Goal: Task Accomplishment & Management: Manage account settings

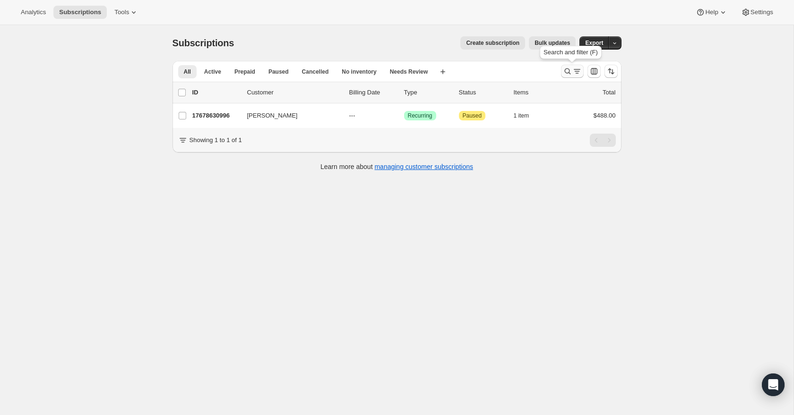
click at [572, 68] on icon "Search and filter results" at bounding box center [576, 71] width 9 height 9
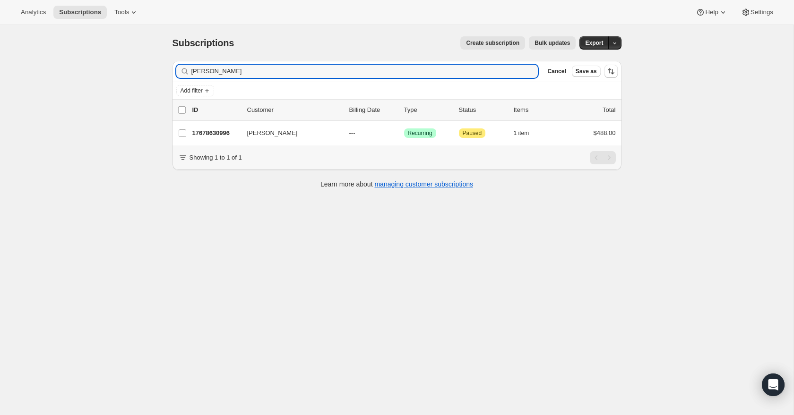
drag, startPoint x: 253, startPoint y: 70, endPoint x: 183, endPoint y: 67, distance: 69.6
click at [183, 67] on div "andrew Johnston Clear" at bounding box center [357, 71] width 362 height 13
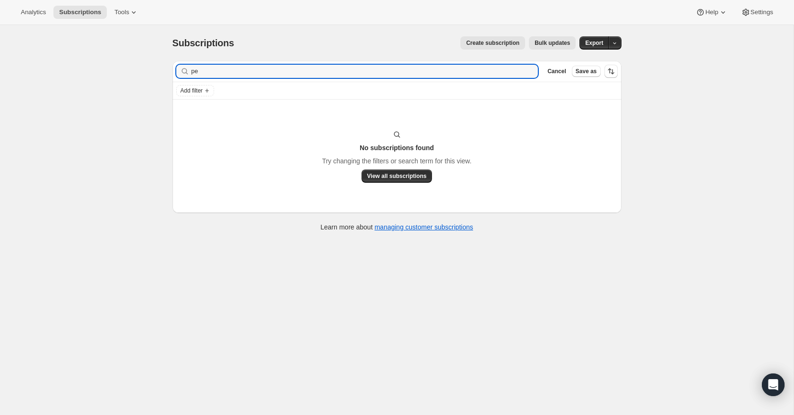
type input "p"
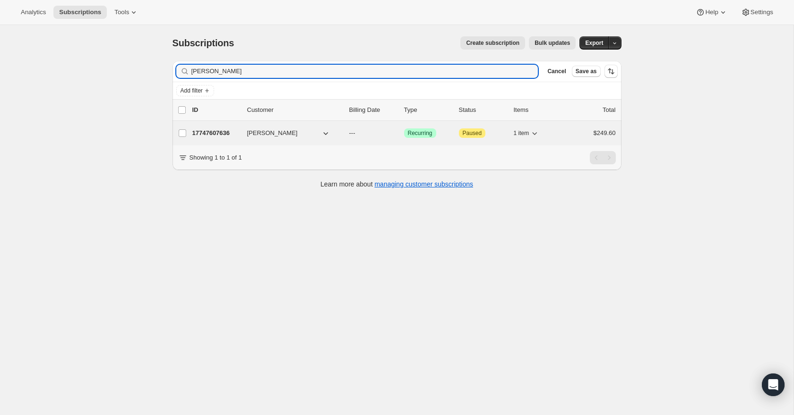
type input "varker"
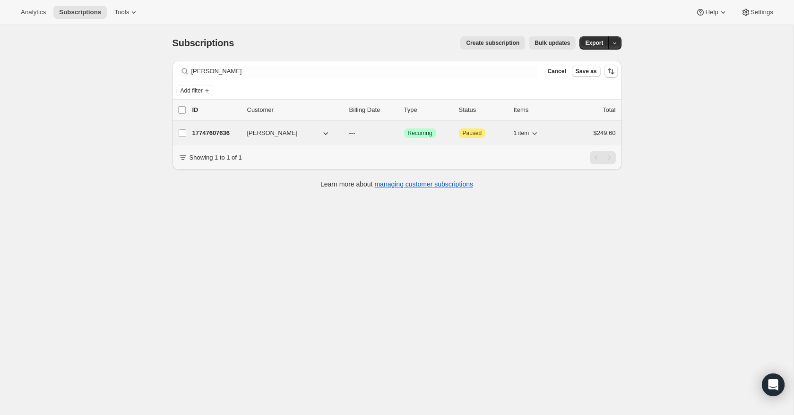
click at [210, 132] on p "17747607636" at bounding box center [215, 133] width 47 height 9
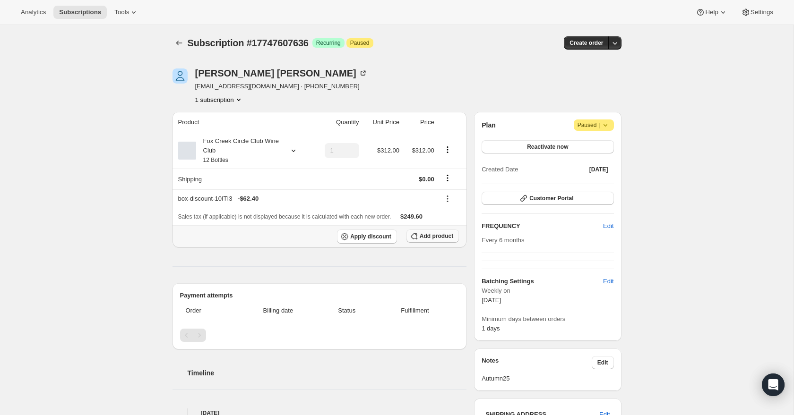
click at [427, 236] on span "Add product" at bounding box center [437, 237] width 34 height 8
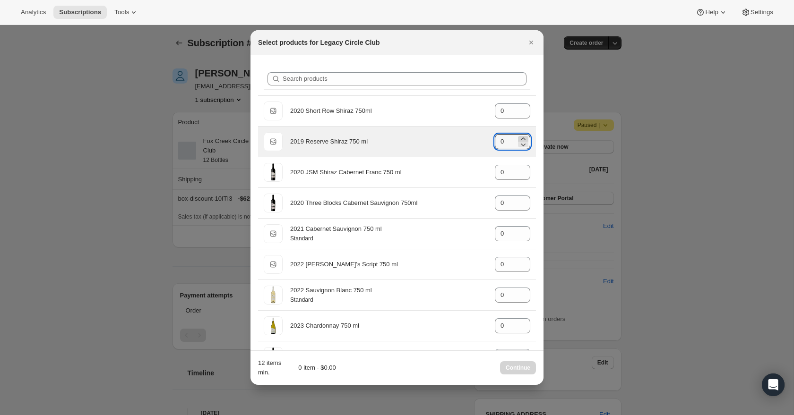
click at [523, 138] on icon ":r14v:" at bounding box center [523, 139] width 4 height 2
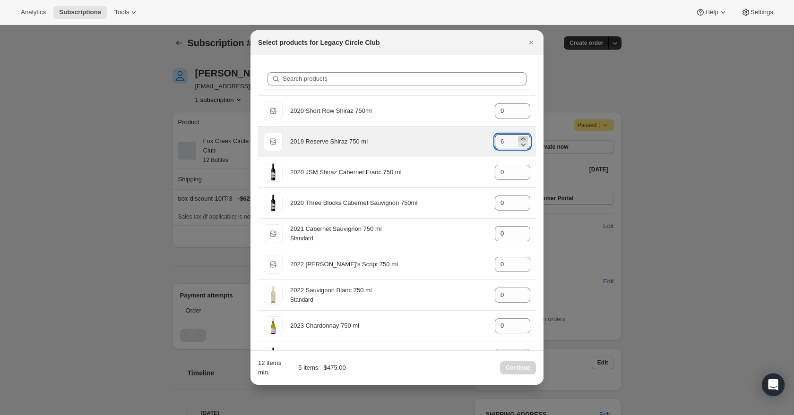
click at [523, 138] on icon ":r14v:" at bounding box center [523, 139] width 4 height 2
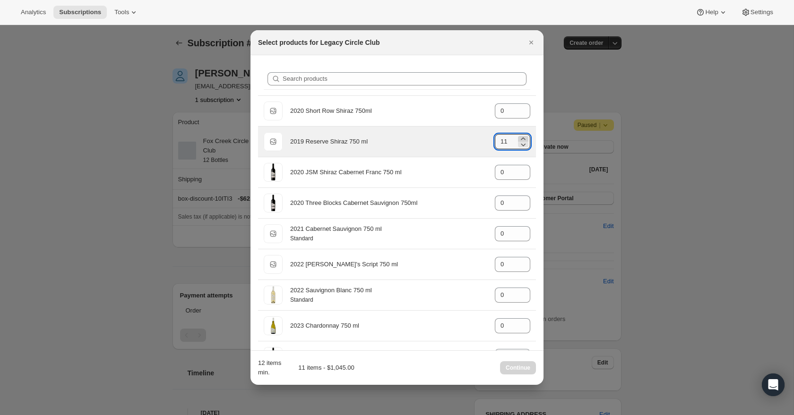
click at [523, 138] on icon ":r14v:" at bounding box center [523, 139] width 4 height 2
type input "12"
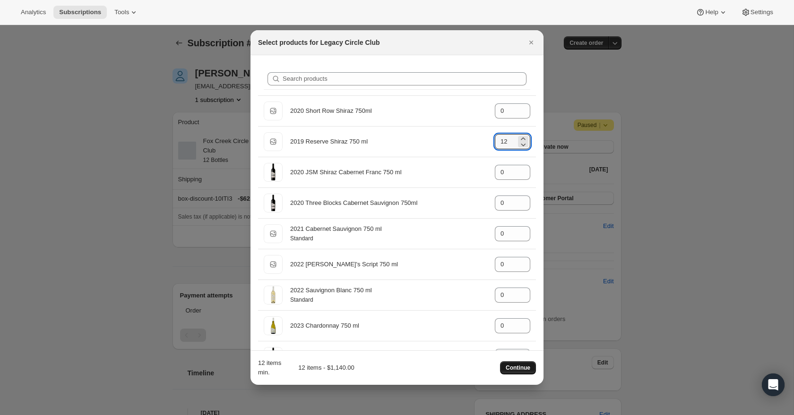
click at [526, 362] on button "Continue" at bounding box center [518, 368] width 36 height 13
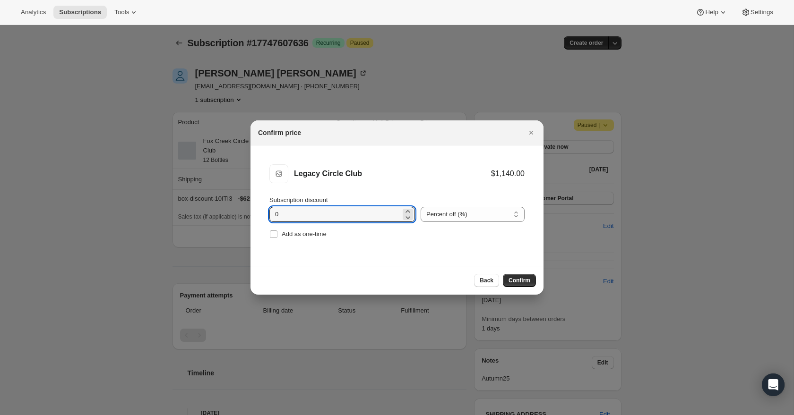
drag, startPoint x: 299, startPoint y: 215, endPoint x: 252, endPoint y: 217, distance: 46.8
click at [252, 217] on li "Legacy Circle Club Legacy Circle Club $1,140.00 Subscription discount 0 Percent…" at bounding box center [396, 203] width 293 height 114
drag, startPoint x: 288, startPoint y: 216, endPoint x: 264, endPoint y: 215, distance: 24.6
click at [264, 215] on li "Legacy Circle Club Legacy Circle Club $1,140.00 $912.00 Subscription discount 2…" at bounding box center [396, 203] width 293 height 114
type input "15"
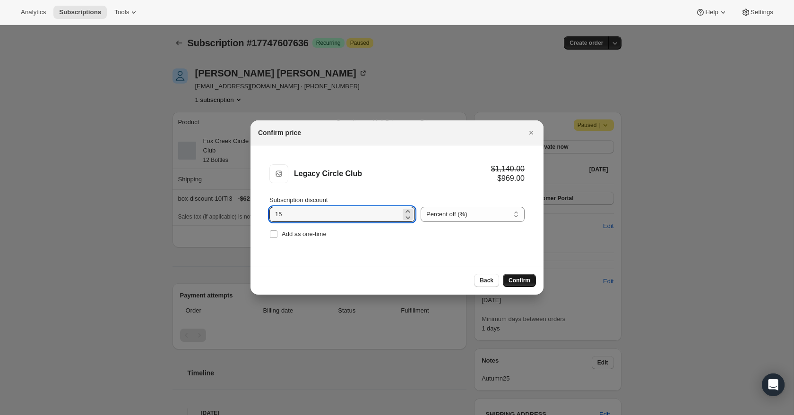
click at [514, 280] on span "Confirm" at bounding box center [519, 281] width 22 height 8
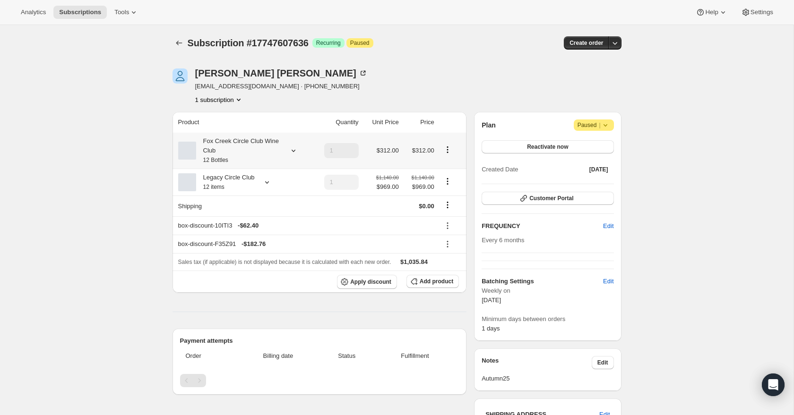
click at [447, 151] on icon "Product actions" at bounding box center [447, 149] width 9 height 9
click at [448, 168] on span "Edit box" at bounding box center [447, 167] width 22 height 7
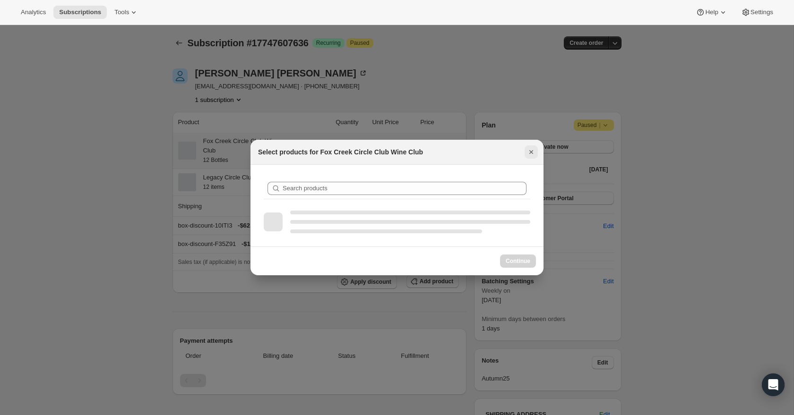
click at [530, 154] on icon "Close" at bounding box center [530, 151] width 9 height 9
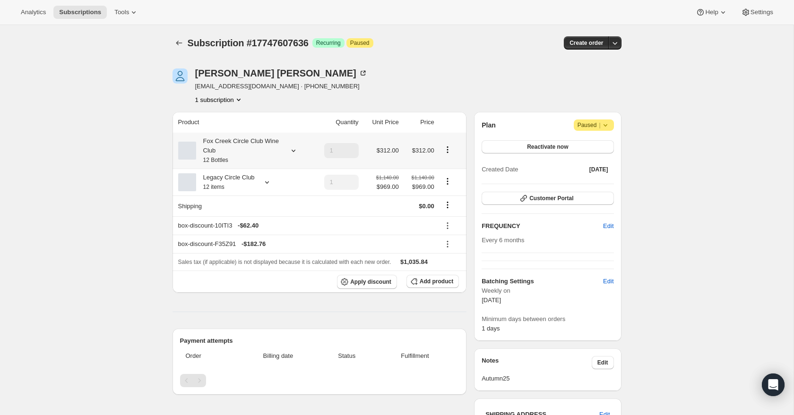
click at [246, 151] on div "Fox Creek Circle Club Wine Club 12 Bottles" at bounding box center [238, 151] width 85 height 28
click at [447, 150] on icon "Product actions" at bounding box center [447, 149] width 9 height 9
click at [611, 226] on span "Edit" at bounding box center [608, 226] width 10 height 9
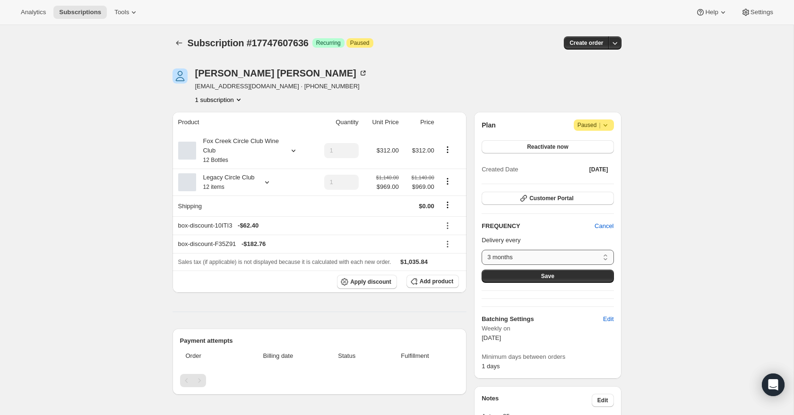
click at [605, 256] on select "3 months 4 months 6 months Custom..." at bounding box center [548, 257] width 132 height 15
select select "custom"
select select "MONTH"
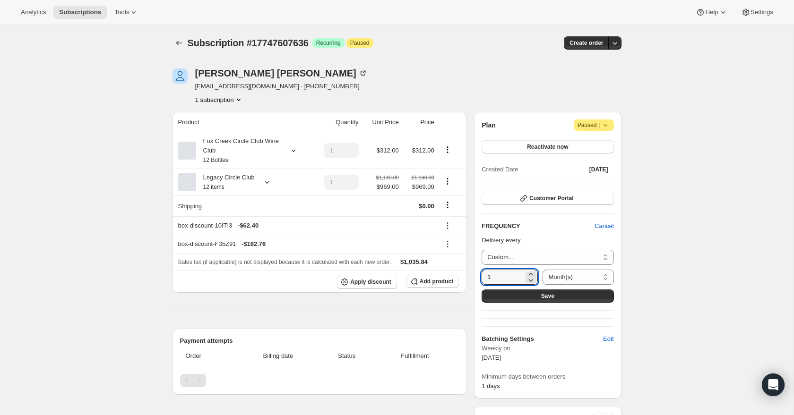
drag, startPoint x: 512, startPoint y: 276, endPoint x: 472, endPoint y: 275, distance: 40.2
click at [472, 275] on div "Stephen Varker svarker@lifelonginsurance.com.au · +61413745012 1 subscription P…" at bounding box center [393, 392] width 457 height 679
type input "12"
click at [531, 298] on button "Save" at bounding box center [548, 296] width 132 height 13
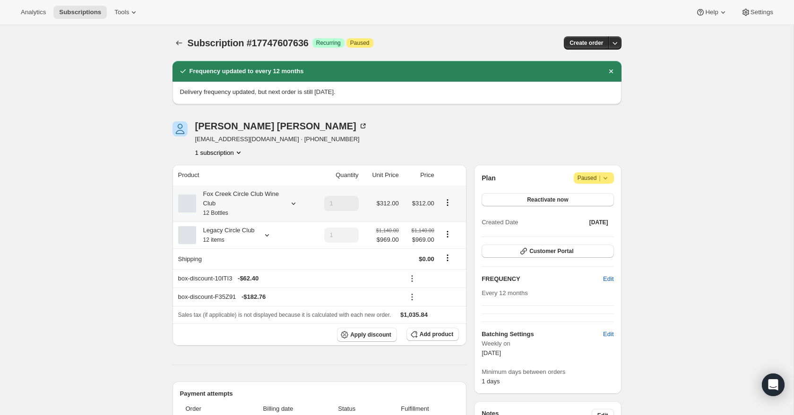
click at [448, 202] on icon "Product actions" at bounding box center [447, 202] width 1 height 1
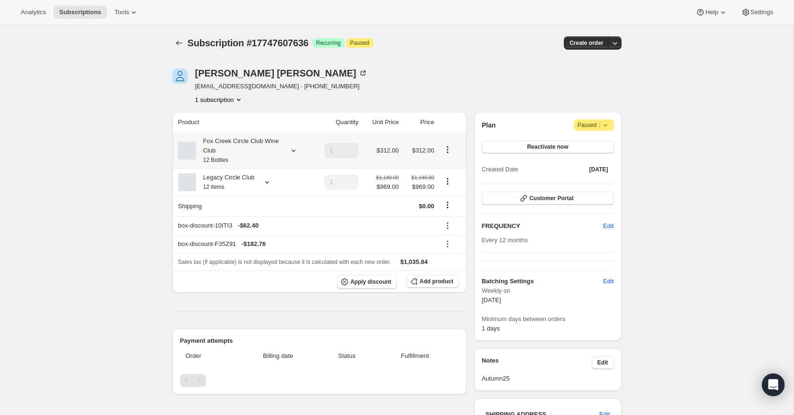
click at [447, 150] on icon "Product actions" at bounding box center [447, 149] width 1 height 1
click at [449, 183] on span "Remove" at bounding box center [447, 184] width 23 height 7
type input "0"
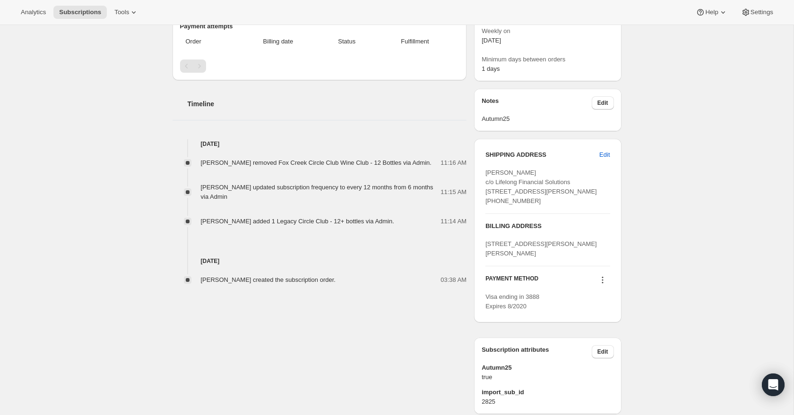
scroll to position [260, 0]
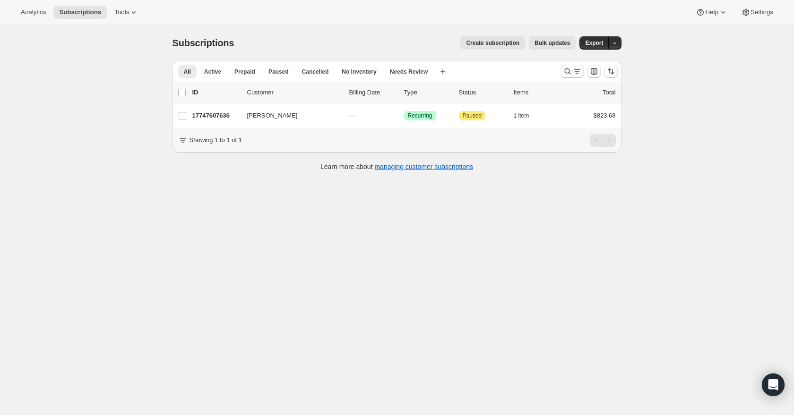
click at [575, 72] on icon "Search and filter results" at bounding box center [576, 71] width 9 height 9
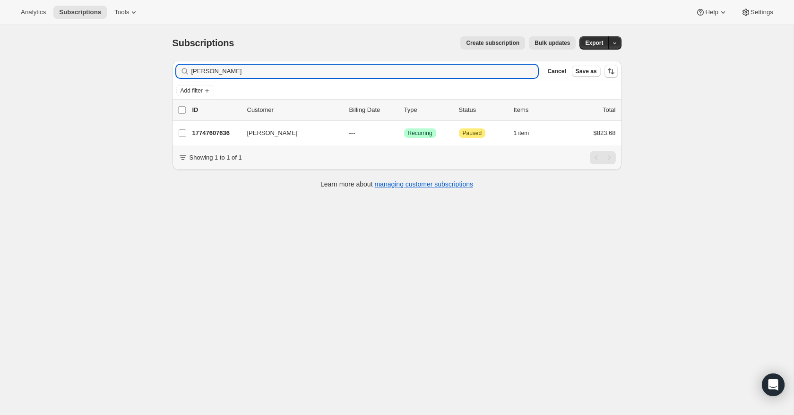
drag, startPoint x: 248, startPoint y: 72, endPoint x: 164, endPoint y: 69, distance: 84.2
click at [165, 69] on div "Filter subscribers varker Clear Cancel Save as Add filter 0 selected Update nex…" at bounding box center [393, 125] width 457 height 145
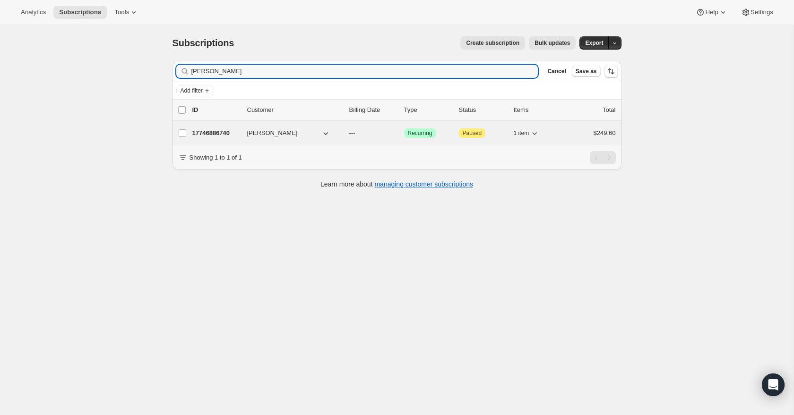
type input "rod west"
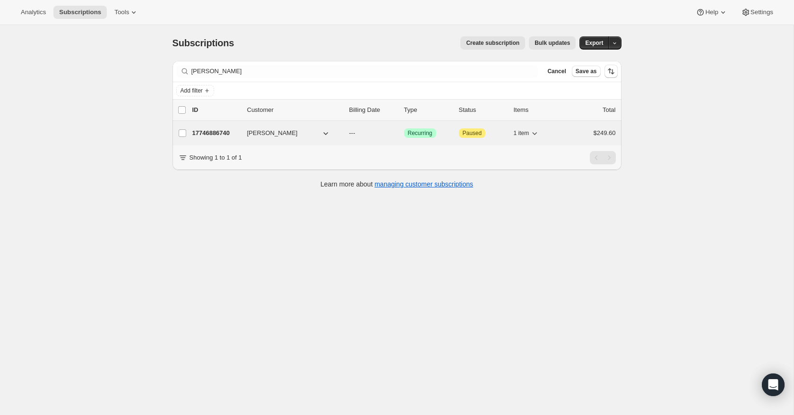
click at [217, 133] on p "17746886740" at bounding box center [215, 133] width 47 height 9
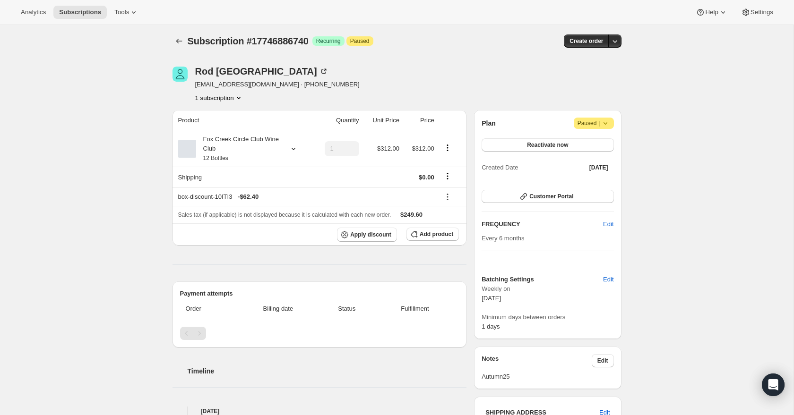
scroll to position [1, 0]
click at [293, 150] on icon at bounding box center [293, 149] width 4 height 2
click at [250, 215] on button "Edit box" at bounding box center [236, 212] width 93 height 13
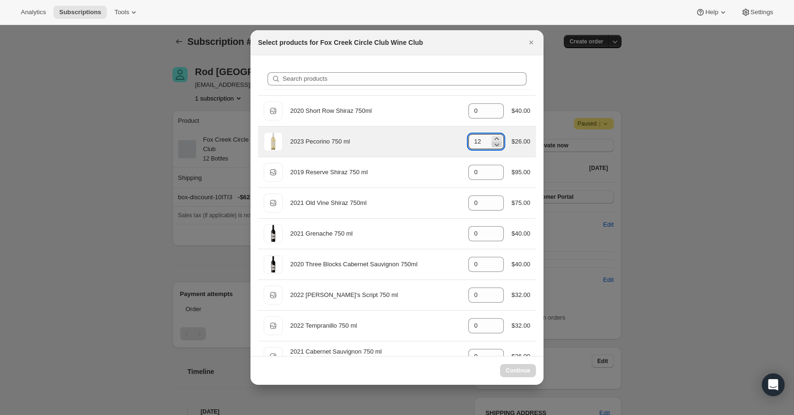
click at [495, 146] on icon ":rmv:" at bounding box center [497, 145] width 5 height 3
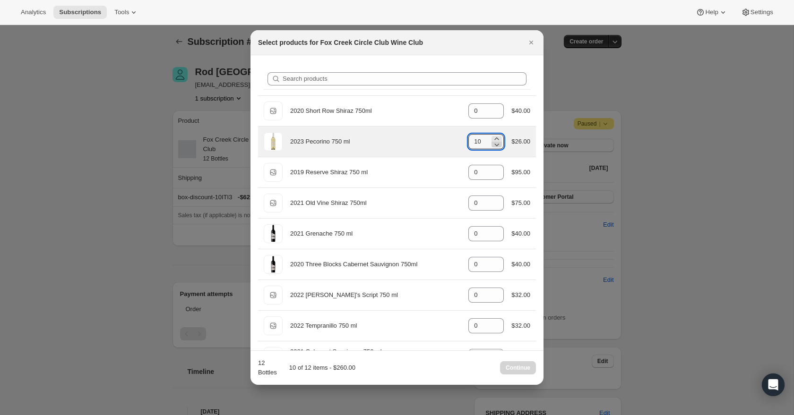
click at [495, 146] on icon ":rmv:" at bounding box center [497, 145] width 5 height 3
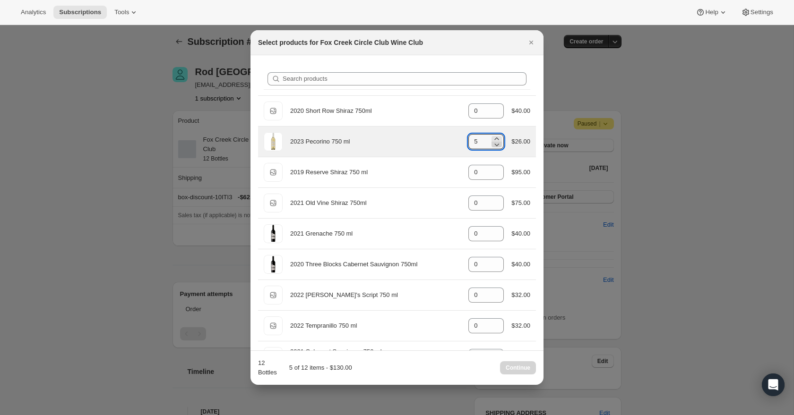
click at [495, 146] on icon ":rmv:" at bounding box center [497, 145] width 5 height 3
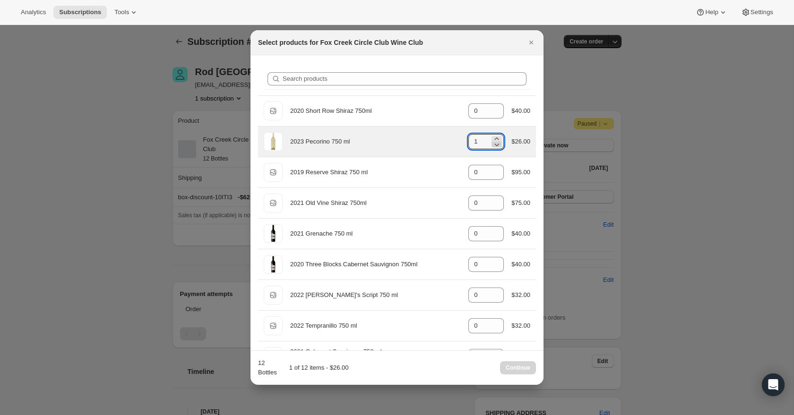
type input "0"
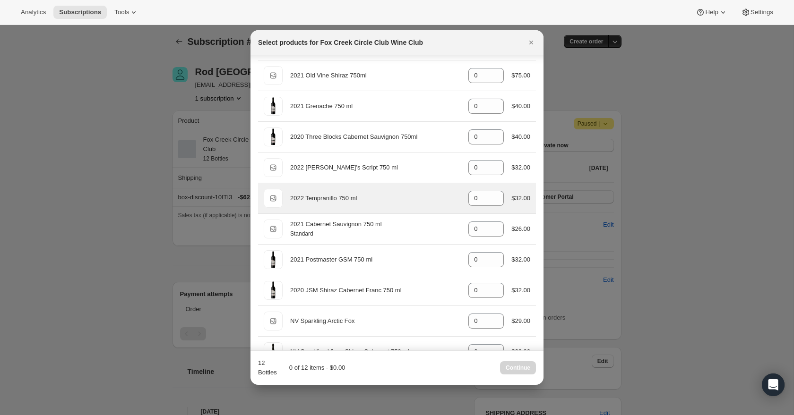
scroll to position [129, 0]
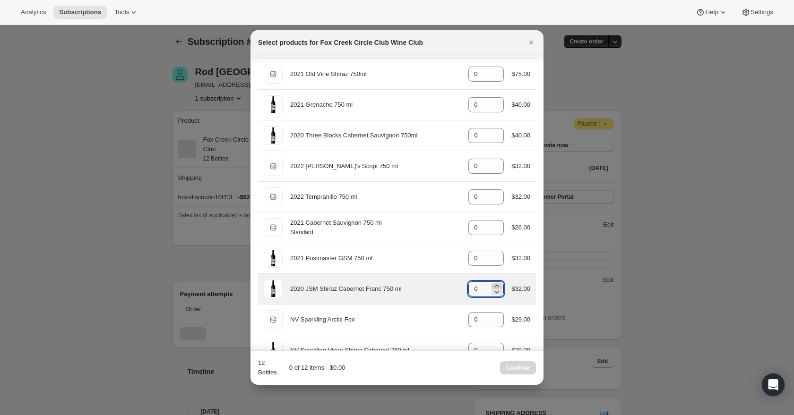
click at [496, 284] on icon ":rmv:" at bounding box center [496, 286] width 9 height 9
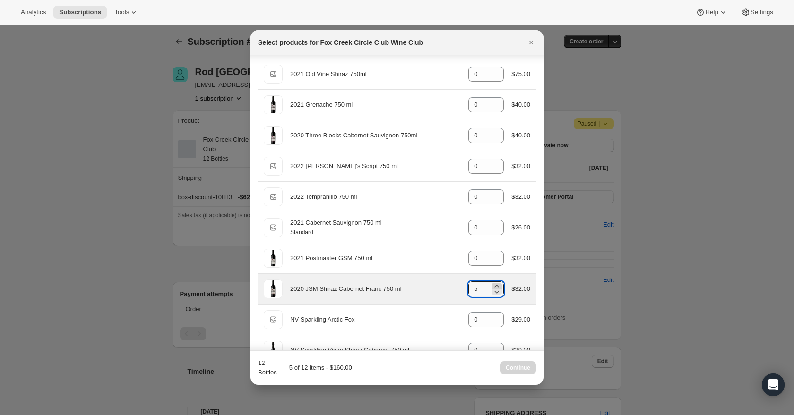
click at [496, 284] on icon ":rmv:" at bounding box center [496, 286] width 9 height 9
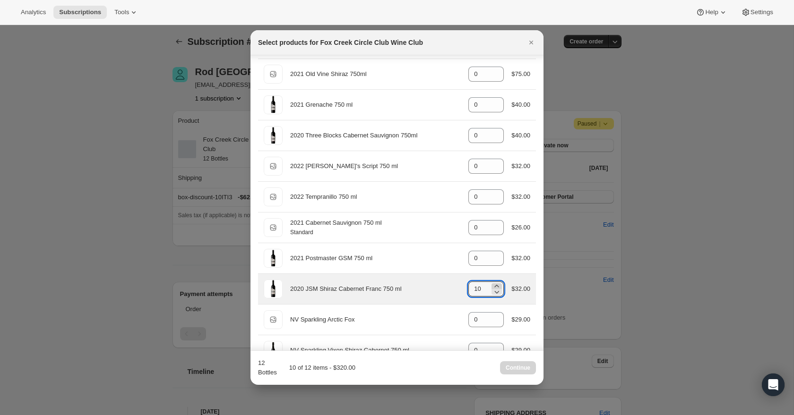
click at [496, 284] on icon ":rmv:" at bounding box center [496, 286] width 9 height 9
type input "12"
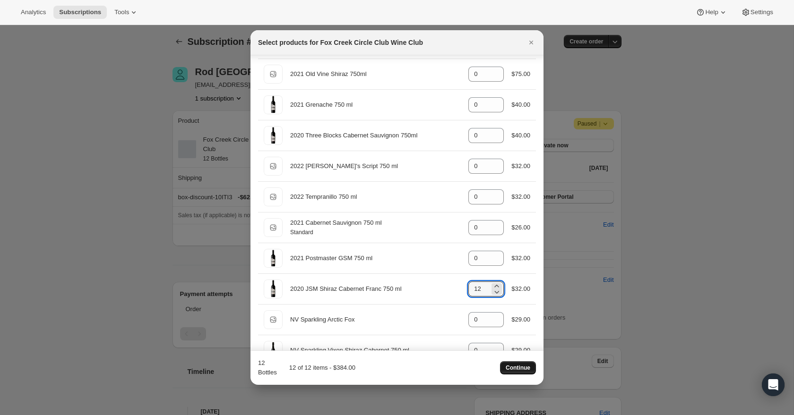
click at [522, 369] on span "Continue" at bounding box center [518, 368] width 25 height 8
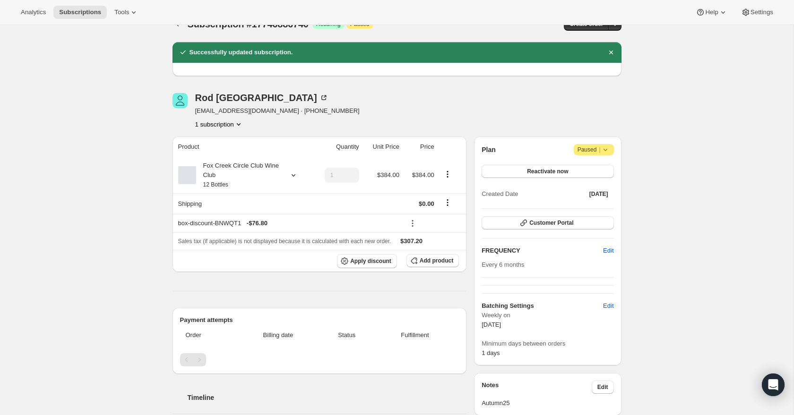
scroll to position [18, 0]
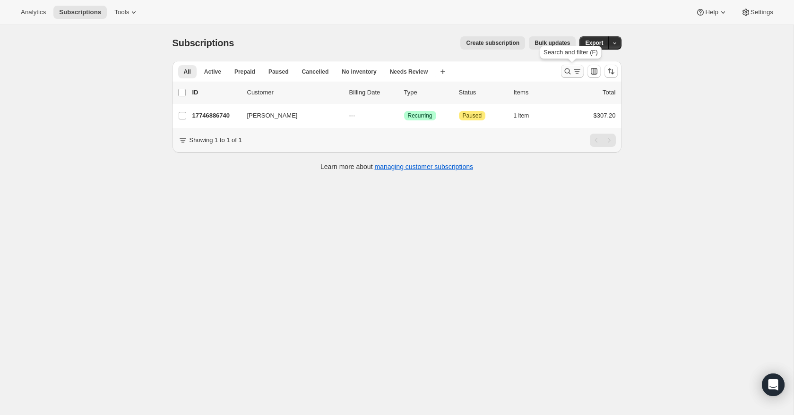
click at [567, 69] on icon "Search and filter results" at bounding box center [567, 71] width 9 height 9
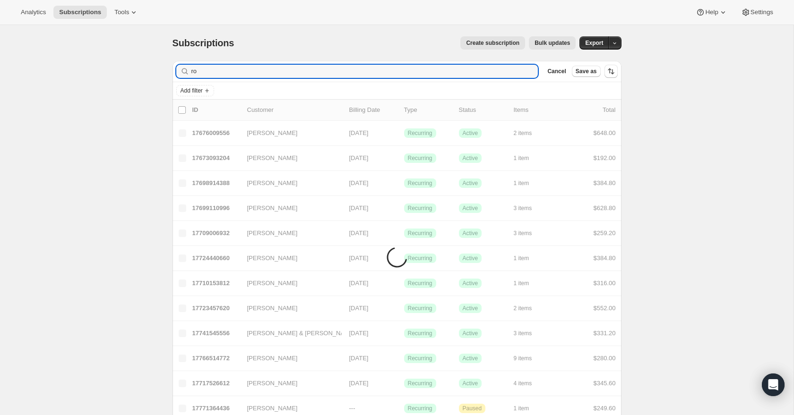
type input "r"
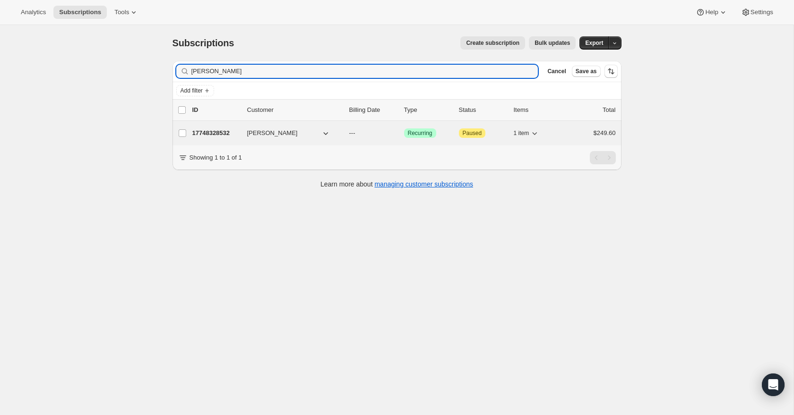
type input "bruce Hutchin"
click at [207, 134] on p "17748328532" at bounding box center [215, 133] width 47 height 9
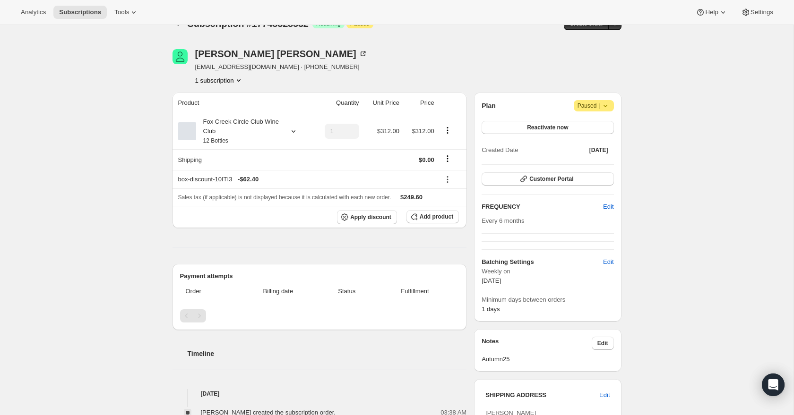
scroll to position [6, 0]
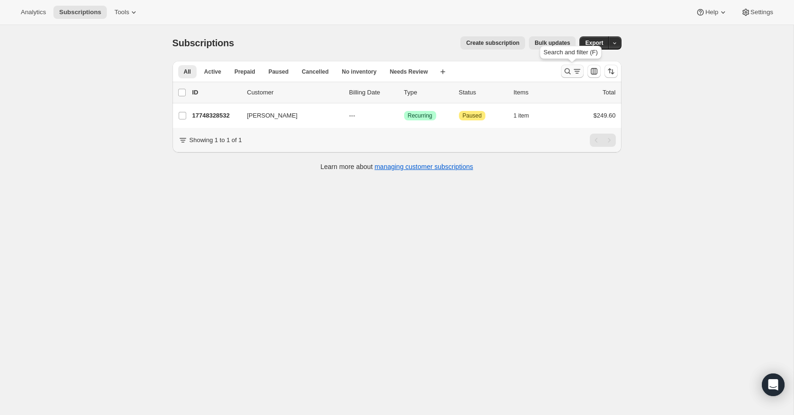
click at [578, 73] on icon "Search and filter results" at bounding box center [576, 71] width 9 height 9
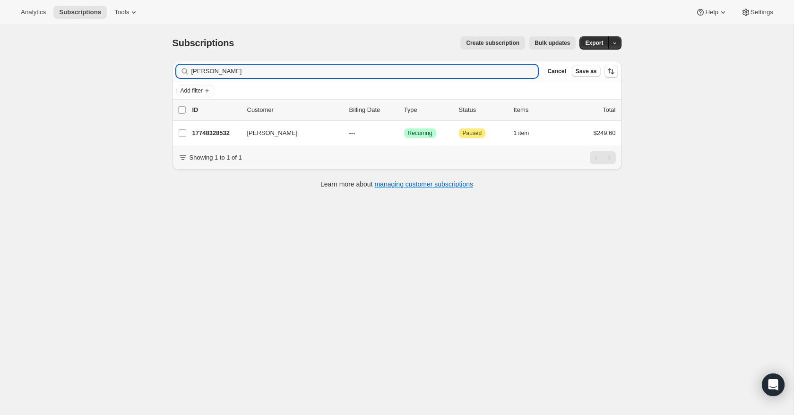
drag, startPoint x: 248, startPoint y: 67, endPoint x: 172, endPoint y: 61, distance: 75.9
click at [172, 61] on div "Filter subscribers bruce Hutchin Clear Cancel Save as" at bounding box center [396, 71] width 449 height 21
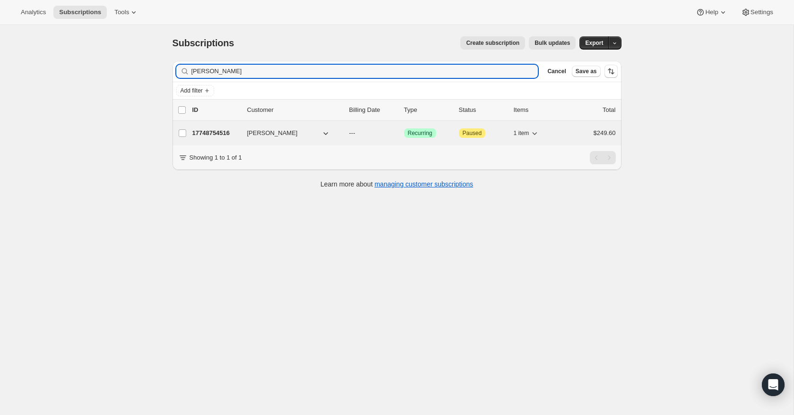
type input "Simon han"
click at [216, 130] on p "17748754516" at bounding box center [215, 133] width 47 height 9
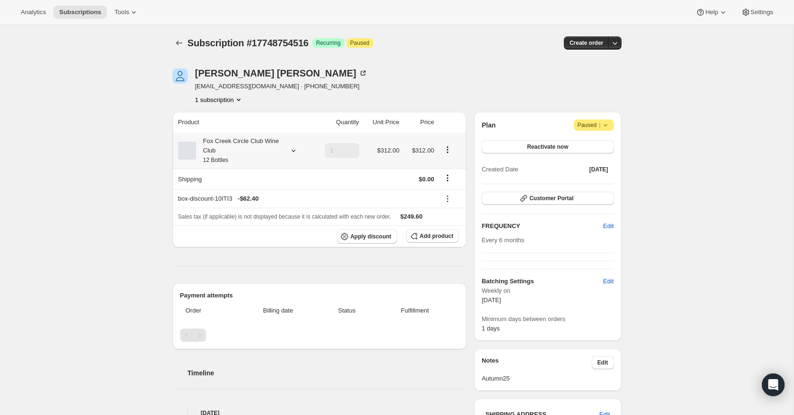
click at [293, 152] on icon at bounding box center [293, 150] width 9 height 9
click at [269, 215] on button "Edit box" at bounding box center [236, 213] width 93 height 13
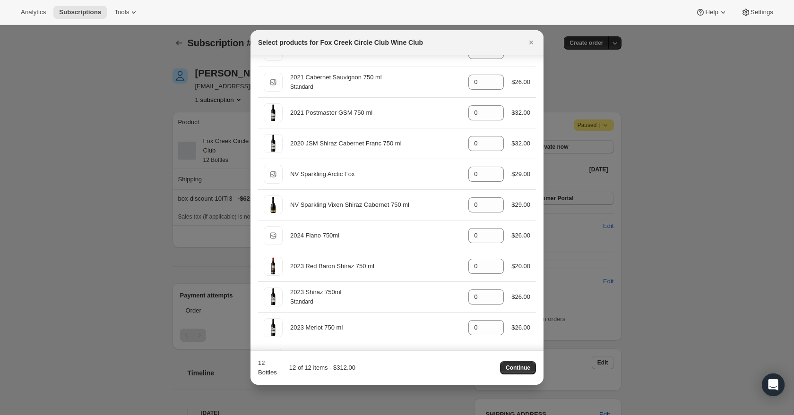
scroll to position [281, 0]
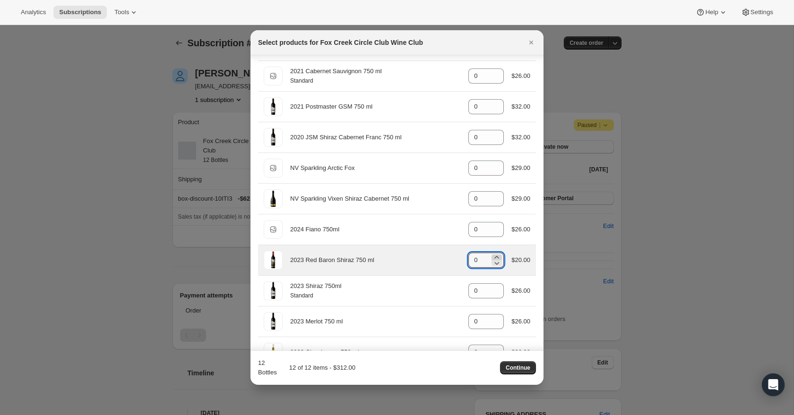
click at [493, 257] on icon ":r1e2:" at bounding box center [496, 257] width 9 height 9
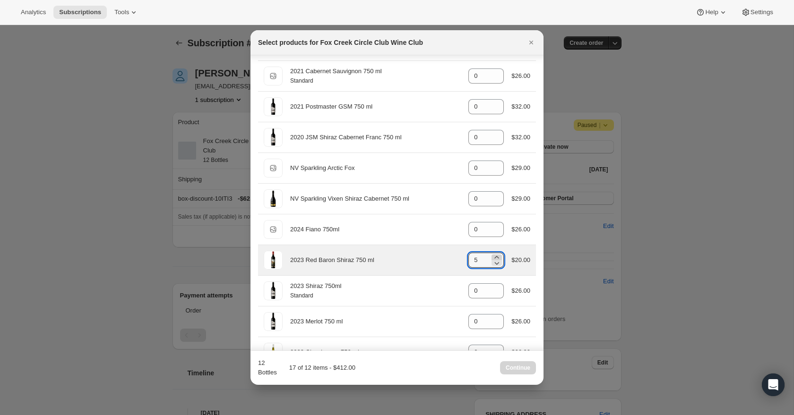
click at [493, 257] on icon ":r1e2:" at bounding box center [496, 257] width 9 height 9
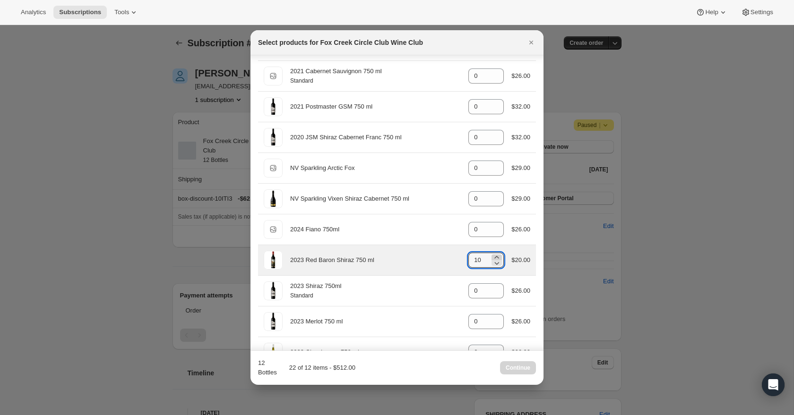
click at [493, 257] on icon ":r1e2:" at bounding box center [496, 257] width 9 height 9
type input "12"
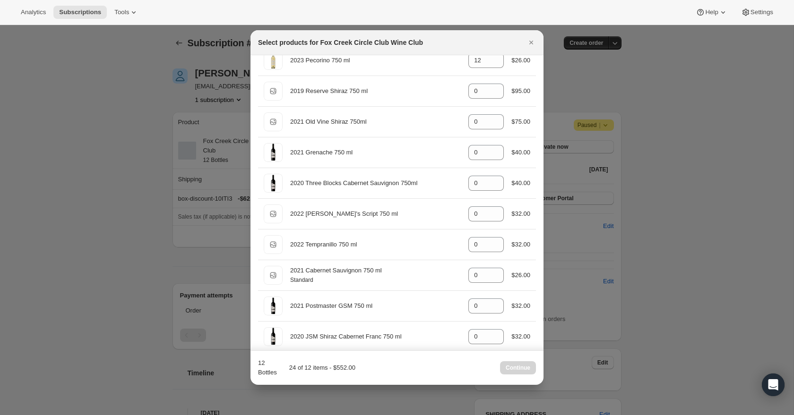
scroll to position [0, 0]
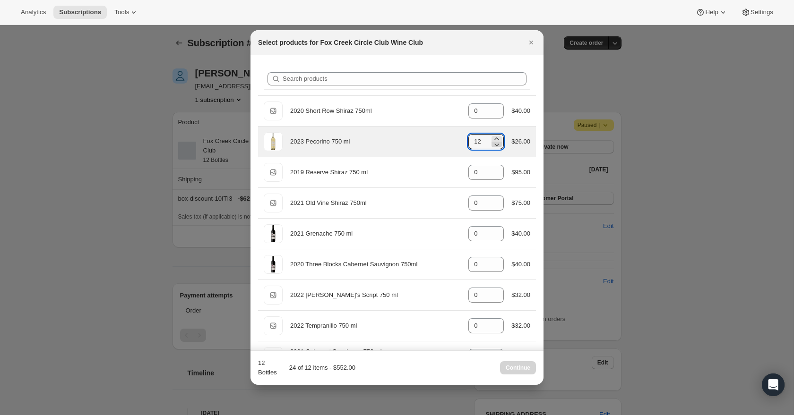
click at [495, 145] on icon ":r1e2:" at bounding box center [496, 144] width 9 height 9
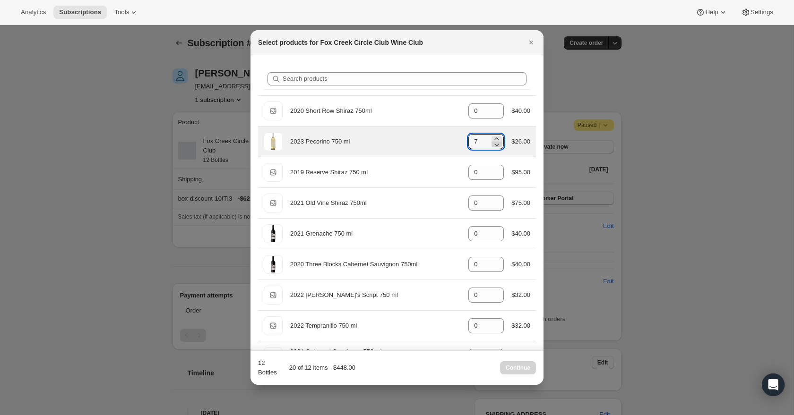
click at [495, 145] on icon ":r1e2:" at bounding box center [496, 144] width 9 height 9
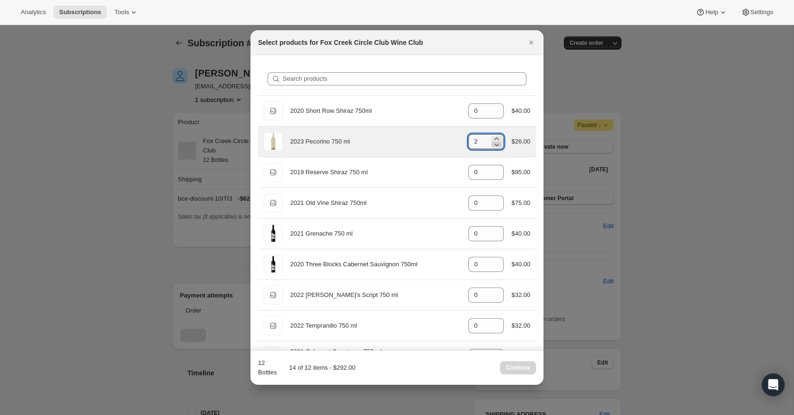
click at [495, 145] on icon ":r1e2:" at bounding box center [496, 144] width 9 height 9
type input "0"
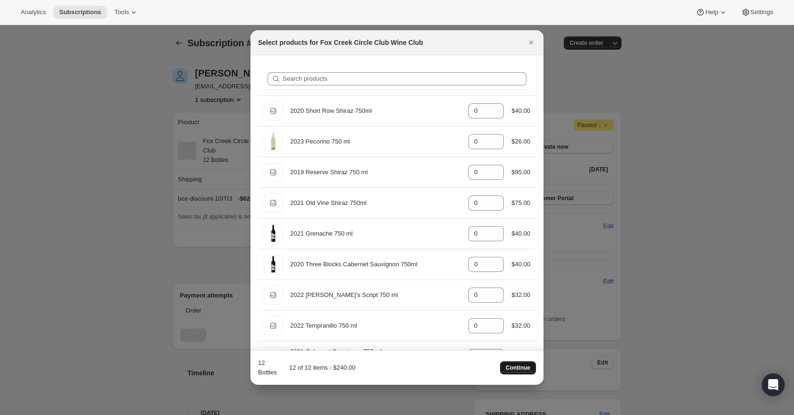
click at [524, 368] on span "Continue" at bounding box center [518, 368] width 25 height 8
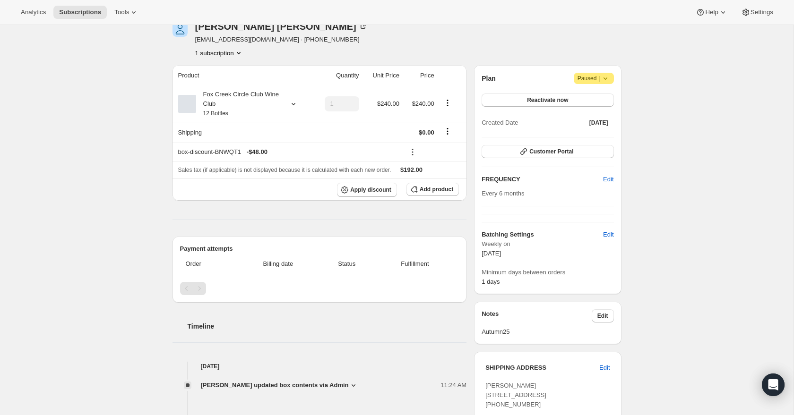
scroll to position [87, 0]
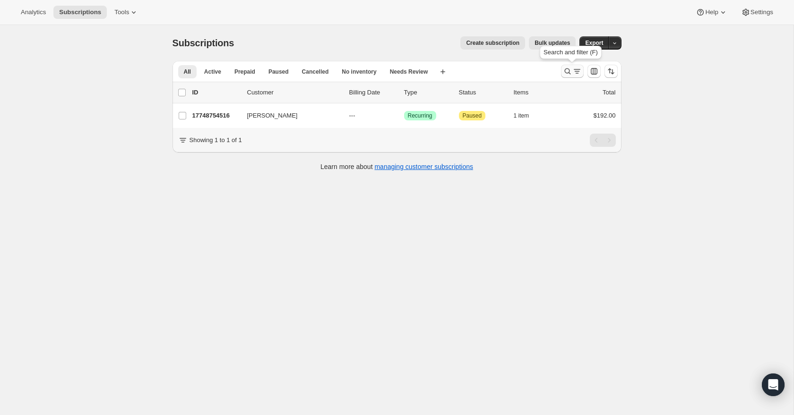
click at [568, 70] on icon "Search and filter results" at bounding box center [567, 71] width 9 height 9
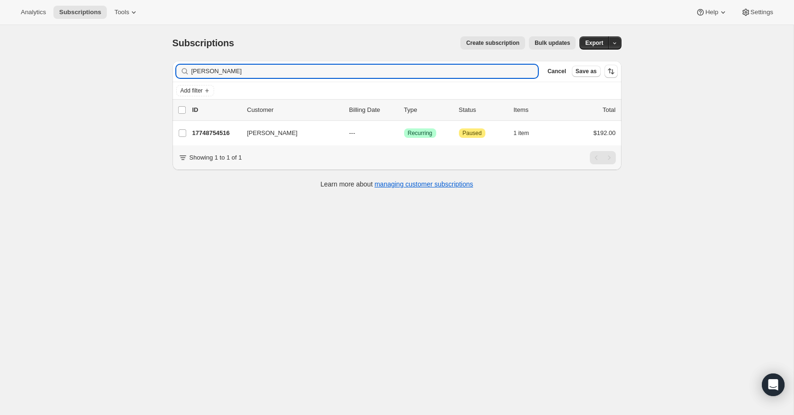
drag, startPoint x: 225, startPoint y: 70, endPoint x: 186, endPoint y: 68, distance: 39.3
click at [187, 68] on div "Simon han Clear" at bounding box center [357, 71] width 362 height 13
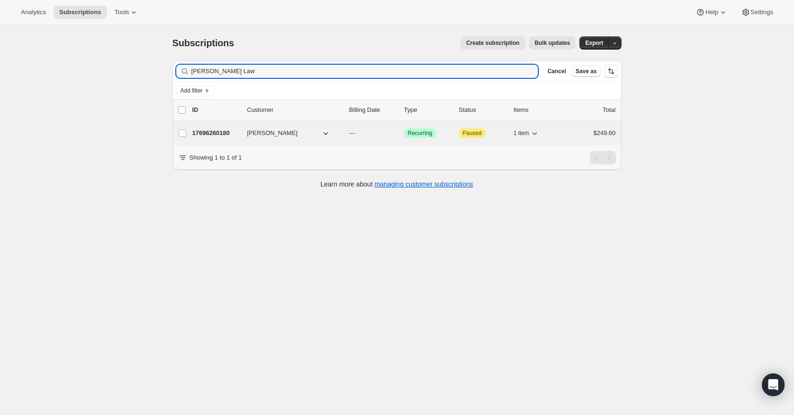
type input "glen Law"
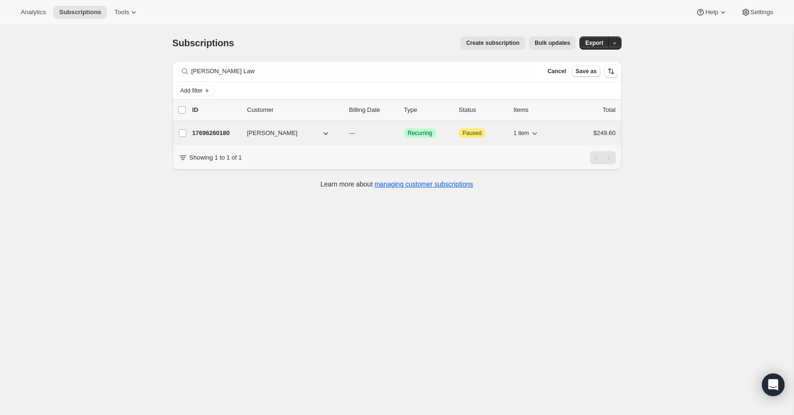
click at [219, 131] on p "17696260180" at bounding box center [215, 133] width 47 height 9
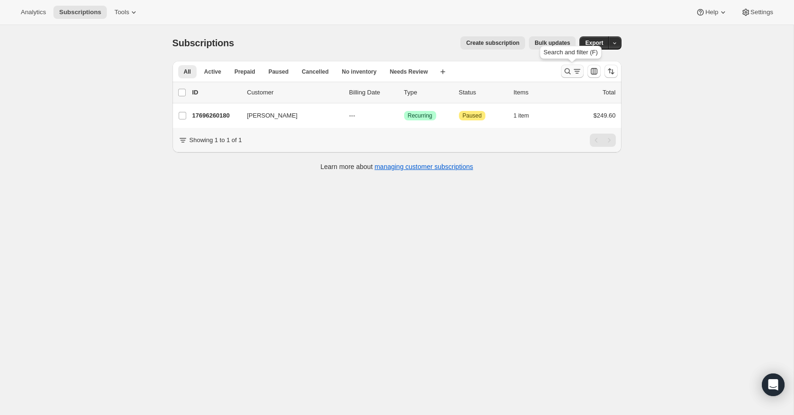
click at [572, 70] on icon "Search and filter results" at bounding box center [576, 71] width 9 height 9
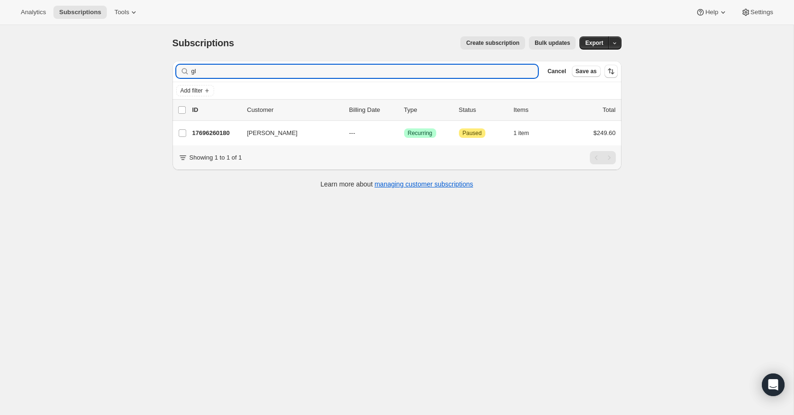
type input "g"
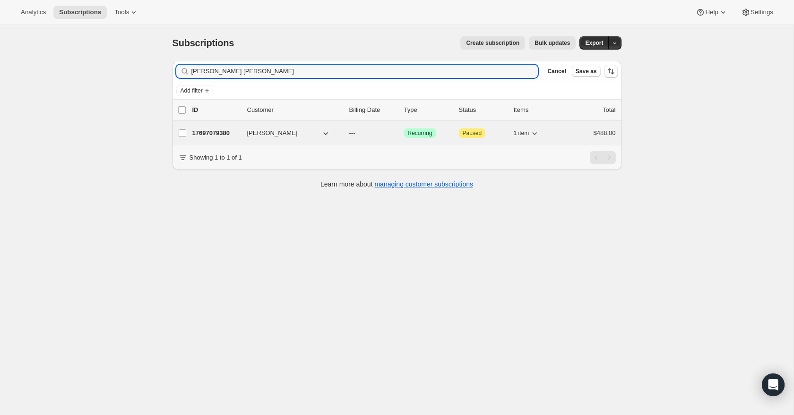
type input "susan je"
click at [224, 134] on p "17697079380" at bounding box center [215, 133] width 47 height 9
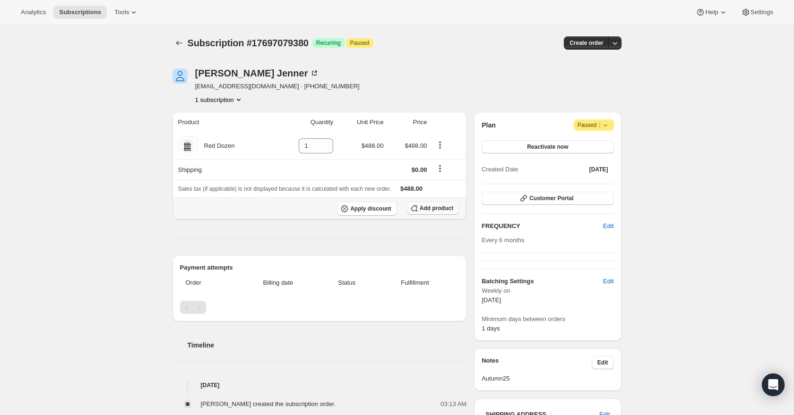
click at [438, 209] on span "Add product" at bounding box center [437, 209] width 34 height 8
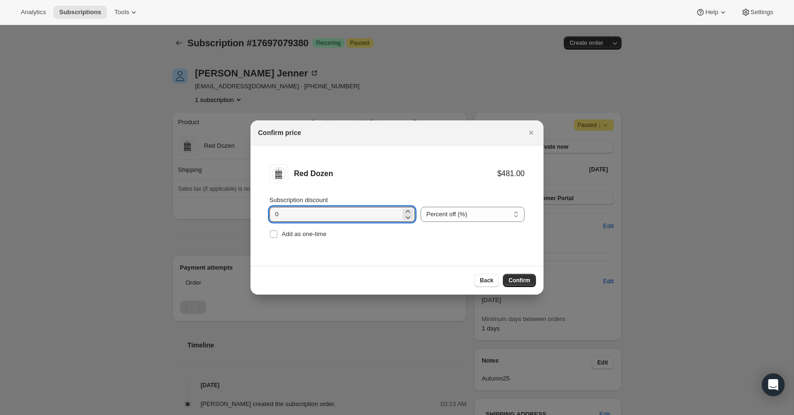
drag, startPoint x: 284, startPoint y: 213, endPoint x: 249, endPoint y: 213, distance: 35.4
type input "20"
click at [518, 279] on span "Confirm" at bounding box center [519, 281] width 22 height 8
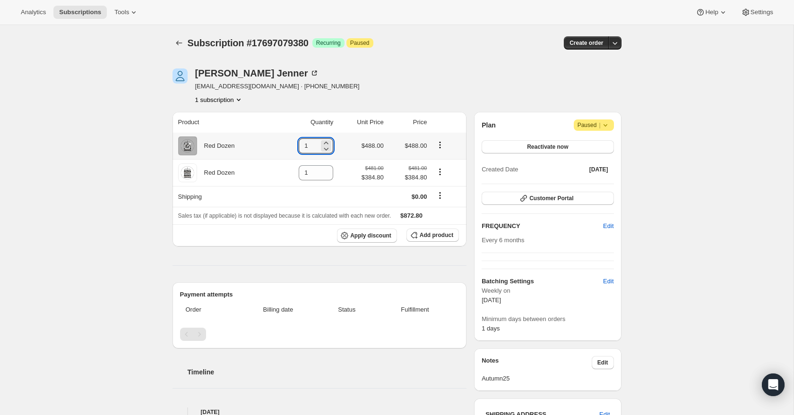
drag, startPoint x: 310, startPoint y: 147, endPoint x: 290, endPoint y: 146, distance: 20.8
click at [290, 146] on td "1" at bounding box center [305, 146] width 62 height 26
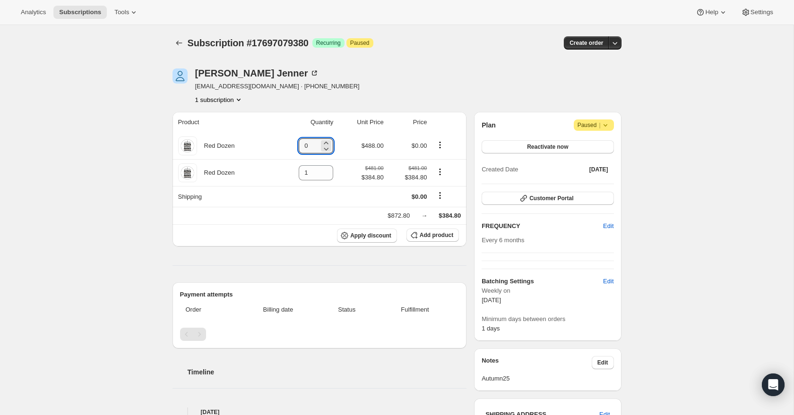
type input "0"
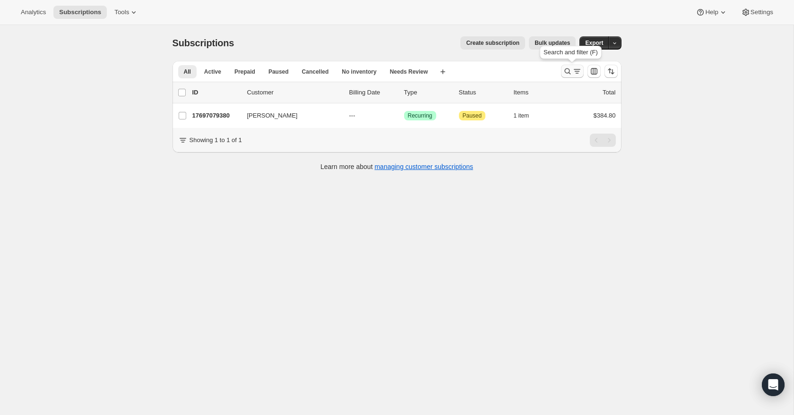
click at [569, 70] on icon "Search and filter results" at bounding box center [567, 71] width 9 height 9
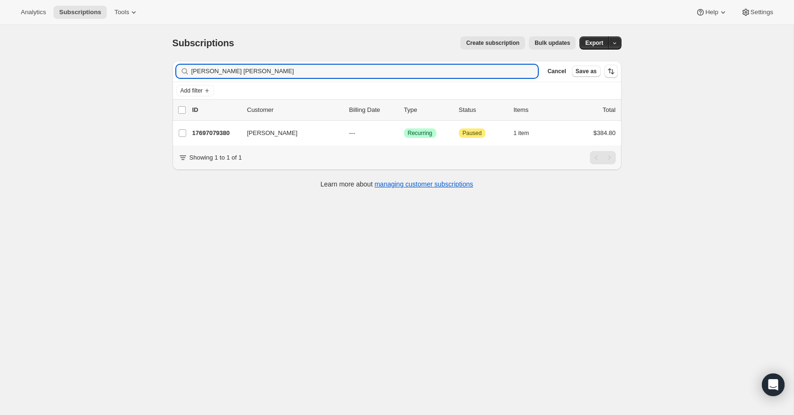
drag, startPoint x: 223, startPoint y: 74, endPoint x: 156, endPoint y: 76, distance: 66.6
click at [156, 76] on div "Subscriptions. This page is ready Subscriptions Create subscription Bulk update…" at bounding box center [396, 232] width 793 height 415
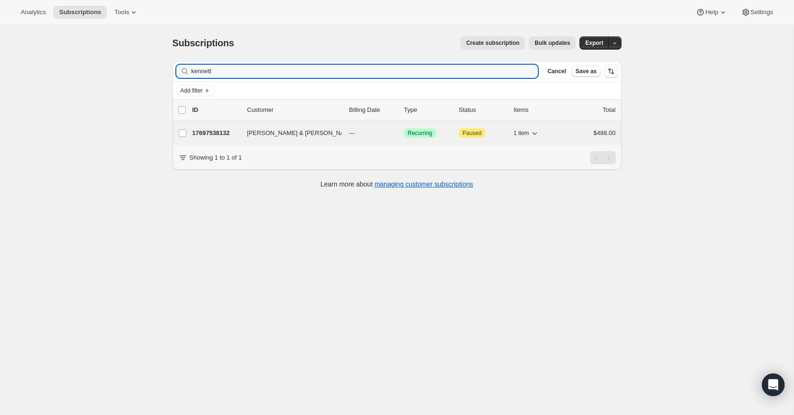
type input "kennett"
click at [207, 134] on p "17697538132" at bounding box center [215, 133] width 47 height 9
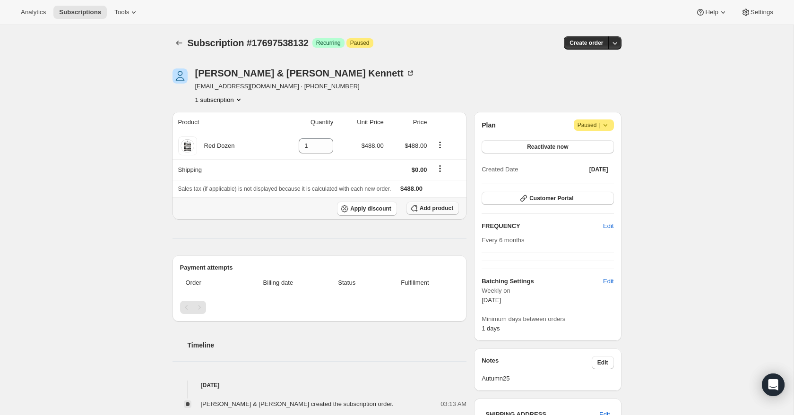
click at [433, 210] on span "Add product" at bounding box center [437, 209] width 34 height 8
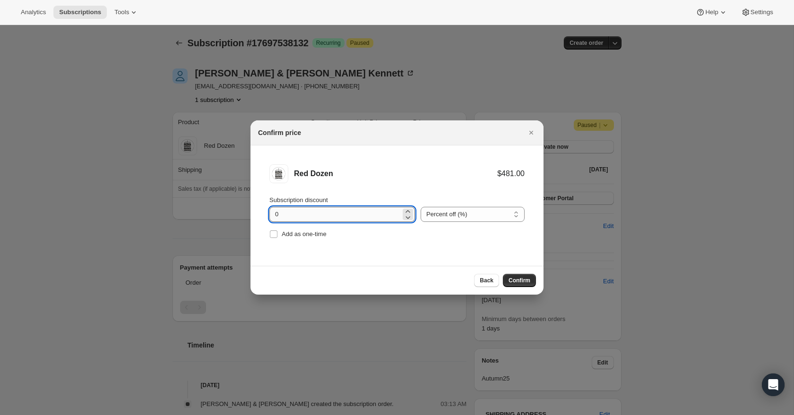
drag, startPoint x: 291, startPoint y: 209, endPoint x: 270, endPoint y: 209, distance: 20.8
click at [270, 209] on input "0" at bounding box center [334, 214] width 131 height 15
type input "200"
click at [524, 282] on span "Confirm" at bounding box center [519, 281] width 22 height 8
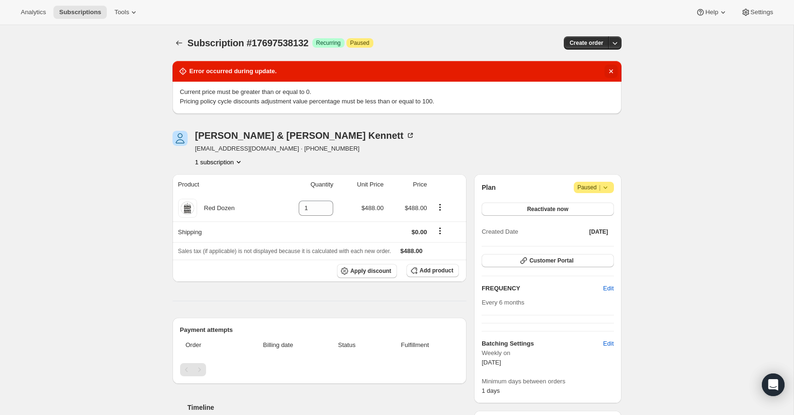
click at [612, 73] on icon "Dismiss notification" at bounding box center [610, 71] width 9 height 9
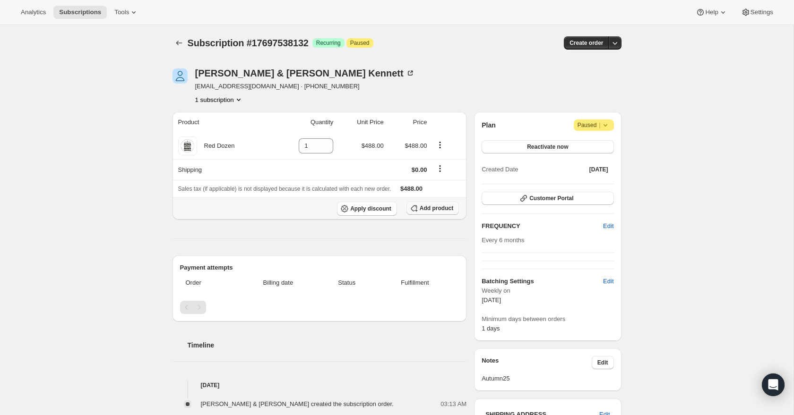
click at [436, 208] on span "Add product" at bounding box center [437, 209] width 34 height 8
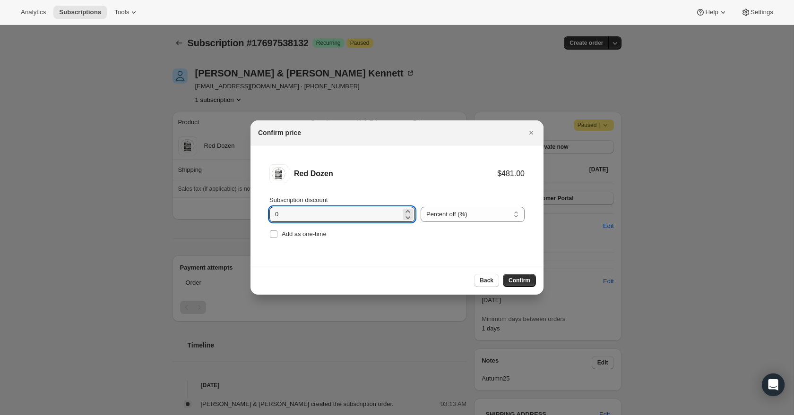
drag, startPoint x: 285, startPoint y: 216, endPoint x: 265, endPoint y: 213, distance: 20.6
click at [265, 213] on li "Red Dozen $481.00 Subscription discount 0 Percent off (%) Amount off ($) Percen…" at bounding box center [396, 203] width 293 height 114
type input "20"
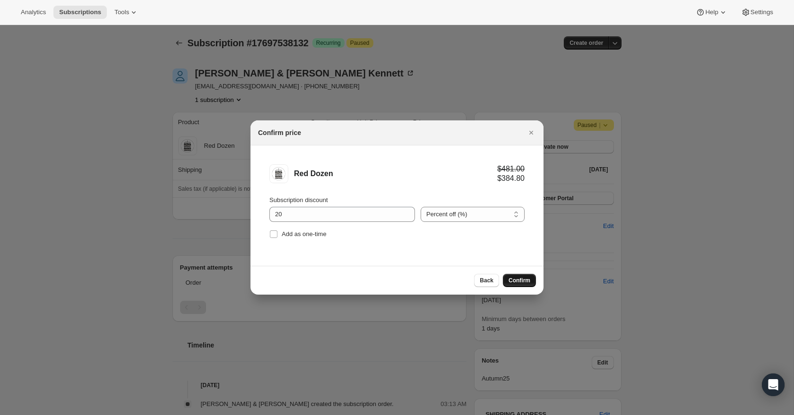
click at [515, 278] on span "Confirm" at bounding box center [519, 281] width 22 height 8
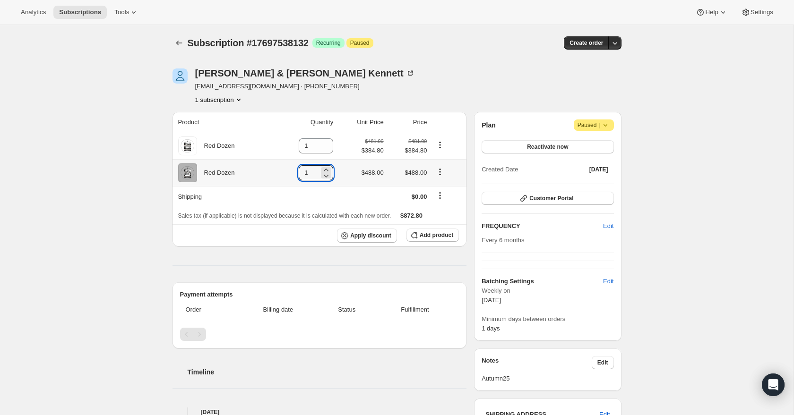
drag, startPoint x: 308, startPoint y: 173, endPoint x: 285, endPoint y: 172, distance: 22.3
click at [285, 172] on td "1" at bounding box center [305, 172] width 62 height 27
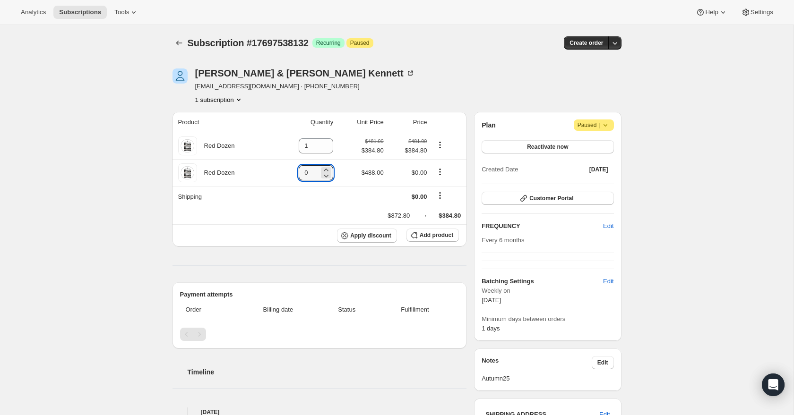
type input "0"
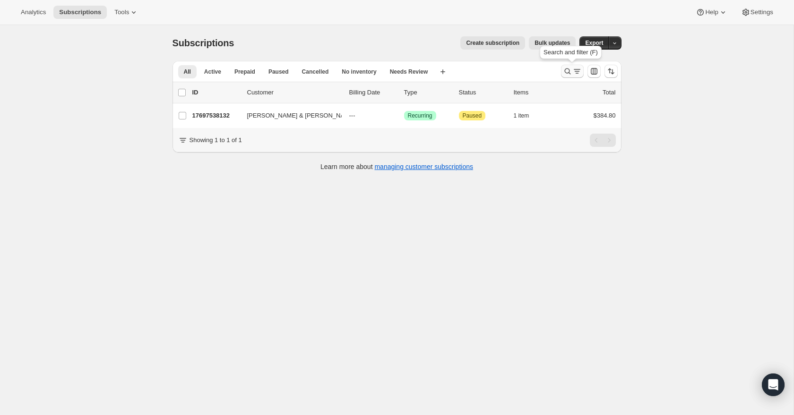
click at [569, 69] on icon "Search and filter results" at bounding box center [567, 71] width 9 height 9
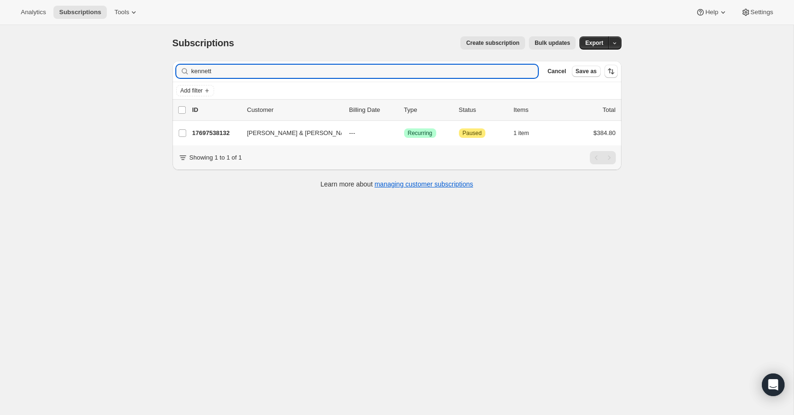
drag, startPoint x: 224, startPoint y: 74, endPoint x: 181, endPoint y: 71, distance: 42.6
click at [181, 71] on div "kennett Clear" at bounding box center [357, 71] width 362 height 13
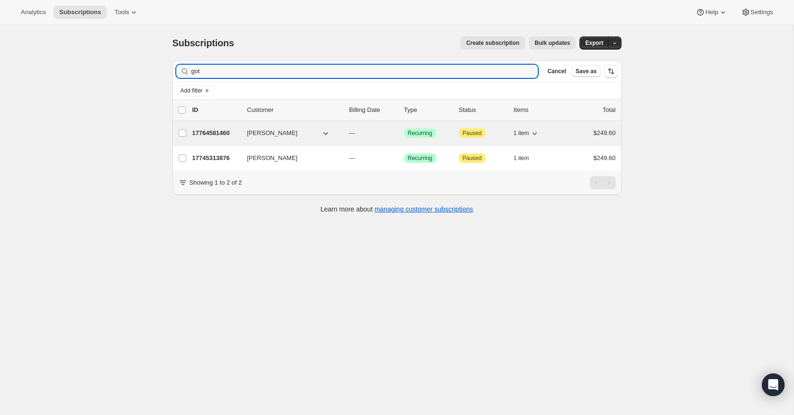
type input "got"
click at [207, 135] on p "17764581460" at bounding box center [215, 133] width 47 height 9
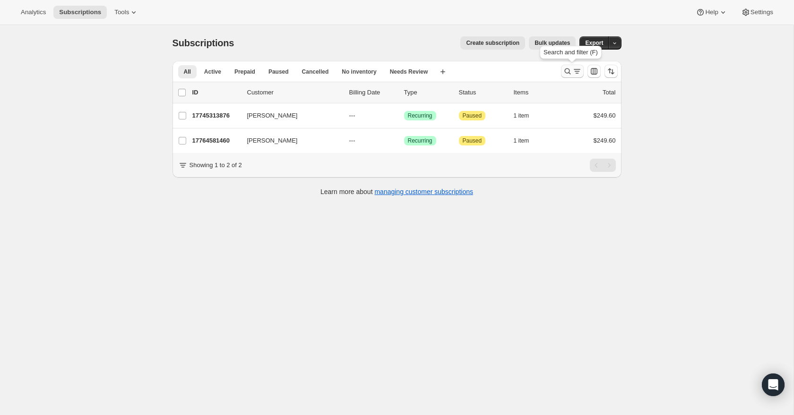
click at [573, 71] on icon "Search and filter results" at bounding box center [576, 71] width 9 height 9
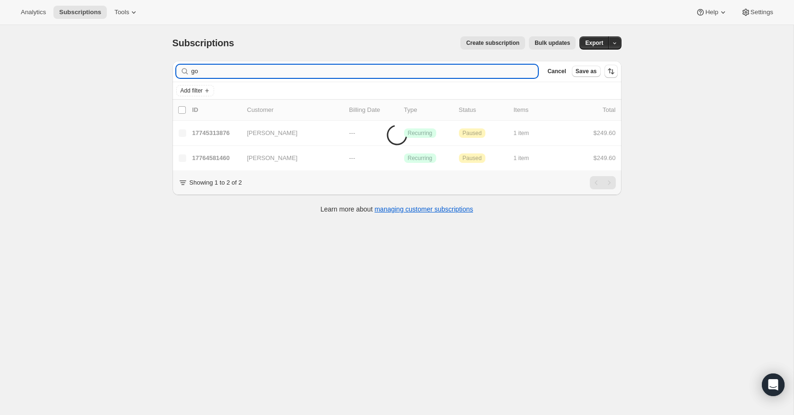
type input "g"
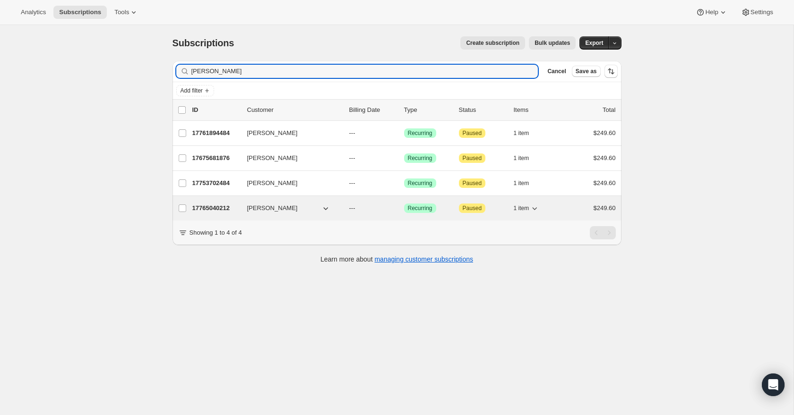
type input "sean"
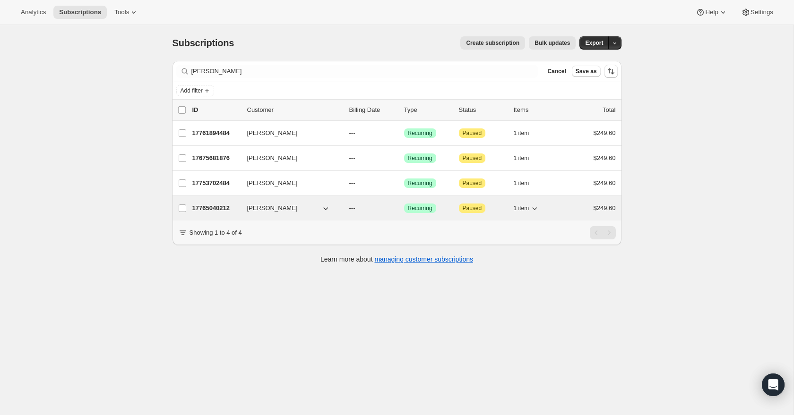
click at [204, 210] on p "17765040212" at bounding box center [215, 208] width 47 height 9
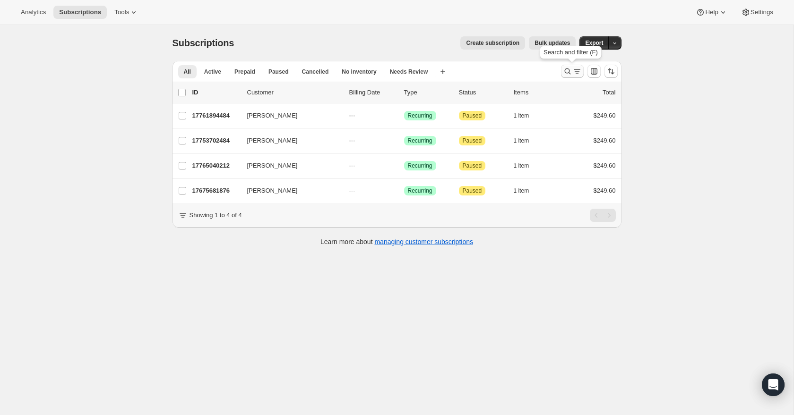
click at [570, 68] on icon "Search and filter results" at bounding box center [567, 71] width 9 height 9
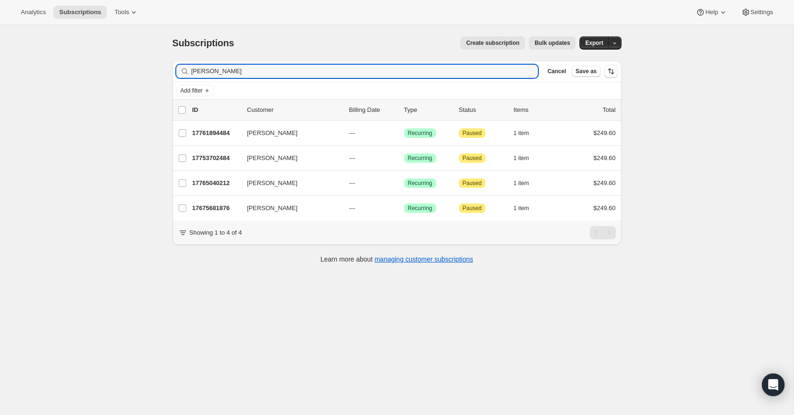
drag, startPoint x: 214, startPoint y: 75, endPoint x: 166, endPoint y: 71, distance: 47.4
click at [166, 71] on div "Filter subscribers sean Clear Cancel Save as Add filter 0 selected Update next …" at bounding box center [393, 163] width 457 height 220
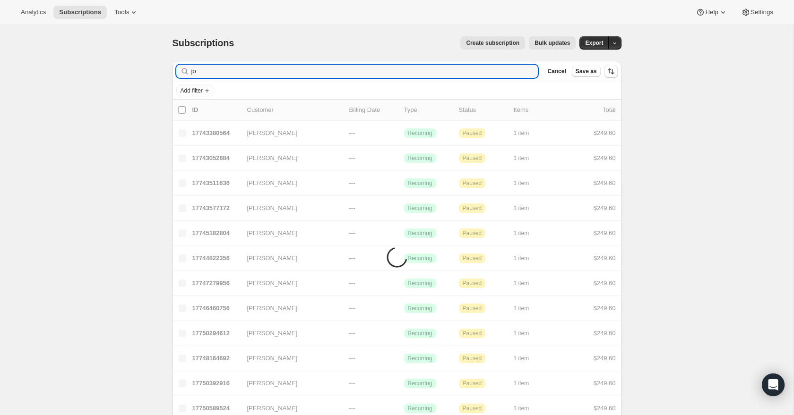
type input "j"
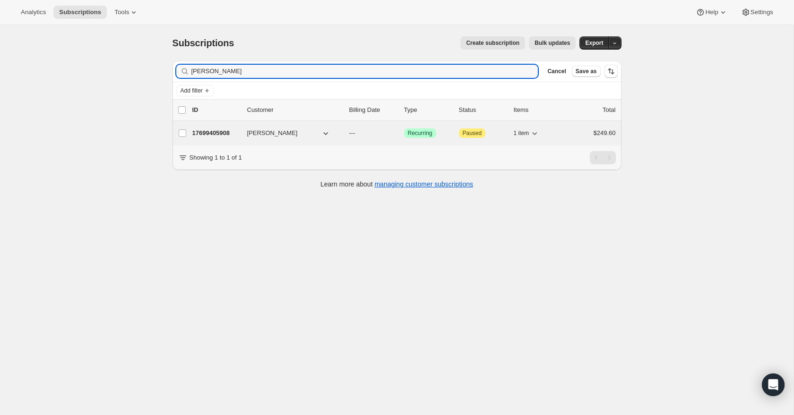
type input "tom paton"
click at [215, 133] on p "17699405908" at bounding box center [215, 133] width 47 height 9
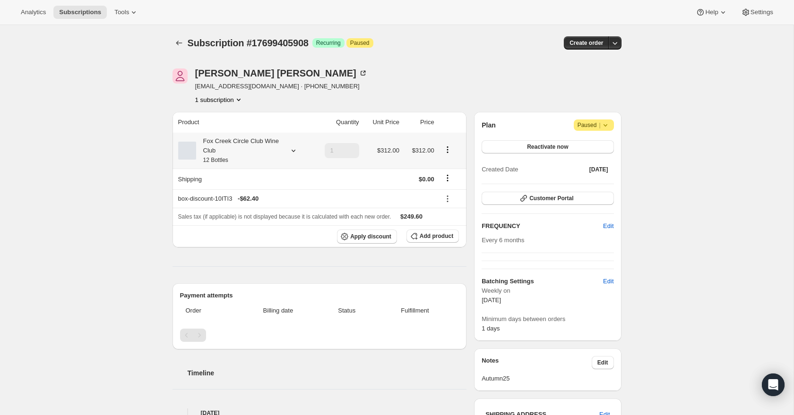
click at [291, 153] on icon at bounding box center [293, 150] width 9 height 9
click at [264, 211] on button "Edit box" at bounding box center [236, 213] width 93 height 13
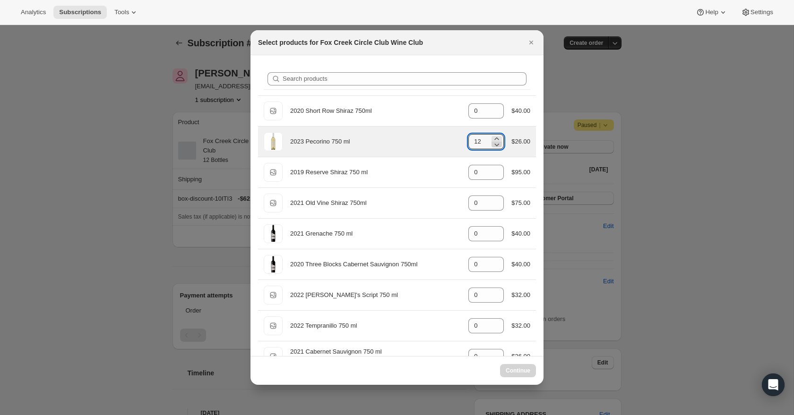
click at [497, 147] on icon ":r3o5:" at bounding box center [496, 144] width 9 height 9
click at [497, 150] on div "2023 Pecorino 750 ml gid://shopify/ProductVariant/41594933280852 12 $26.00" at bounding box center [397, 141] width 267 height 19
click at [497, 146] on icon ":r3o5:" at bounding box center [496, 144] width 9 height 9
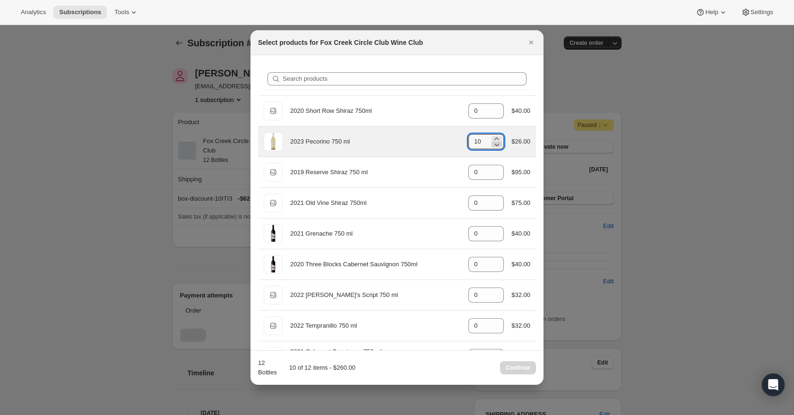
click at [497, 146] on icon ":r3o5:" at bounding box center [496, 144] width 9 height 9
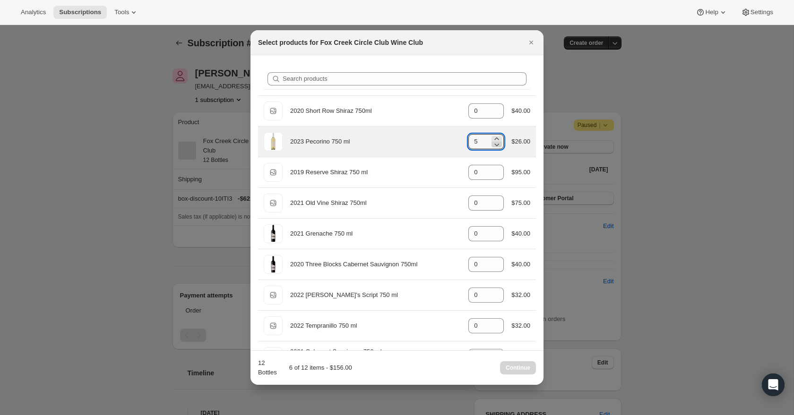
click at [497, 146] on icon ":r3o5:" at bounding box center [496, 144] width 9 height 9
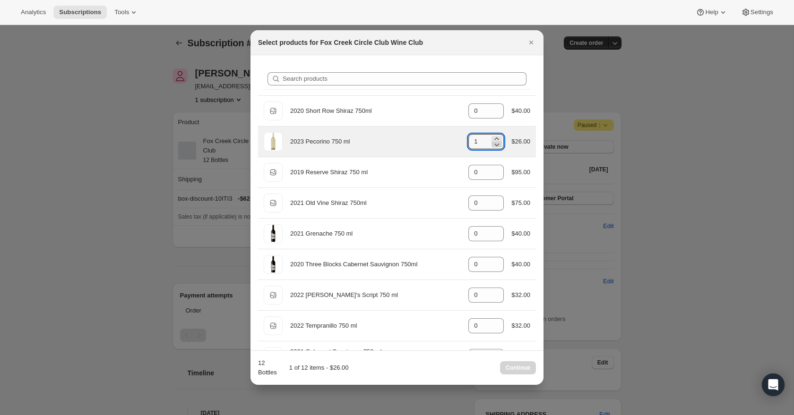
type input "0"
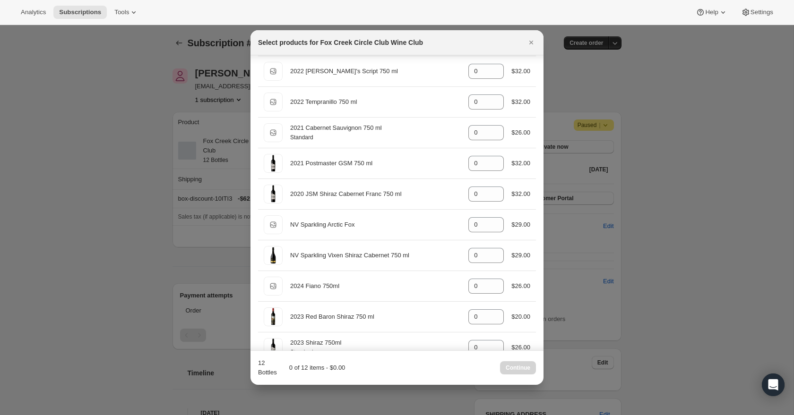
scroll to position [230, 0]
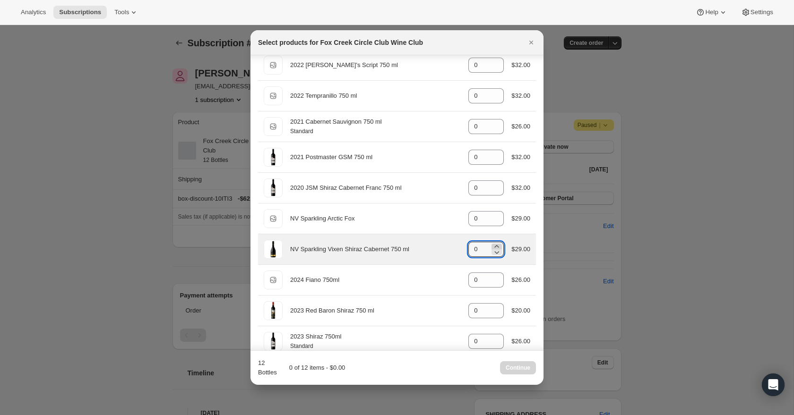
click at [496, 245] on icon ":r3o5:" at bounding box center [496, 246] width 9 height 9
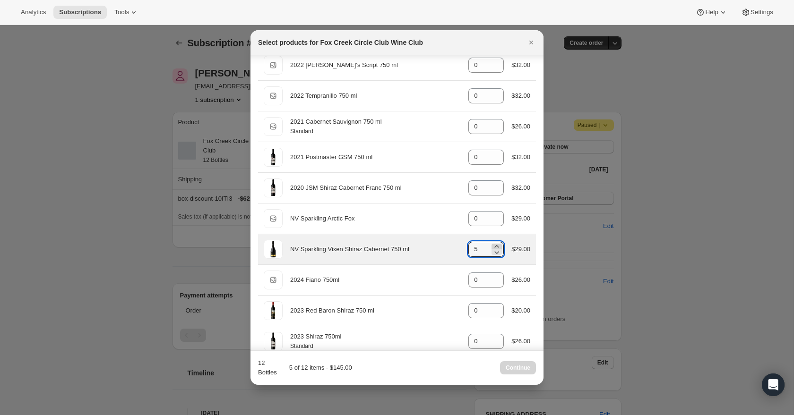
click at [496, 245] on icon ":r3o5:" at bounding box center [496, 246] width 9 height 9
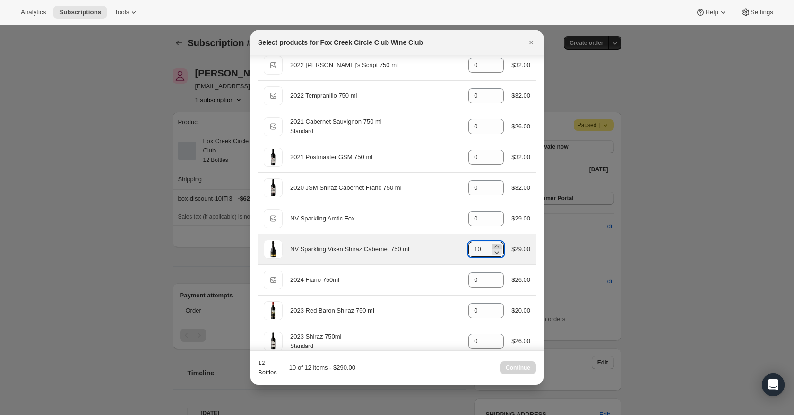
click at [496, 245] on icon ":r3o5:" at bounding box center [496, 246] width 9 height 9
type input "12"
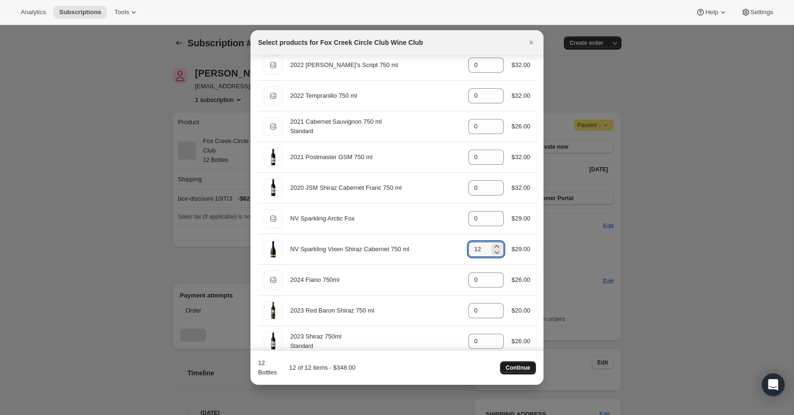
click at [518, 369] on span "Continue" at bounding box center [518, 368] width 25 height 8
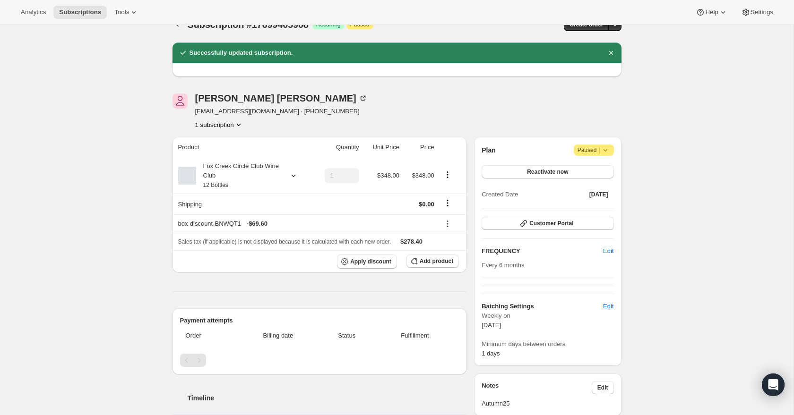
scroll to position [18, 0]
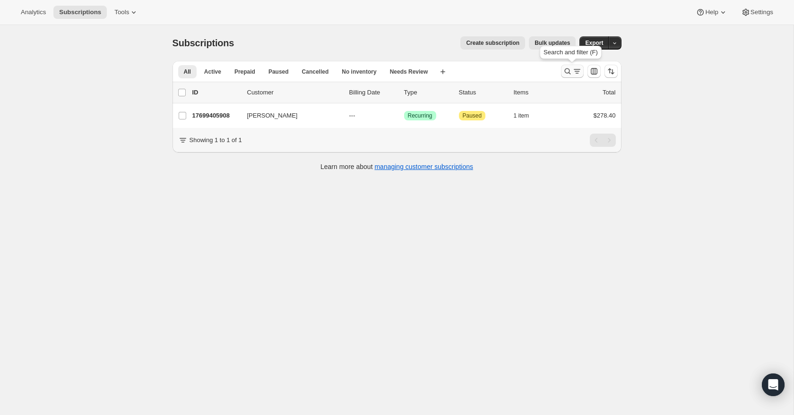
click at [572, 70] on icon "Search and filter results" at bounding box center [576, 71] width 9 height 9
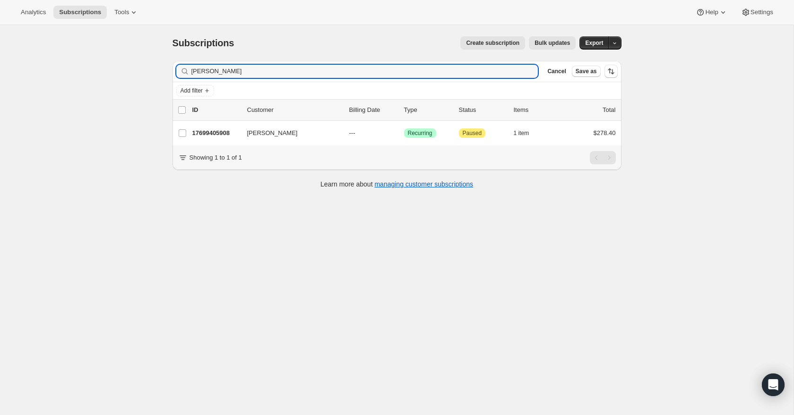
drag, startPoint x: 225, startPoint y: 70, endPoint x: 178, endPoint y: 70, distance: 47.3
click at [178, 70] on div "tom paton Clear" at bounding box center [357, 71] width 362 height 13
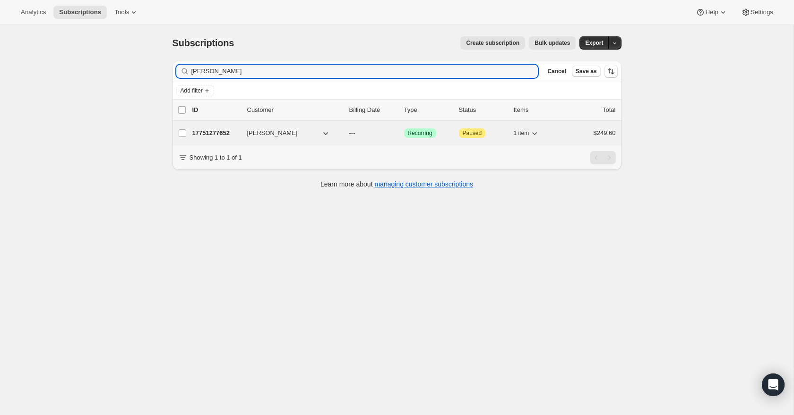
type input "frank wells"
click at [212, 132] on p "17751277652" at bounding box center [215, 133] width 47 height 9
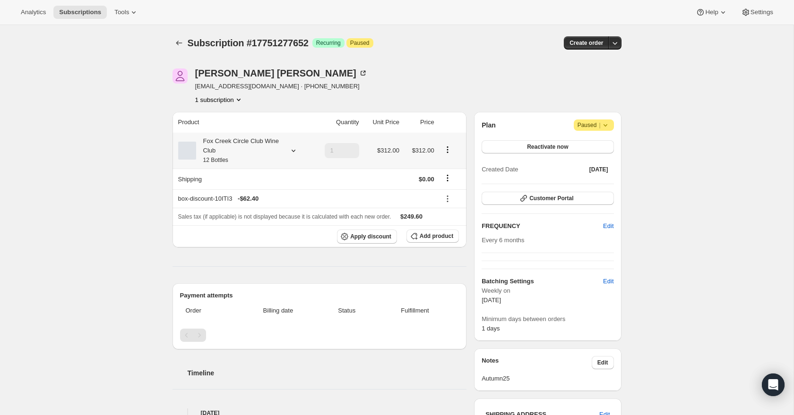
click at [293, 151] on icon at bounding box center [293, 151] width 4 height 2
click at [266, 218] on button "Edit box" at bounding box center [236, 213] width 93 height 13
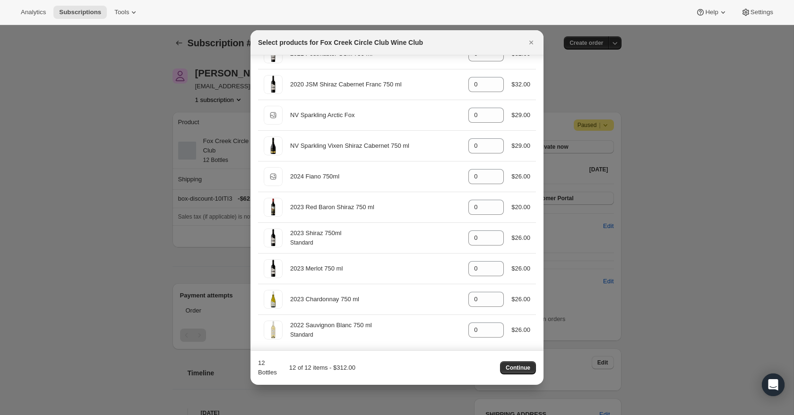
scroll to position [335, 0]
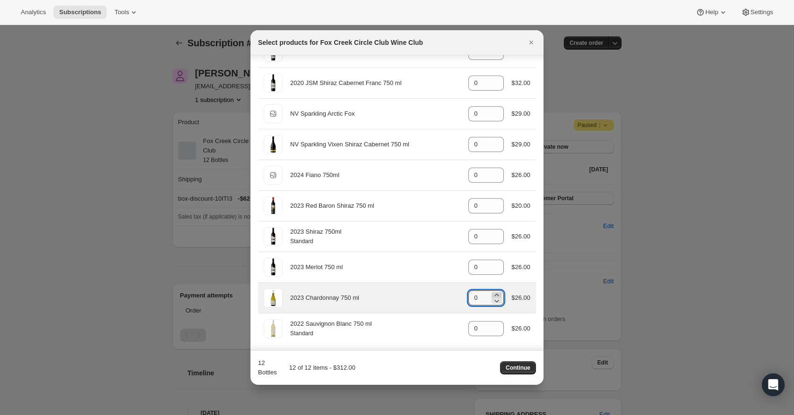
click at [496, 294] on icon ":r467:" at bounding box center [496, 295] width 9 height 9
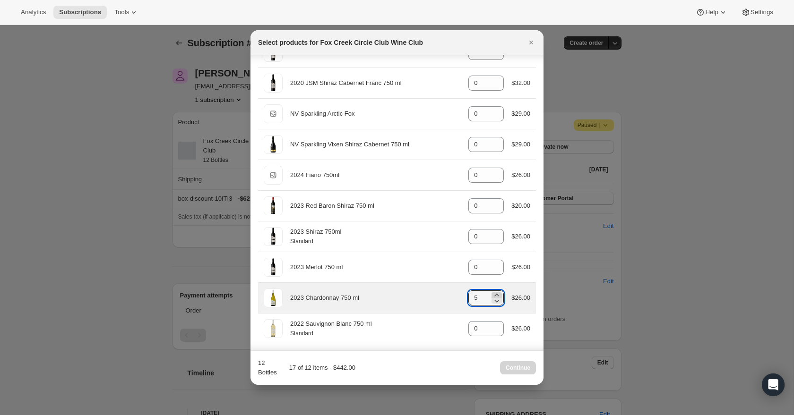
click at [496, 294] on icon ":r467:" at bounding box center [496, 295] width 9 height 9
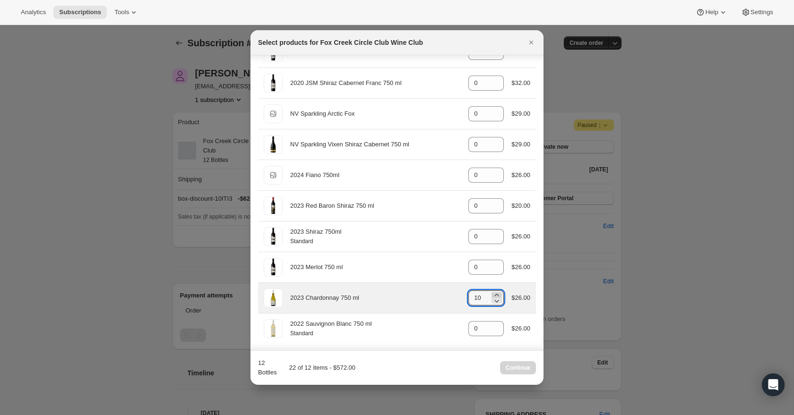
click at [496, 294] on icon ":r467:" at bounding box center [496, 295] width 9 height 9
type input "12"
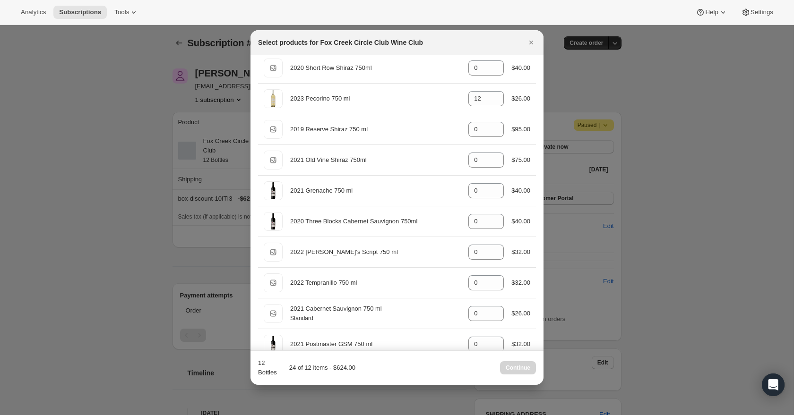
scroll to position [0, 0]
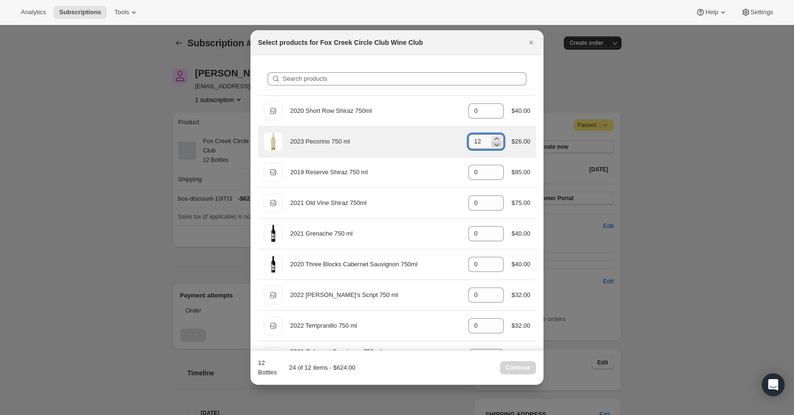
click at [495, 146] on icon ":r467:" at bounding box center [497, 145] width 5 height 3
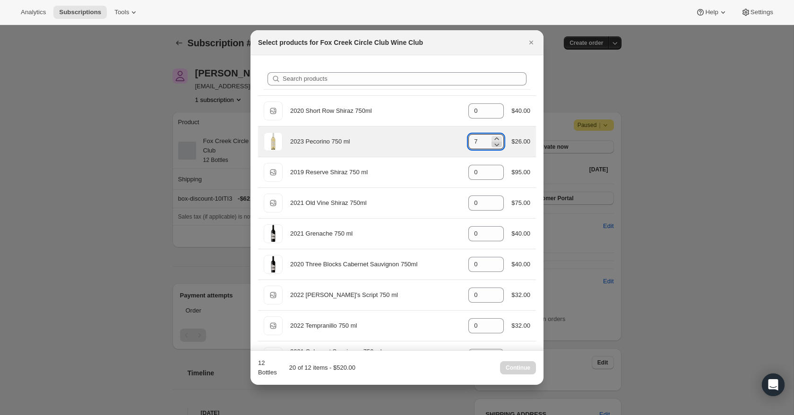
click at [495, 146] on icon ":r467:" at bounding box center [497, 145] width 5 height 3
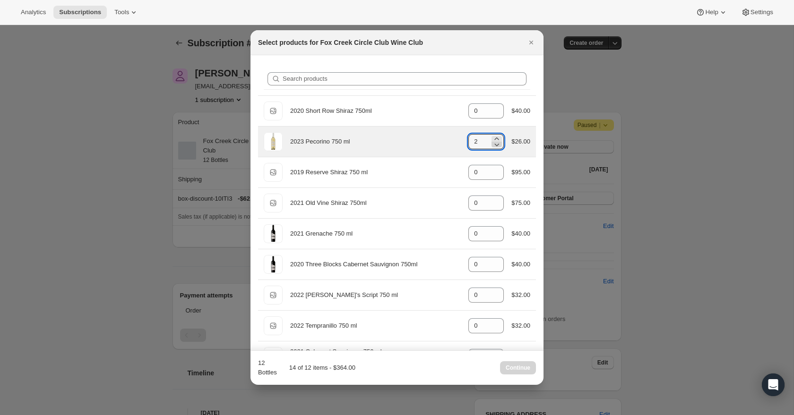
click at [495, 146] on icon ":r467:" at bounding box center [497, 145] width 5 height 3
type input "0"
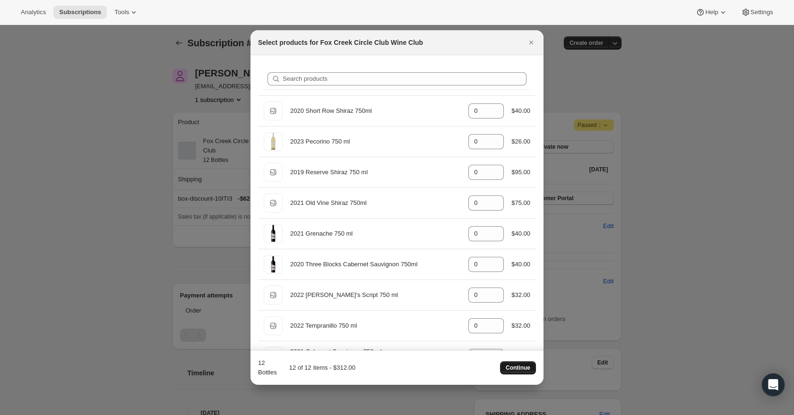
click at [525, 369] on span "Continue" at bounding box center [518, 368] width 25 height 8
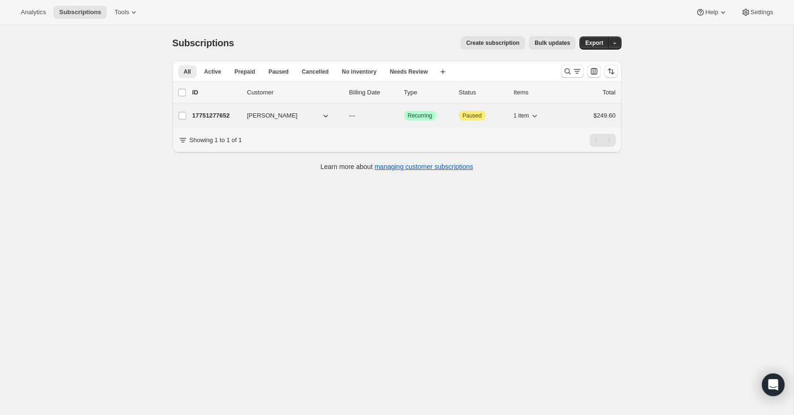
click at [219, 115] on p "17751277652" at bounding box center [215, 115] width 47 height 9
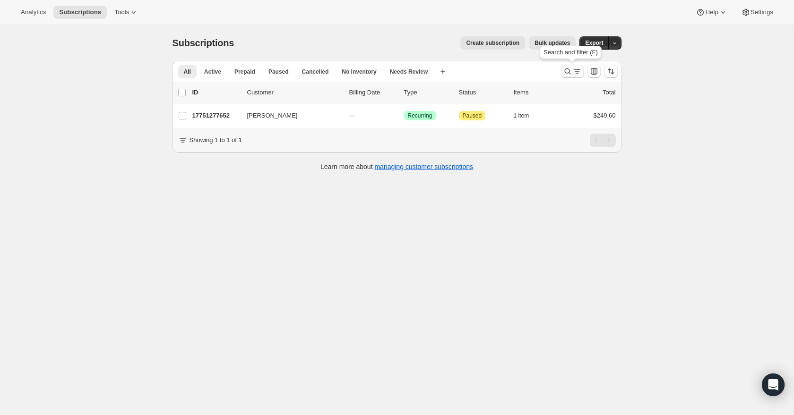
click at [573, 72] on icon "Search and filter results" at bounding box center [576, 71] width 9 height 9
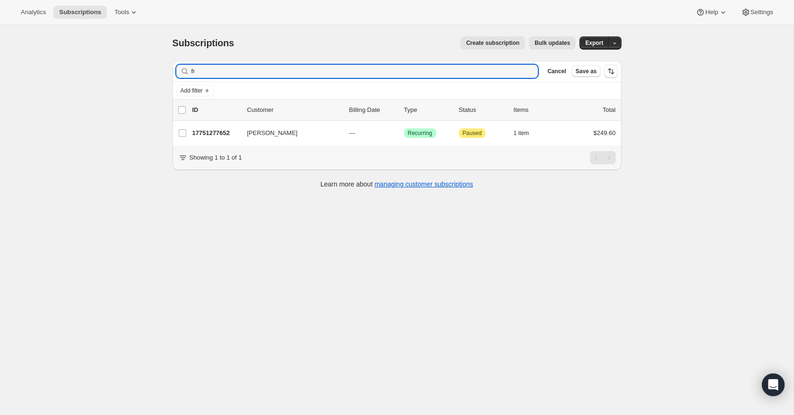
type input "f"
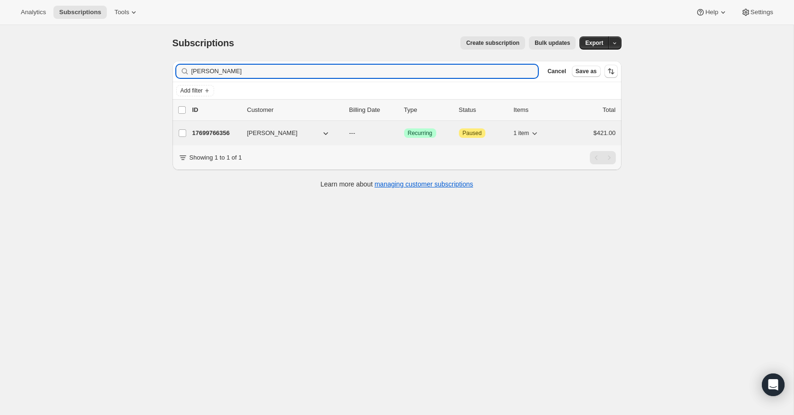
type input "[PERSON_NAME]"
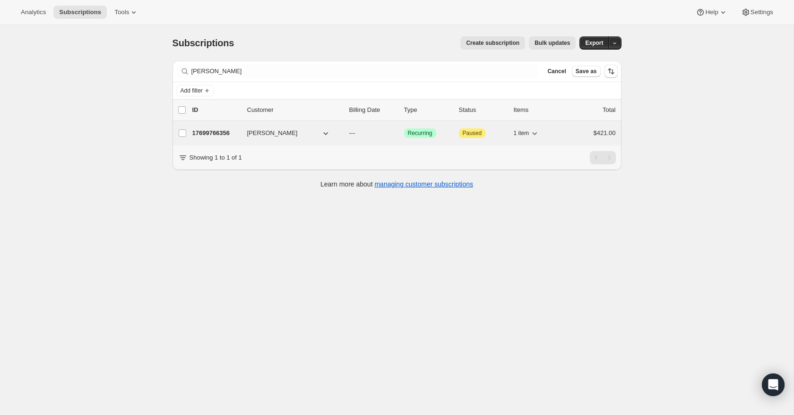
click at [213, 134] on p "17699766356" at bounding box center [215, 133] width 47 height 9
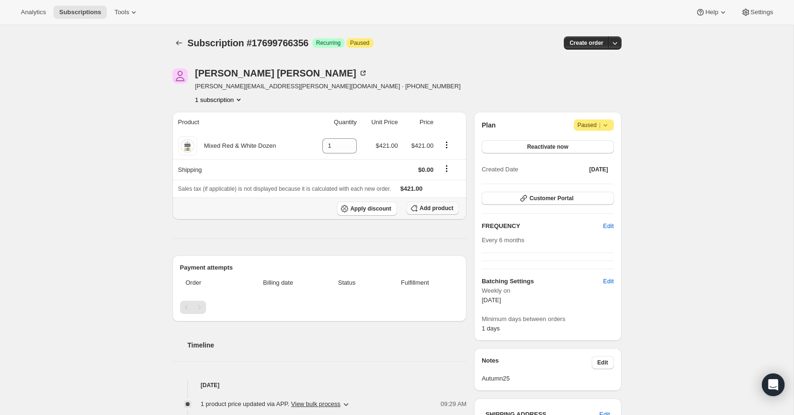
click at [438, 208] on span "Add product" at bounding box center [437, 209] width 34 height 8
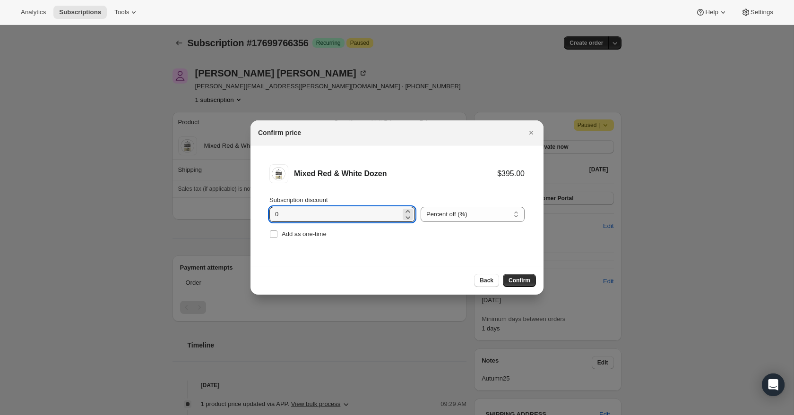
drag, startPoint x: 284, startPoint y: 218, endPoint x: 263, endPoint y: 216, distance: 21.4
click at [263, 216] on li "Mixed Red & White Dozen $395.00 Subscription discount 0 Percent off (%) Amount …" at bounding box center [396, 203] width 293 height 114
type input "20"
click at [519, 284] on span "Confirm" at bounding box center [519, 281] width 22 height 8
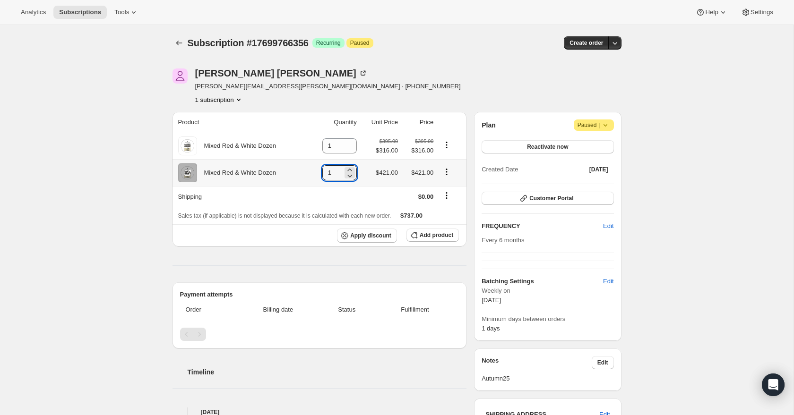
drag, startPoint x: 332, startPoint y: 173, endPoint x: 313, endPoint y: 173, distance: 19.4
click at [313, 173] on td "1" at bounding box center [333, 172] width 51 height 27
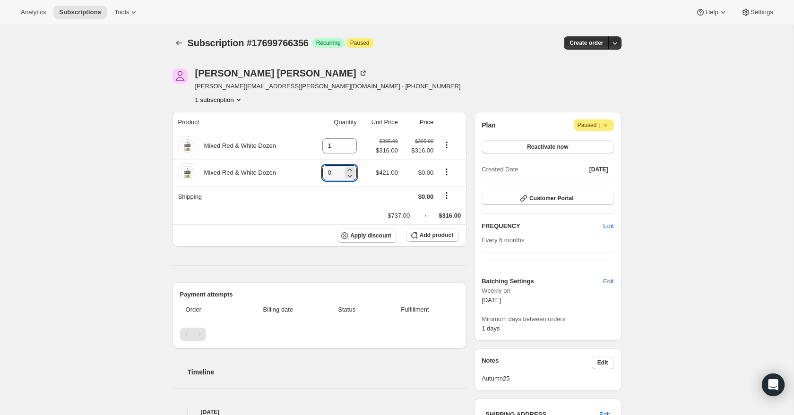
type input "0"
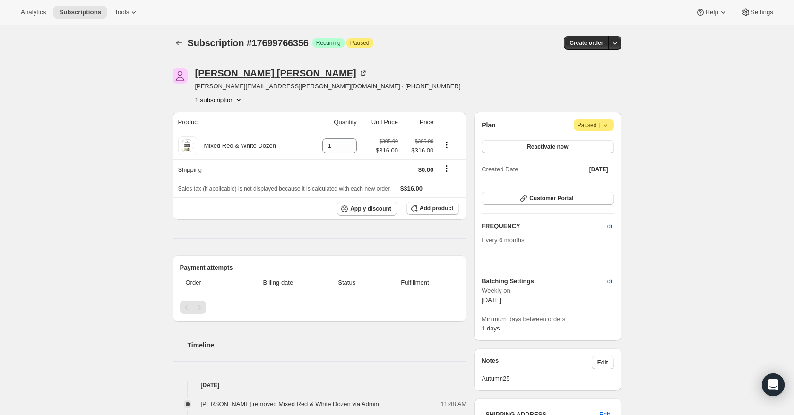
click at [358, 74] on icon at bounding box center [362, 73] width 9 height 9
drag, startPoint x: 285, startPoint y: 86, endPoint x: 196, endPoint y: 84, distance: 89.8
click at [196, 84] on span "karl.johnson@fhsgroup.com.au · +61459444061" at bounding box center [328, 86] width 266 height 9
copy span "karl.johnson@fhsgroup.com.au"
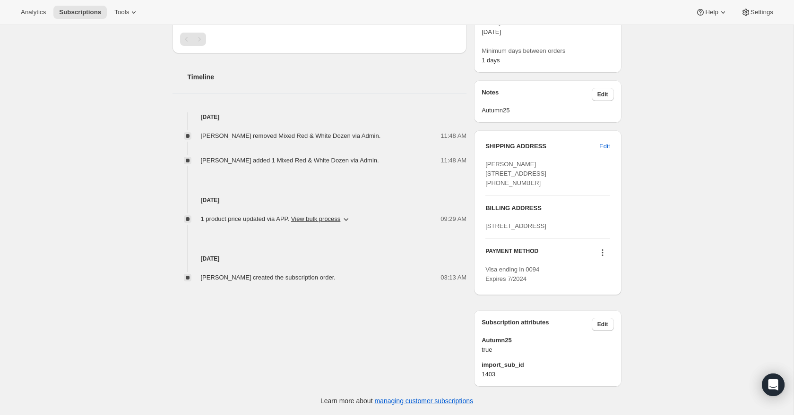
scroll to position [280, 0]
click at [602, 258] on icon at bounding box center [602, 252] width 9 height 9
click at [594, 327] on span "Add credit card" at bounding box center [600, 331] width 66 height 9
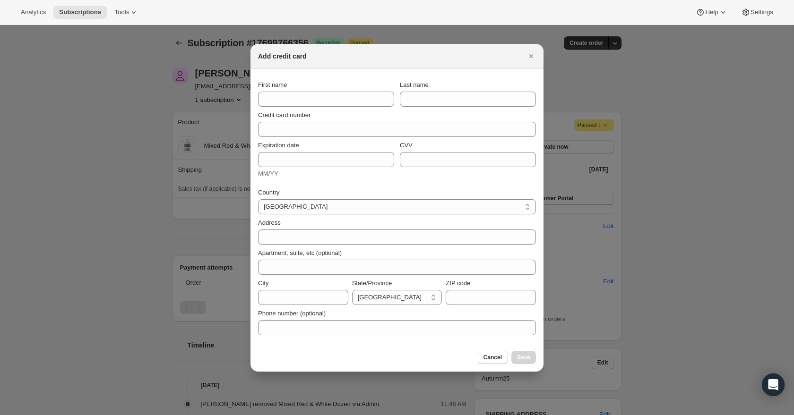
scroll to position [0, 0]
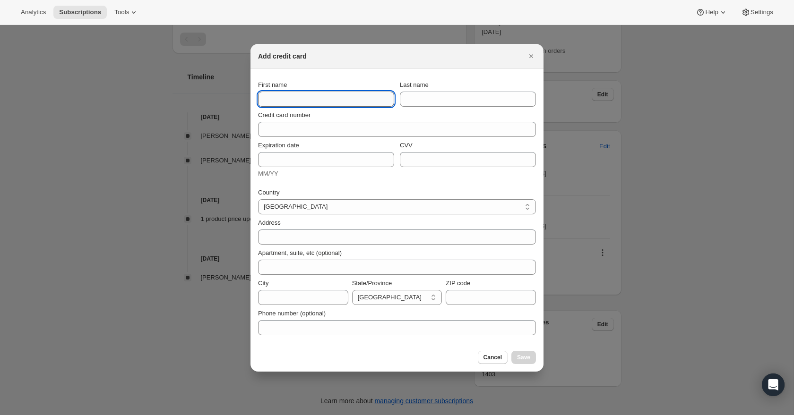
click at [324, 100] on input "First name" at bounding box center [326, 99] width 136 height 15
click at [494, 361] on button "Cancel" at bounding box center [493, 357] width 30 height 13
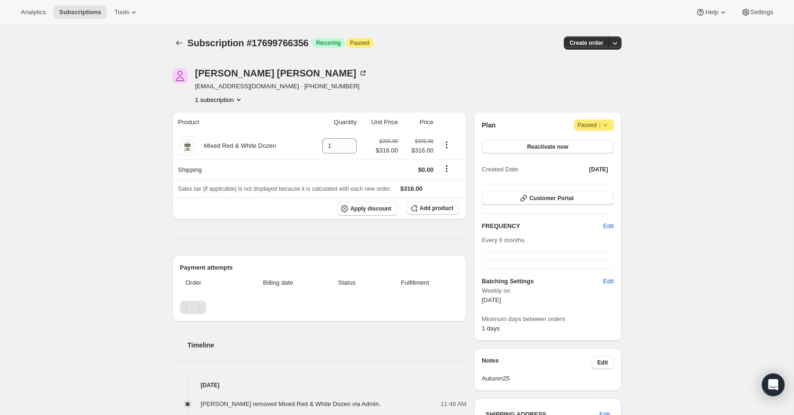
scroll to position [280, 0]
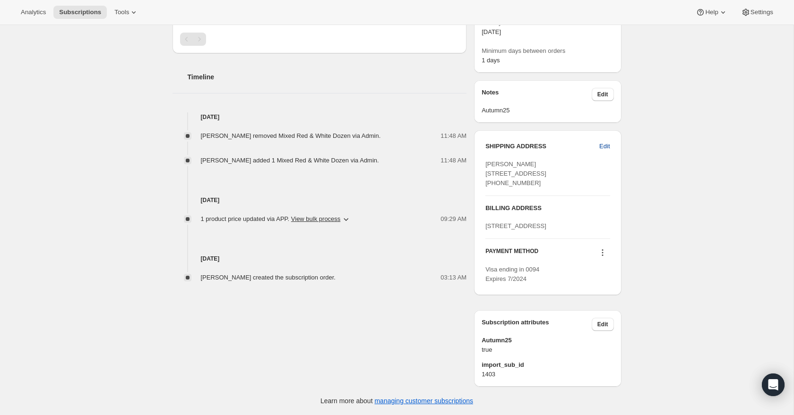
click at [604, 142] on span "Edit" at bounding box center [604, 146] width 10 height 9
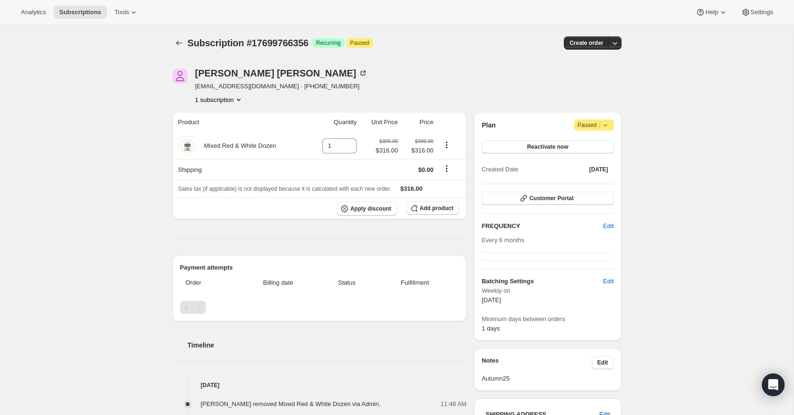
select select "SA"
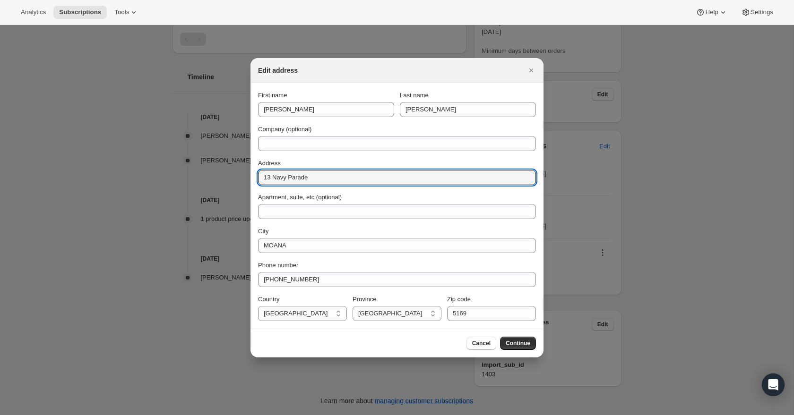
drag, startPoint x: 337, startPoint y: 175, endPoint x: 251, endPoint y: 176, distance: 85.5
click at [251, 176] on section "First name [PERSON_NAME] Last name [PERSON_NAME] Company (optional) Address [ST…" at bounding box center [396, 206] width 293 height 246
click at [488, 341] on span "Cancel" at bounding box center [481, 344] width 18 height 8
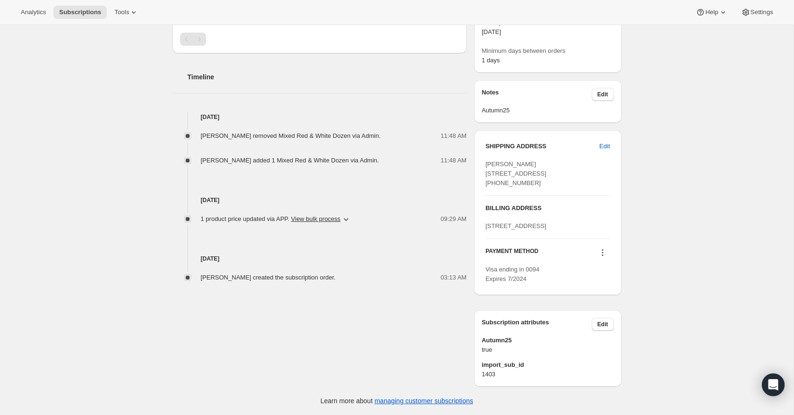
click at [603, 258] on icon at bounding box center [602, 252] width 9 height 9
click at [596, 327] on span "Add credit card" at bounding box center [587, 330] width 41 height 7
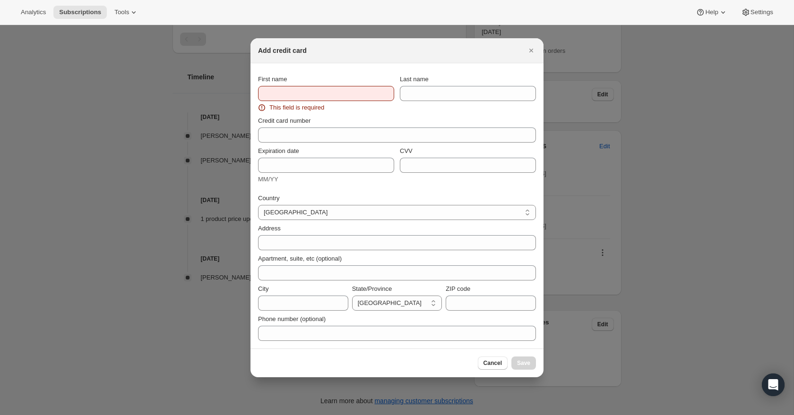
scroll to position [0, 0]
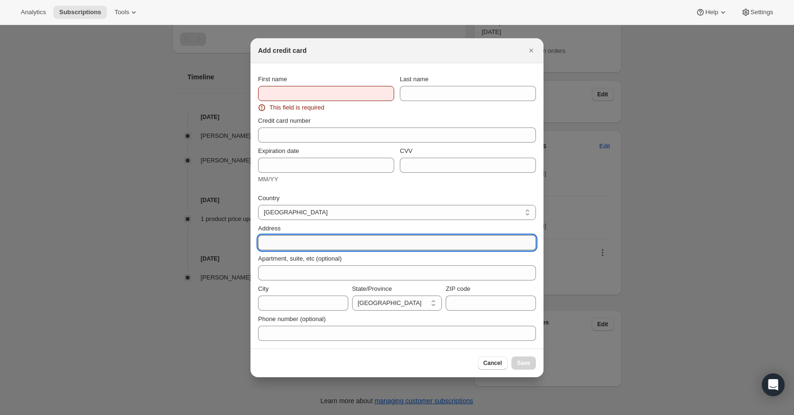
click at [297, 246] on input "Address" at bounding box center [397, 242] width 278 height 15
paste input "13 Navy Parade"
type input "13 Navy Parade"
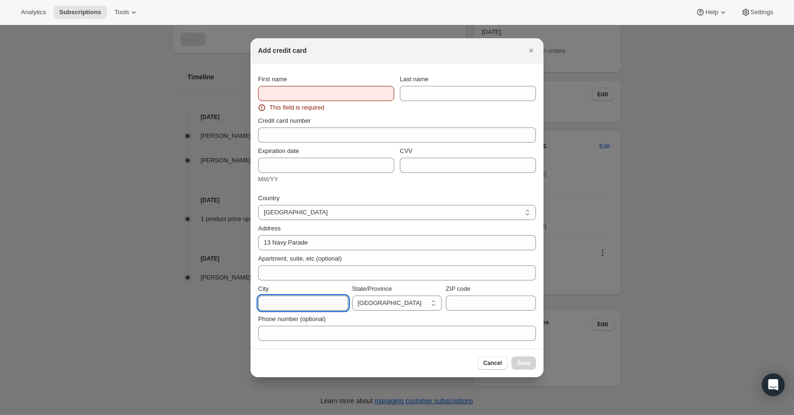
click at [284, 302] on input "City" at bounding box center [303, 303] width 90 height 15
type input "moana"
click at [427, 301] on select "[GEOGRAPHIC_DATA] [GEOGRAPHIC_DATA] [GEOGRAPHIC_DATA] [GEOGRAPHIC_DATA] [GEOGRA…" at bounding box center [397, 303] width 90 height 15
select select "SA"
click at [465, 308] on input "ZIP code" at bounding box center [491, 303] width 90 height 15
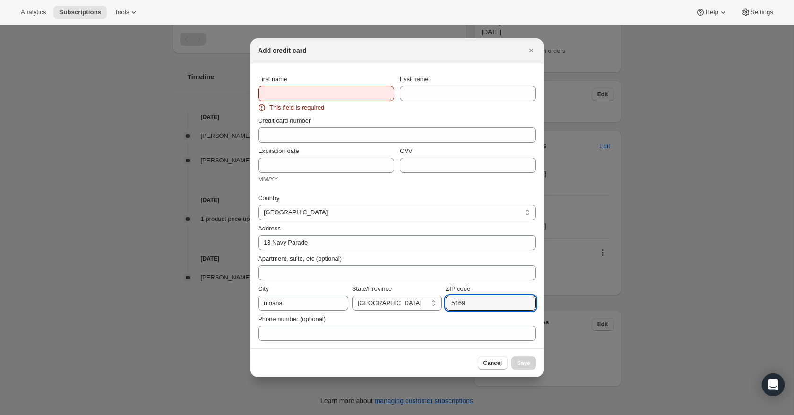
type input "5169"
click at [295, 90] on input "First name" at bounding box center [326, 93] width 136 height 15
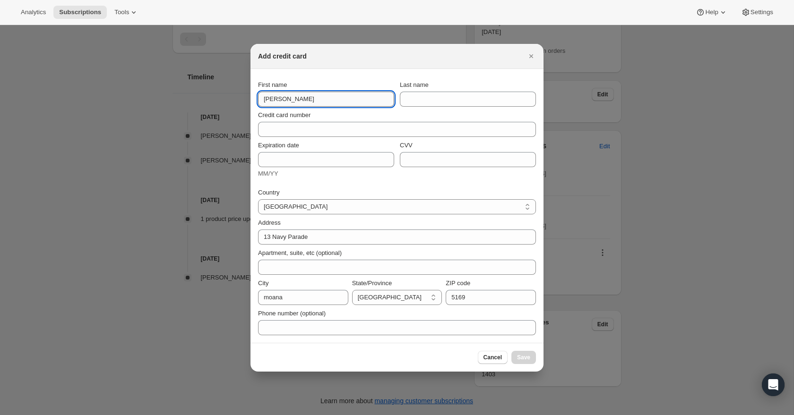
type input "[PERSON_NAME]"
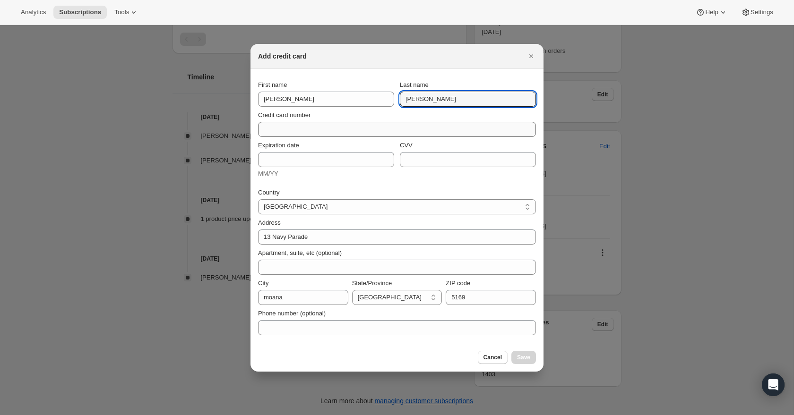
type input "[PERSON_NAME]"
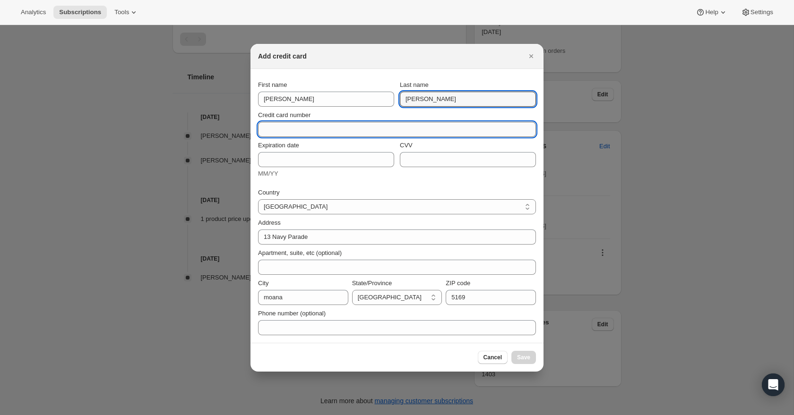
click at [266, 131] on input "Credit card number" at bounding box center [393, 129] width 270 height 15
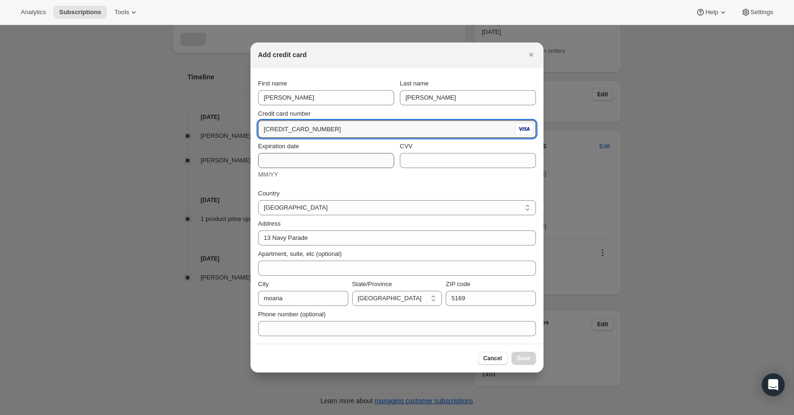
type input "[CREDIT_CARD_NUMBER]"
click at [284, 157] on input "Expiration date" at bounding box center [326, 160] width 136 height 15
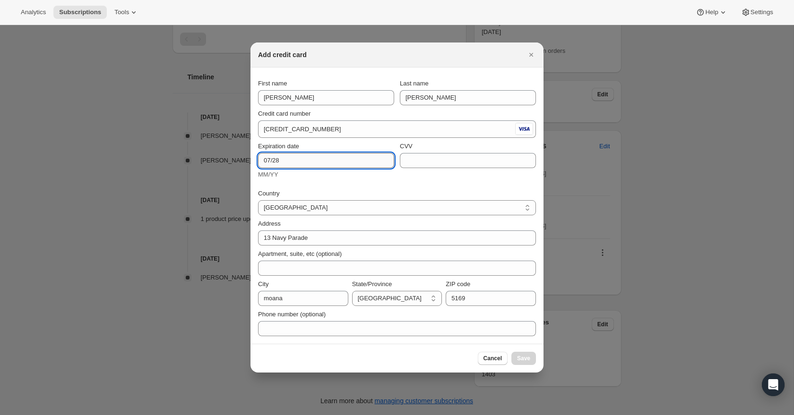
type input "07/28"
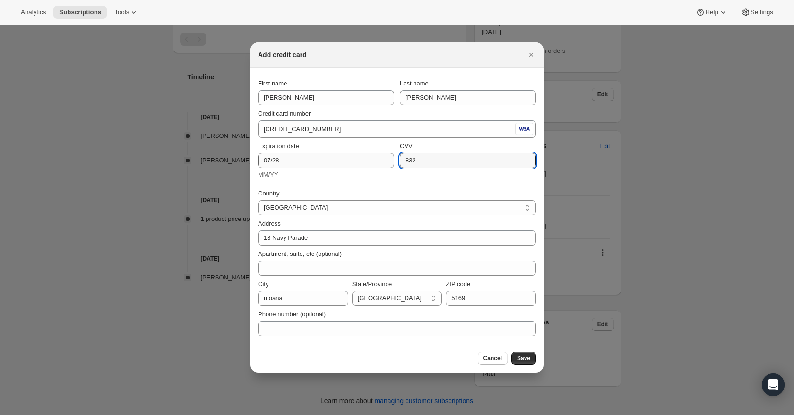
type input "832"
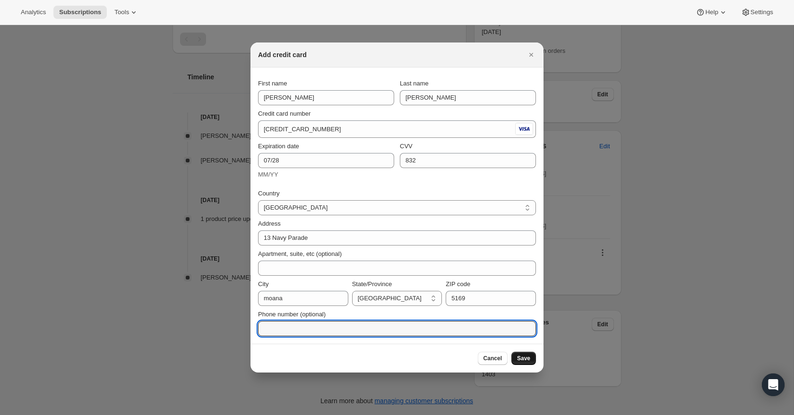
click at [521, 358] on span "Save" at bounding box center [523, 359] width 13 height 8
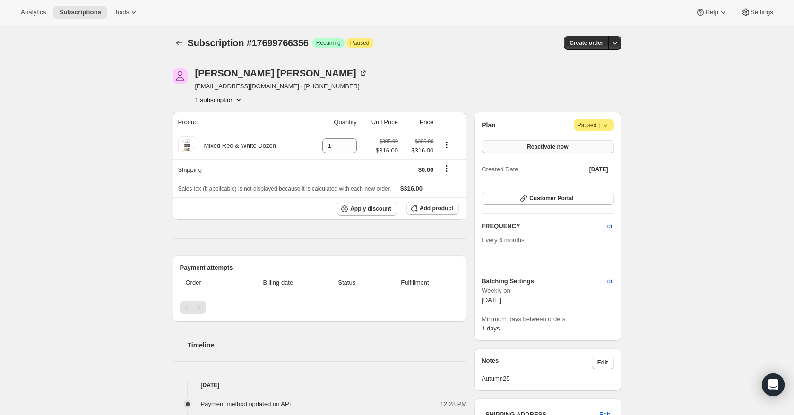
click at [540, 146] on span "Reactivate now" at bounding box center [547, 147] width 41 height 8
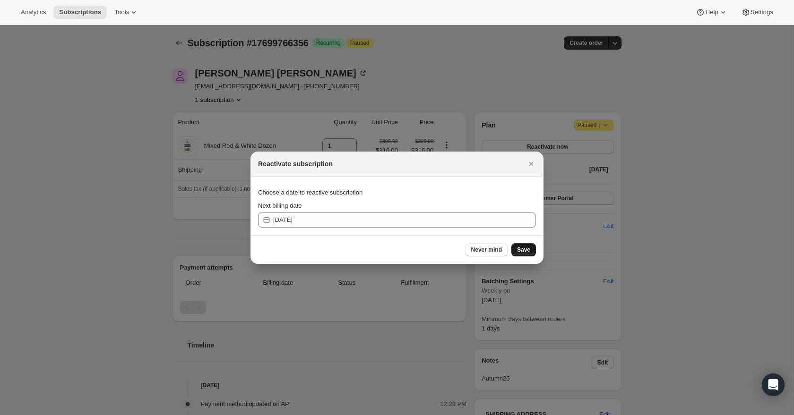
click at [529, 255] on button "Save" at bounding box center [523, 249] width 25 height 13
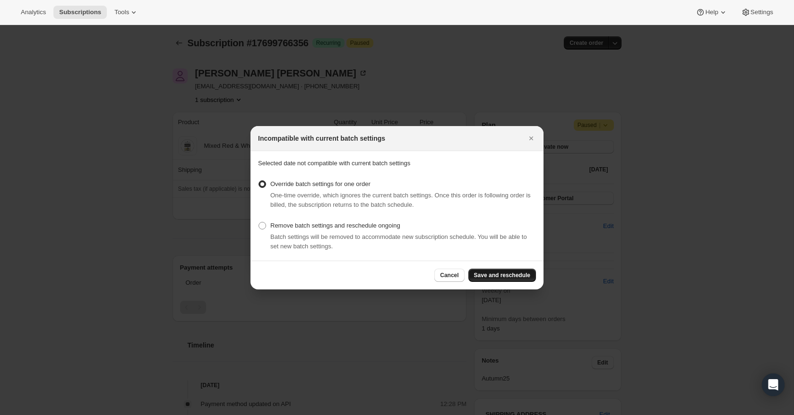
click at [522, 273] on span "Save and reschedule" at bounding box center [502, 276] width 56 height 8
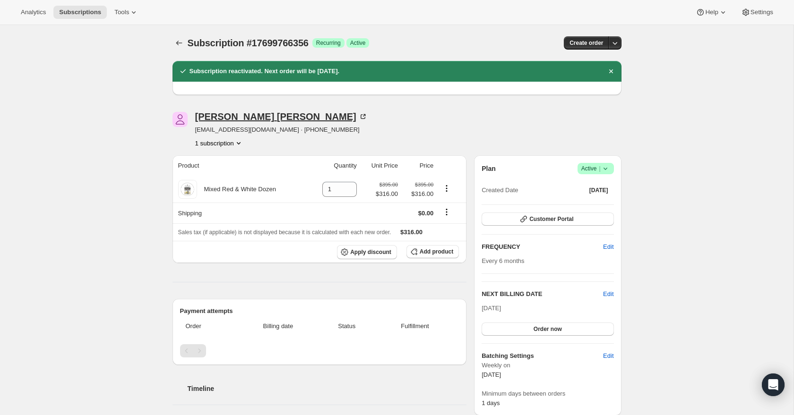
click at [358, 116] on icon at bounding box center [362, 116] width 9 height 9
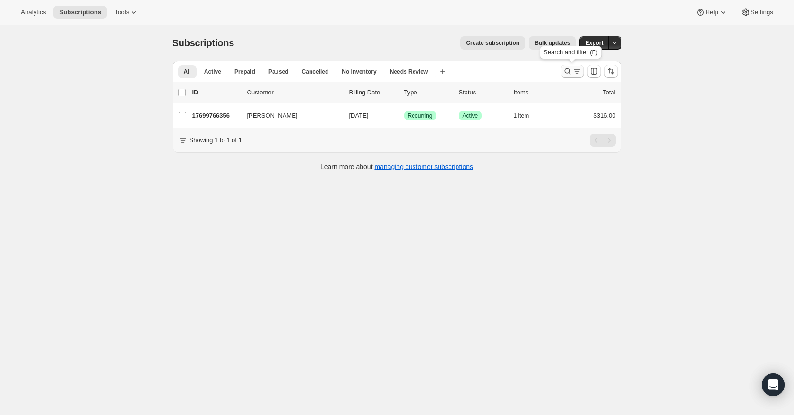
click at [575, 72] on icon "Search and filter results" at bounding box center [576, 71] width 9 height 9
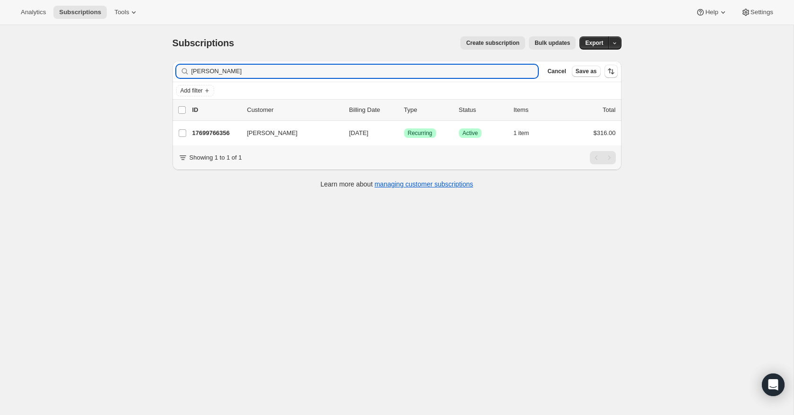
drag, startPoint x: 235, startPoint y: 69, endPoint x: 184, endPoint y: 73, distance: 51.1
click at [184, 73] on div "[PERSON_NAME]" at bounding box center [357, 71] width 362 height 13
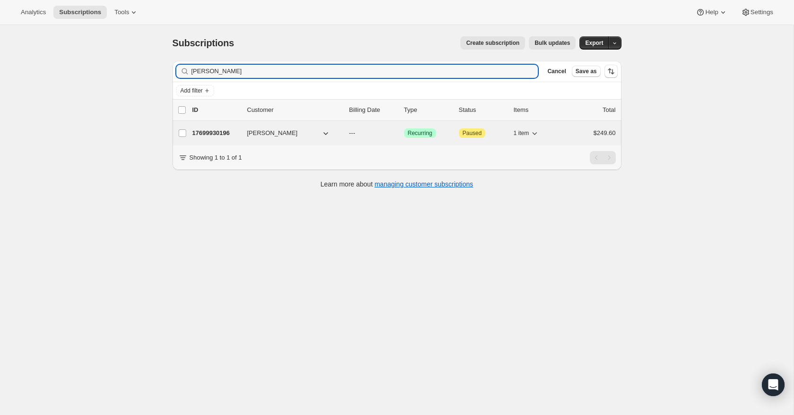
type input "[PERSON_NAME]"
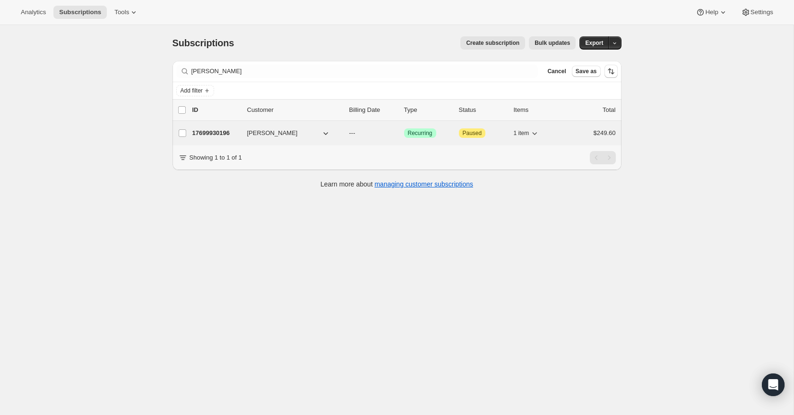
click at [216, 132] on p "17699930196" at bounding box center [215, 133] width 47 height 9
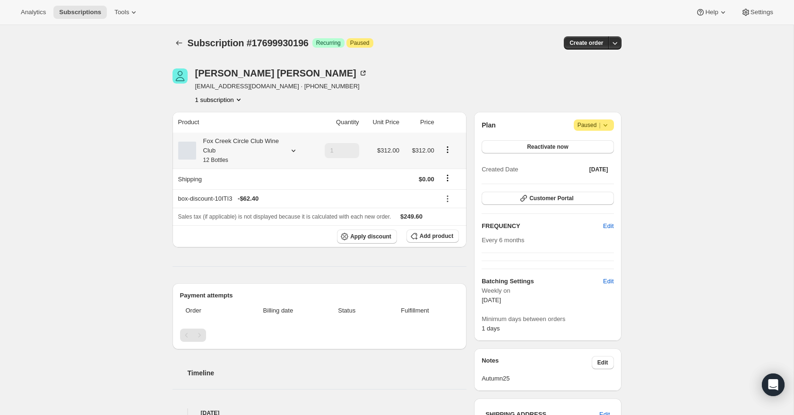
click at [293, 151] on icon at bounding box center [293, 150] width 9 height 9
click at [265, 213] on button "Edit box" at bounding box center [236, 213] width 93 height 13
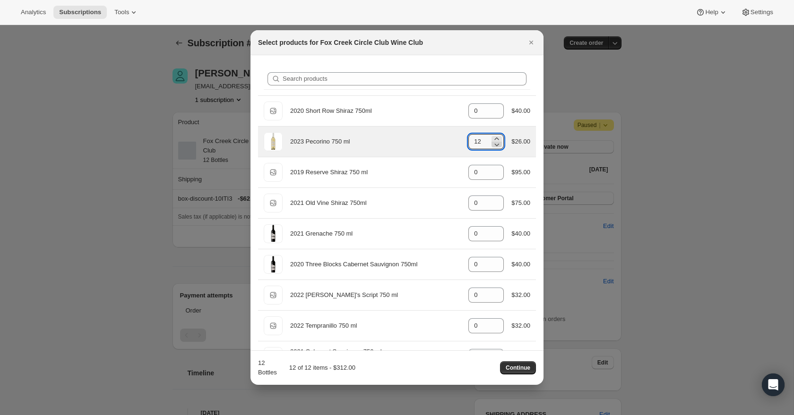
click at [496, 146] on icon ":rn9:" at bounding box center [496, 144] width 9 height 9
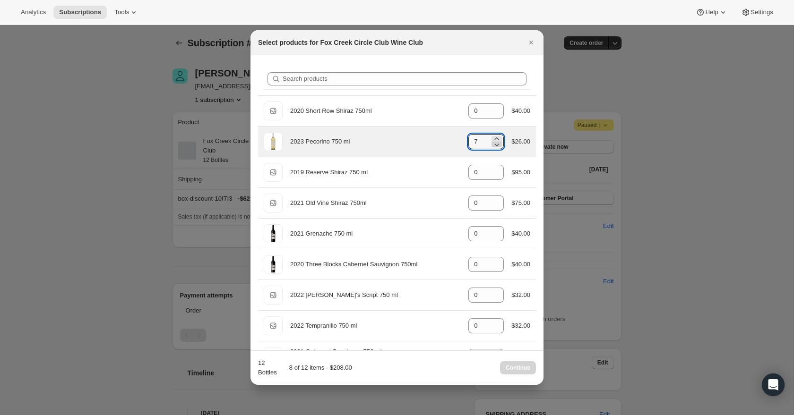
click at [496, 146] on icon ":rn9:" at bounding box center [496, 144] width 9 height 9
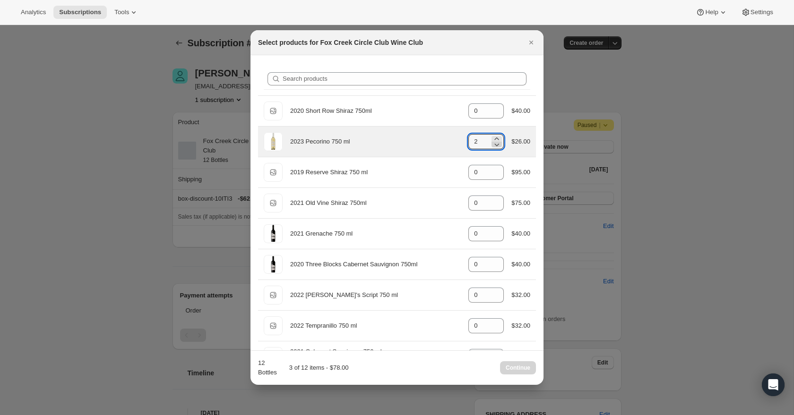
click at [496, 146] on icon ":rn9:" at bounding box center [496, 144] width 9 height 9
type input "0"
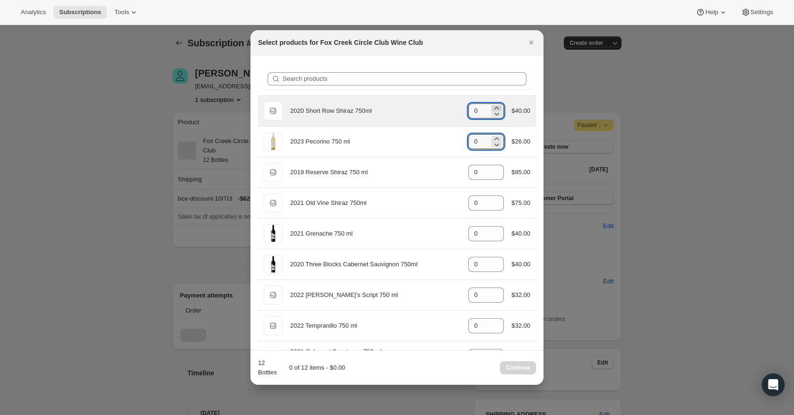
click at [494, 106] on icon ":rn9:" at bounding box center [496, 107] width 9 height 9
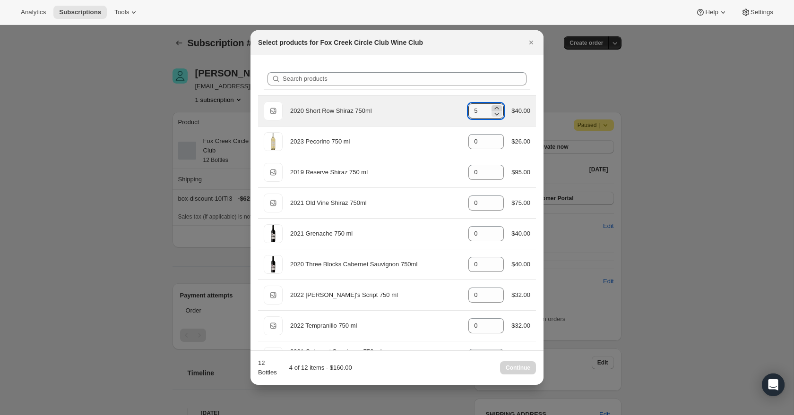
click at [494, 106] on icon ":rn9:" at bounding box center [496, 107] width 9 height 9
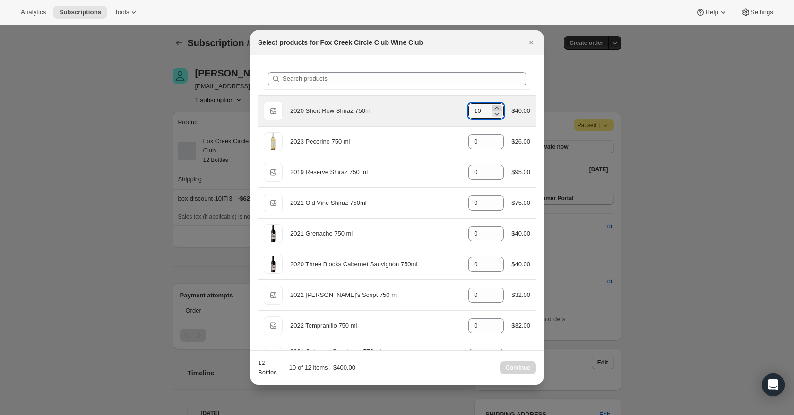
click at [494, 106] on icon ":rn9:" at bounding box center [496, 107] width 9 height 9
type input "12"
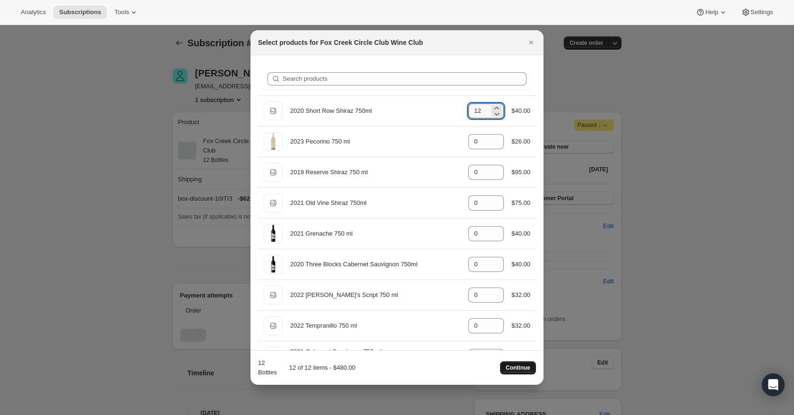
click at [522, 372] on button "Continue" at bounding box center [518, 368] width 36 height 13
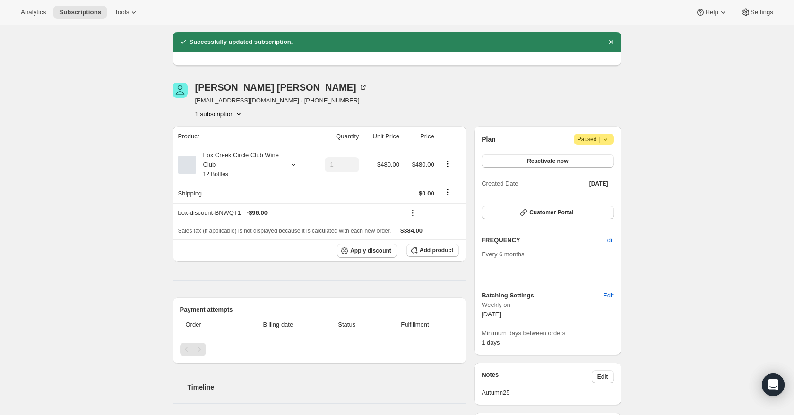
scroll to position [26, 0]
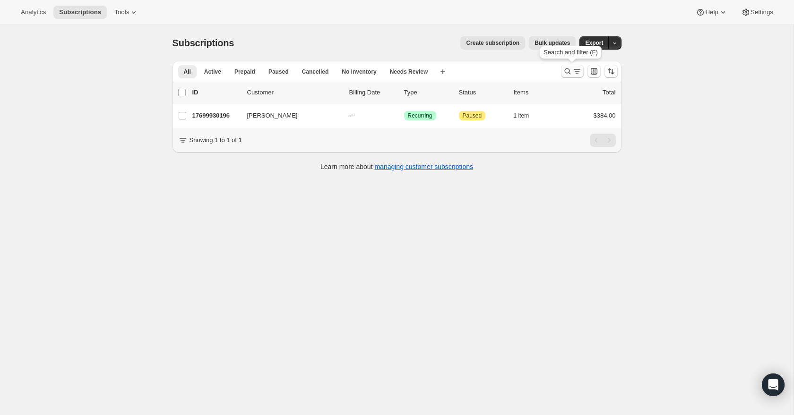
click at [575, 67] on icon "Search and filter results" at bounding box center [576, 71] width 9 height 9
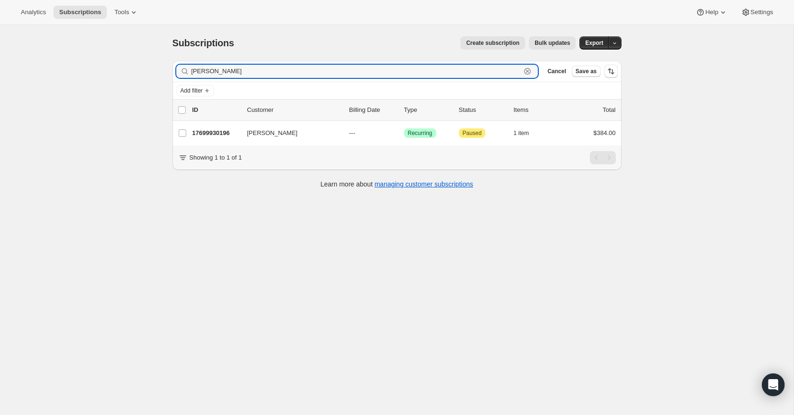
drag, startPoint x: 235, startPoint y: 70, endPoint x: 171, endPoint y: 61, distance: 65.3
click at [171, 61] on div "Filter subscribers [PERSON_NAME] Cancel Save as Add filter 0 selected Update ne…" at bounding box center [393, 125] width 457 height 145
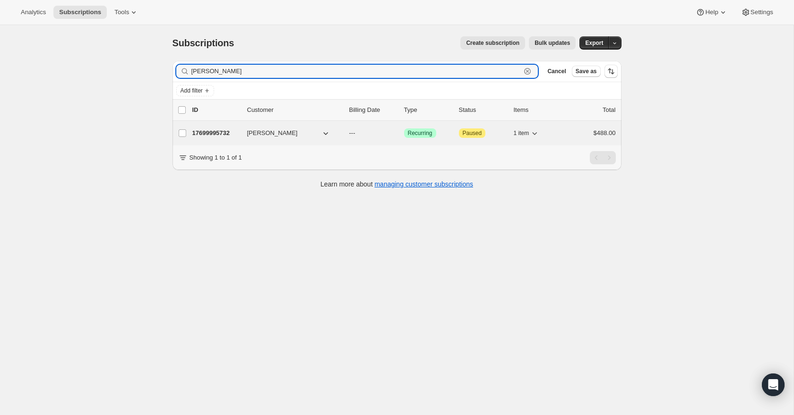
type input "[PERSON_NAME]"
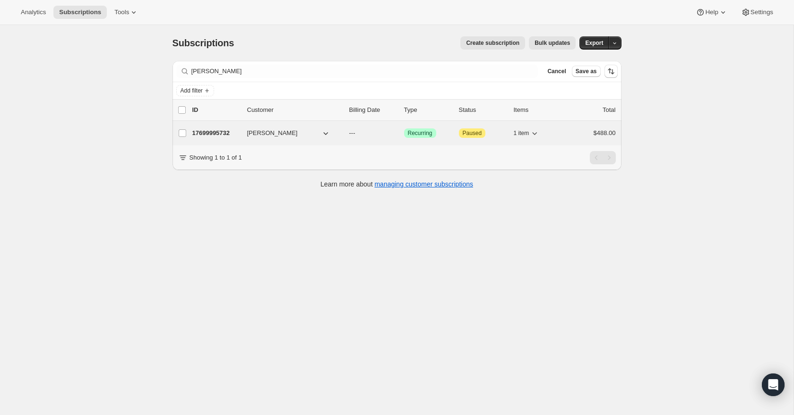
click at [213, 132] on p "17699995732" at bounding box center [215, 133] width 47 height 9
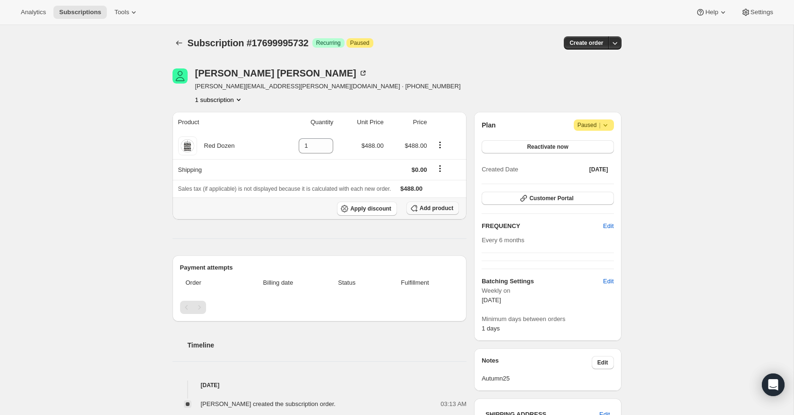
click at [443, 208] on span "Add product" at bounding box center [437, 209] width 34 height 8
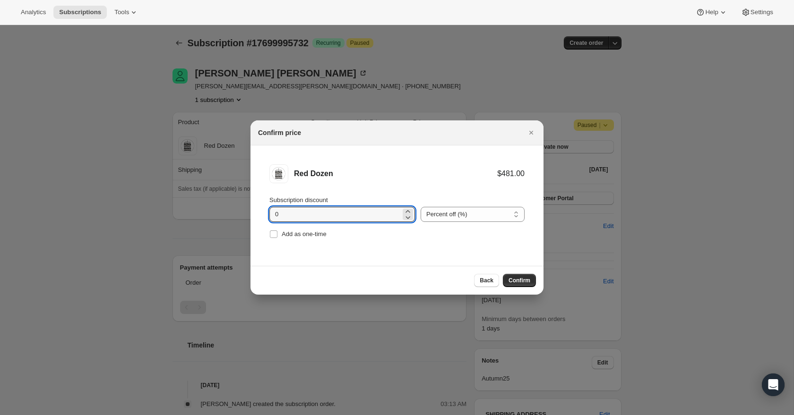
drag, startPoint x: 291, startPoint y: 215, endPoint x: 265, endPoint y: 211, distance: 26.7
click at [265, 211] on li "Red Dozen $481.00 Subscription discount 0 Percent off (%) Amount off ($) Percen…" at bounding box center [396, 203] width 293 height 114
type input "20"
click at [522, 281] on span "Confirm" at bounding box center [519, 281] width 22 height 8
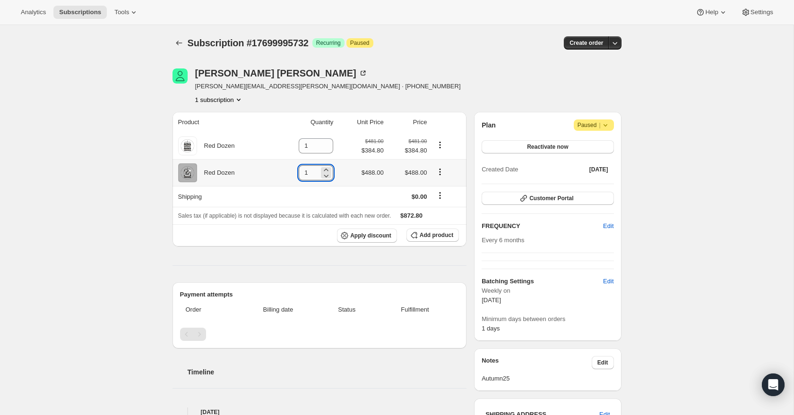
click at [304, 172] on input "1" at bounding box center [309, 172] width 20 height 15
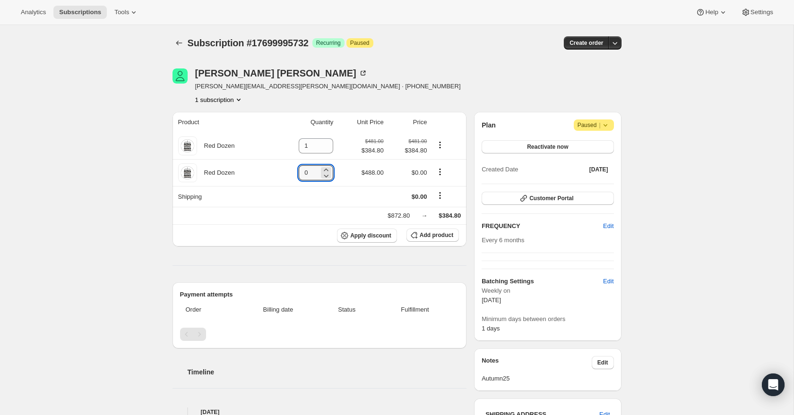
type input "0"
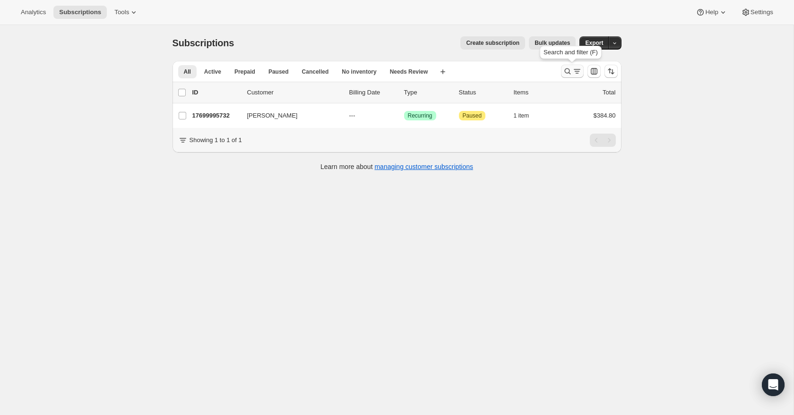
click at [573, 71] on icon "Search and filter results" at bounding box center [576, 71] width 9 height 9
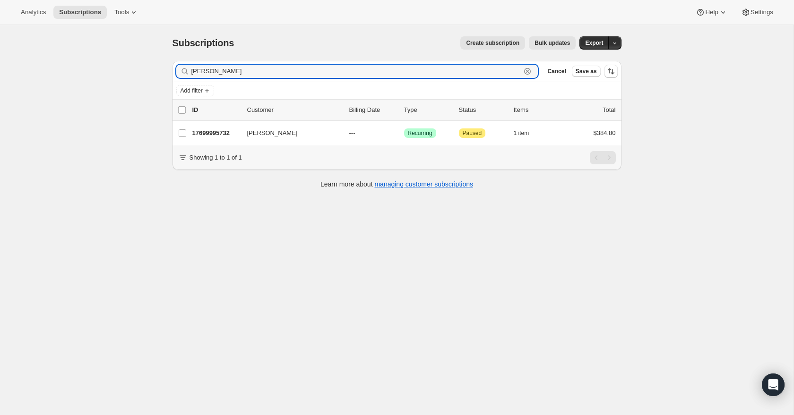
drag, startPoint x: 245, startPoint y: 77, endPoint x: 179, endPoint y: 78, distance: 66.6
click at [179, 78] on div "[PERSON_NAME]" at bounding box center [357, 71] width 362 height 13
drag, startPoint x: 226, startPoint y: 68, endPoint x: 181, endPoint y: 68, distance: 45.4
click at [181, 68] on div "[PERSON_NAME]" at bounding box center [357, 71] width 362 height 13
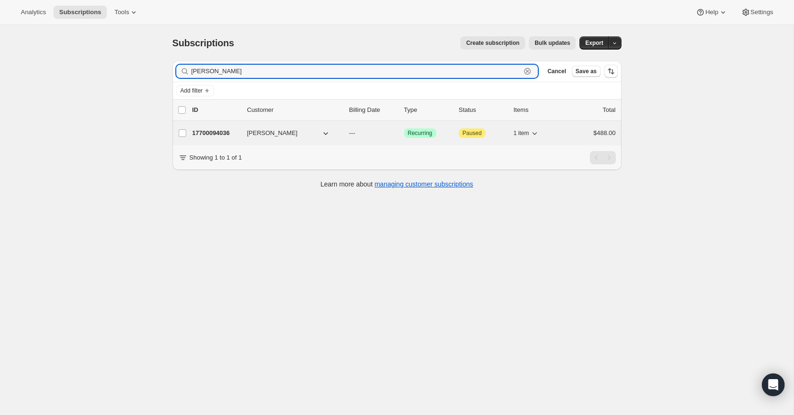
type input "[PERSON_NAME]"
click at [227, 130] on p "17700094036" at bounding box center [215, 133] width 47 height 9
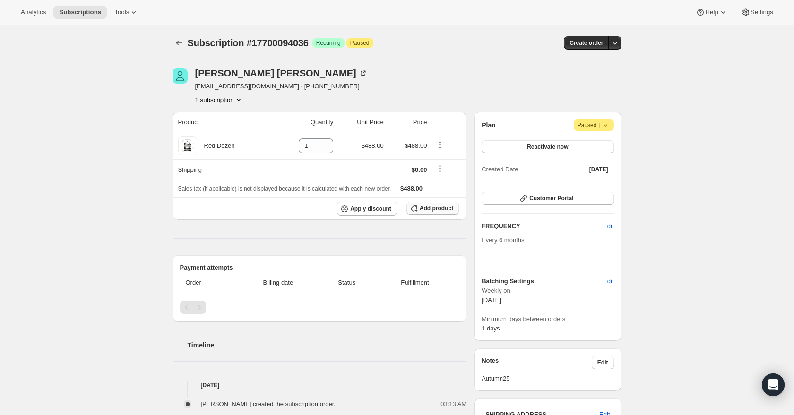
click at [435, 209] on span "Add product" at bounding box center [437, 209] width 34 height 8
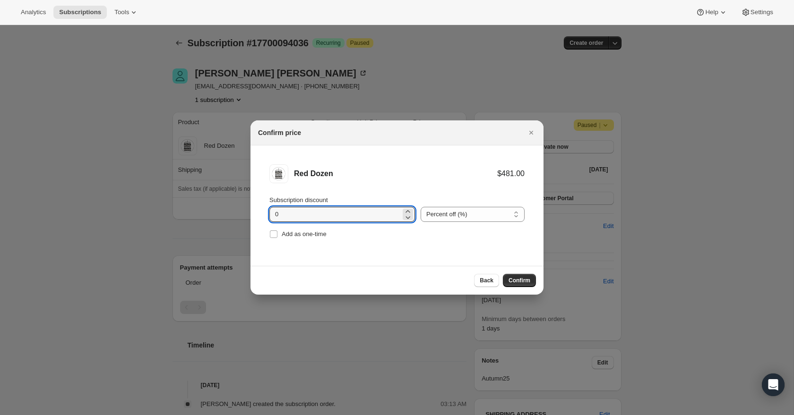
drag, startPoint x: 282, startPoint y: 215, endPoint x: 263, endPoint y: 215, distance: 18.9
click at [263, 215] on li "Red Dozen $481.00 Subscription discount 0 Percent off (%) Amount off ($) Percen…" at bounding box center [396, 203] width 293 height 114
type input "20"
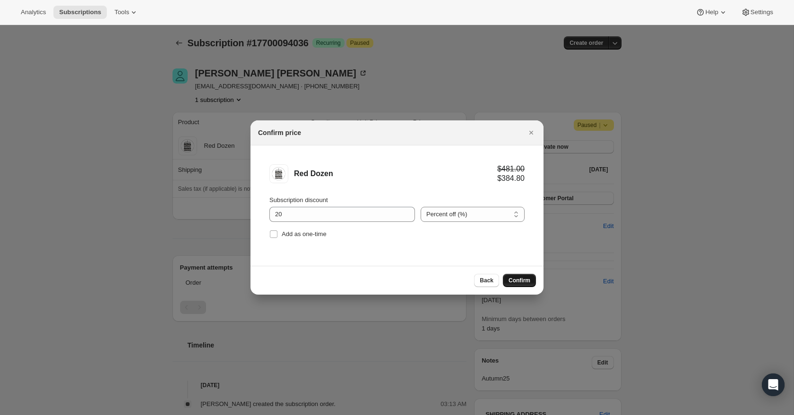
click at [521, 278] on span "Confirm" at bounding box center [519, 281] width 22 height 8
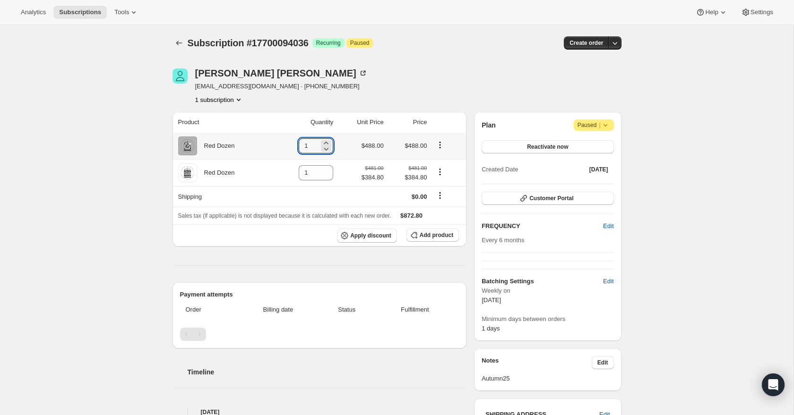
drag, startPoint x: 304, startPoint y: 146, endPoint x: 290, endPoint y: 146, distance: 14.7
click at [290, 146] on td "1" at bounding box center [305, 146] width 62 height 26
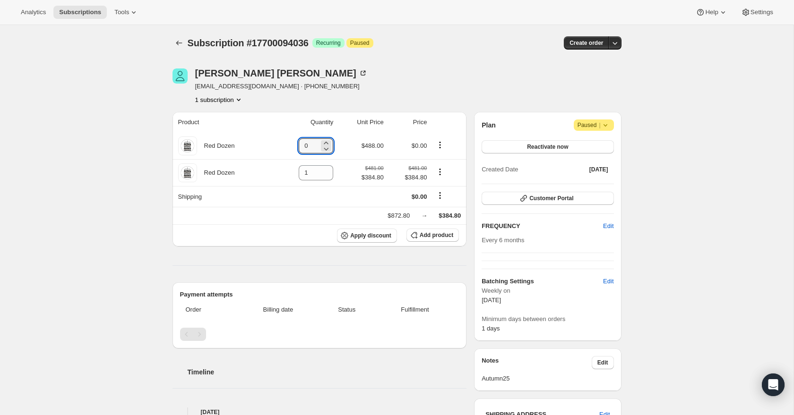
type input "0"
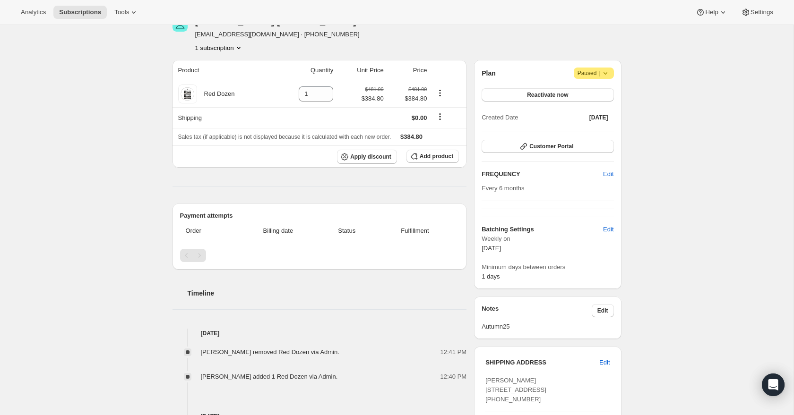
scroll to position [39, 0]
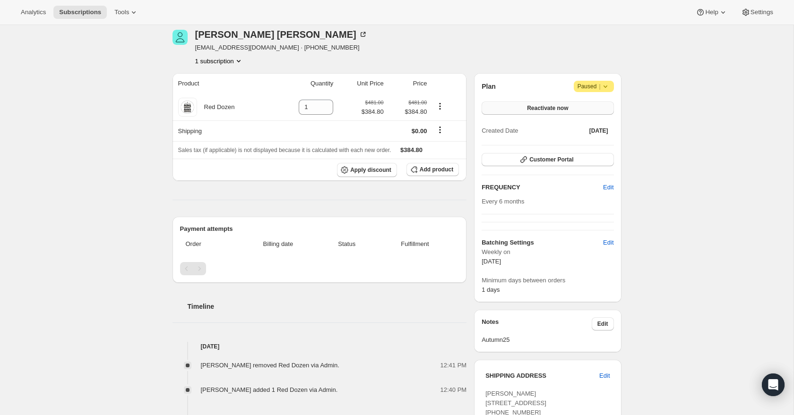
click at [542, 110] on span "Reactivate now" at bounding box center [547, 108] width 41 height 8
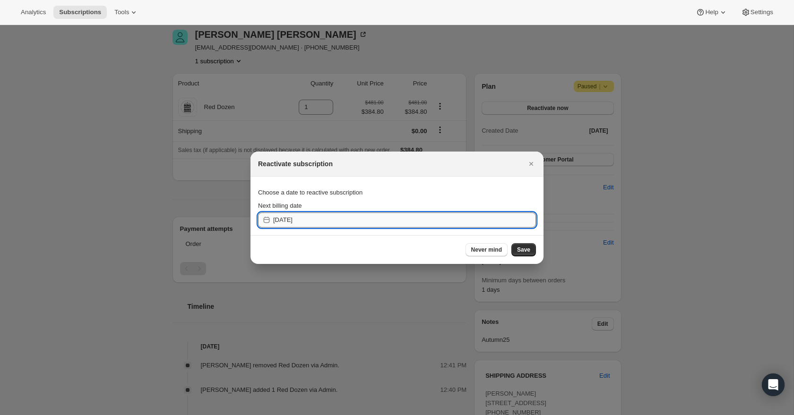
click at [358, 220] on input "[DATE]" at bounding box center [404, 220] width 263 height 15
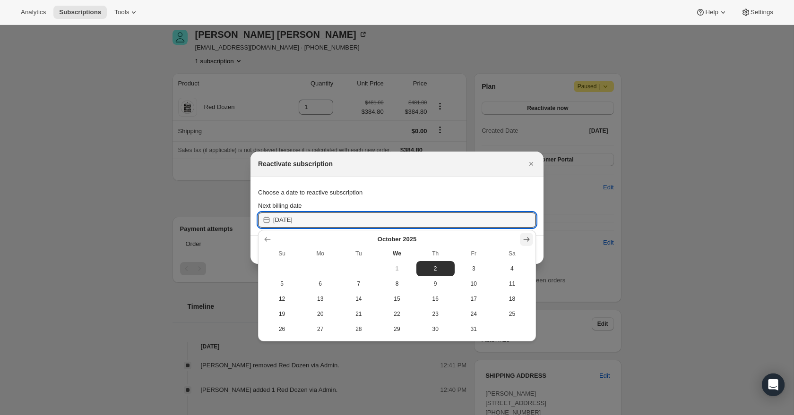
click at [524, 237] on icon "Show next month, November 2025" at bounding box center [526, 239] width 9 height 9
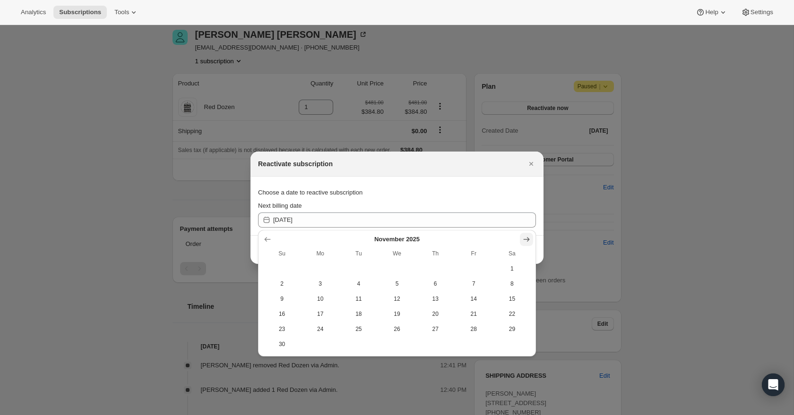
click at [524, 237] on icon "Show next month, December 2025" at bounding box center [526, 239] width 9 height 9
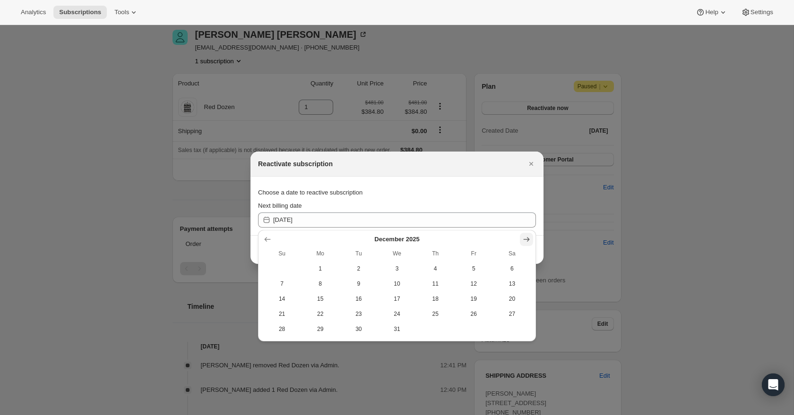
click at [524, 237] on icon "Show next month, January 2026" at bounding box center [526, 239] width 9 height 9
click at [524, 237] on icon "Show next month, February 2026" at bounding box center [526, 239] width 9 height 9
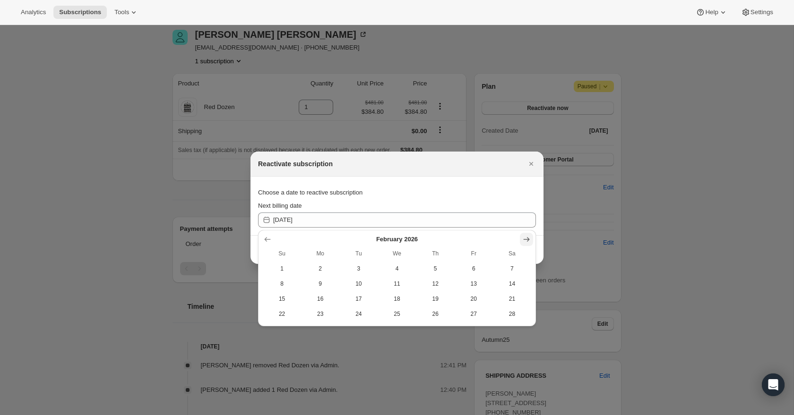
click at [524, 237] on icon "Show next month, March 2026" at bounding box center [526, 239] width 9 height 9
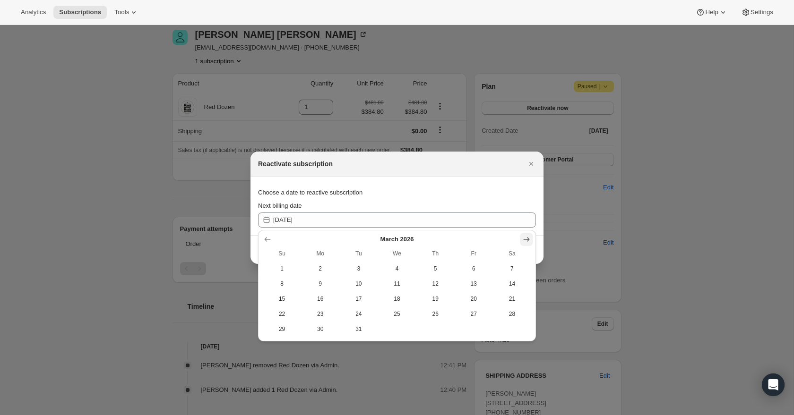
click at [524, 237] on icon "Show next month, April 2026" at bounding box center [526, 239] width 9 height 9
click at [401, 280] on span "8" at bounding box center [396, 284] width 31 height 8
type input "[DATE]"
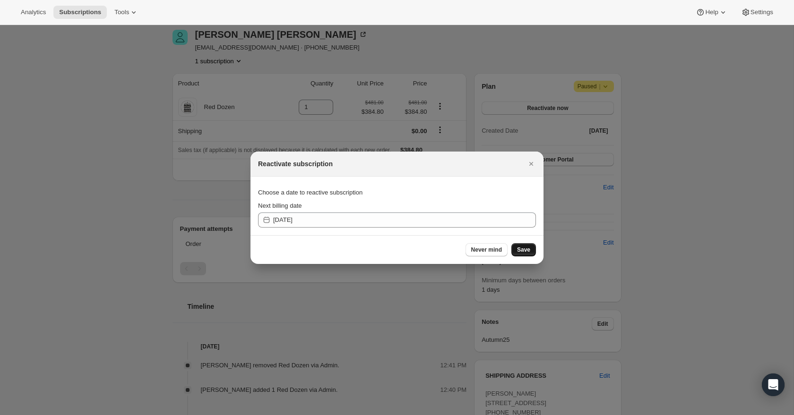
click at [522, 248] on span "Save" at bounding box center [523, 250] width 13 height 8
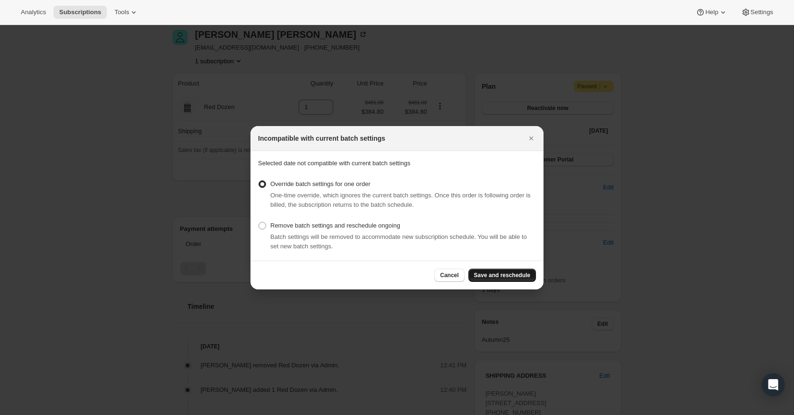
click at [520, 277] on span "Save and reschedule" at bounding box center [502, 276] width 56 height 8
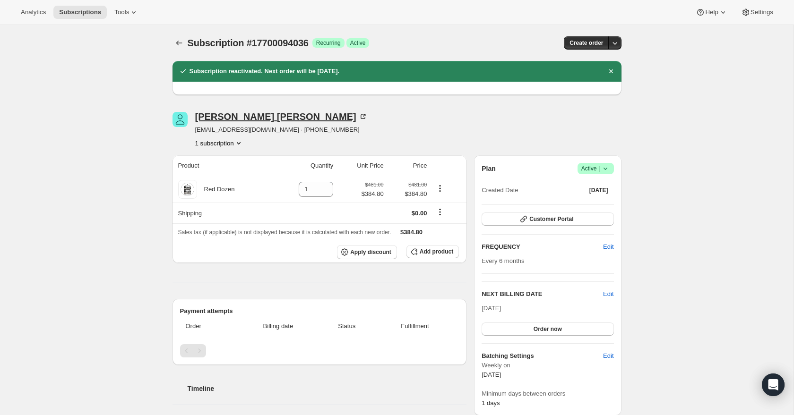
click at [361, 115] on icon at bounding box center [363, 116] width 5 height 5
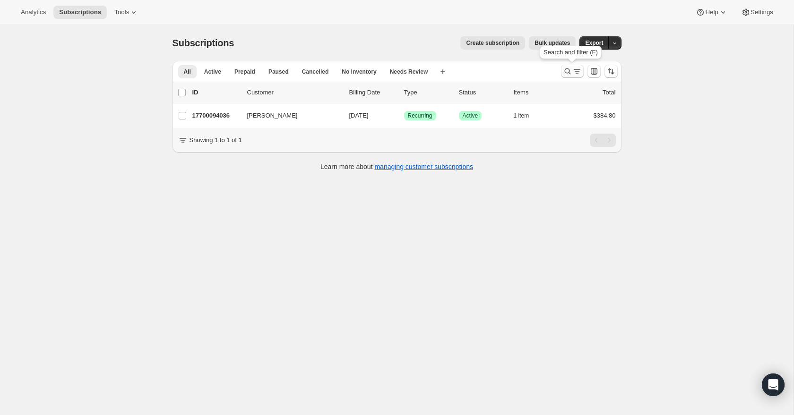
click at [576, 71] on icon "Search and filter results" at bounding box center [576, 71] width 9 height 9
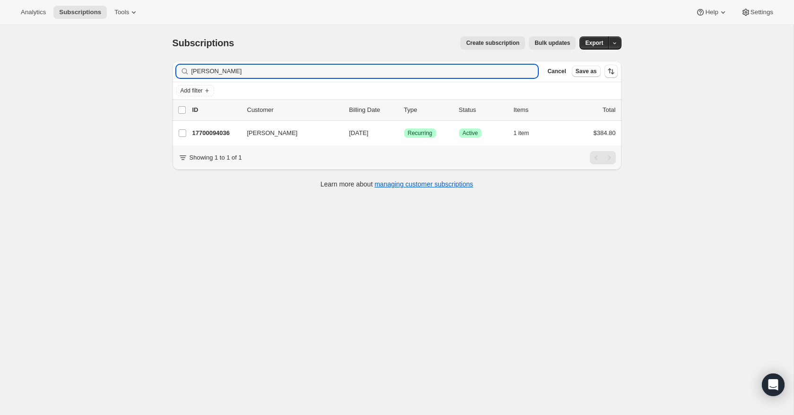
drag, startPoint x: 229, startPoint y: 68, endPoint x: 189, endPoint y: 66, distance: 39.7
click at [189, 66] on div "[PERSON_NAME]" at bounding box center [357, 71] width 362 height 13
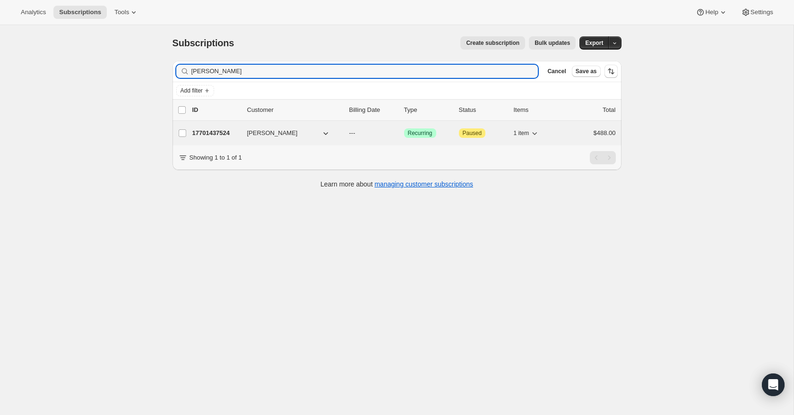
type input "[PERSON_NAME]"
click at [214, 129] on p "17701437524" at bounding box center [215, 133] width 47 height 9
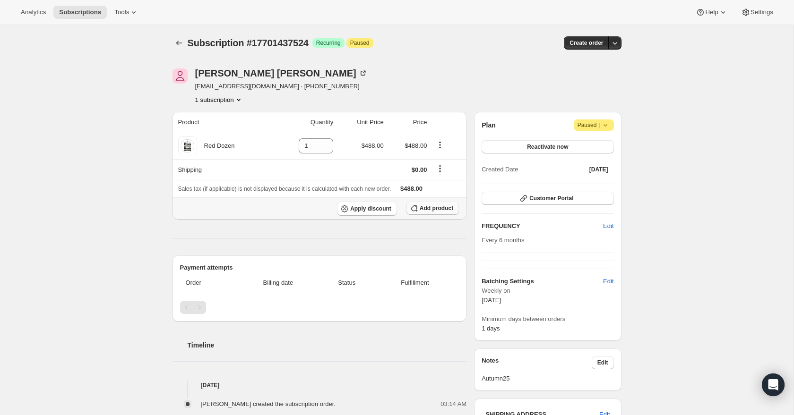
click at [435, 209] on span "Add product" at bounding box center [437, 209] width 34 height 8
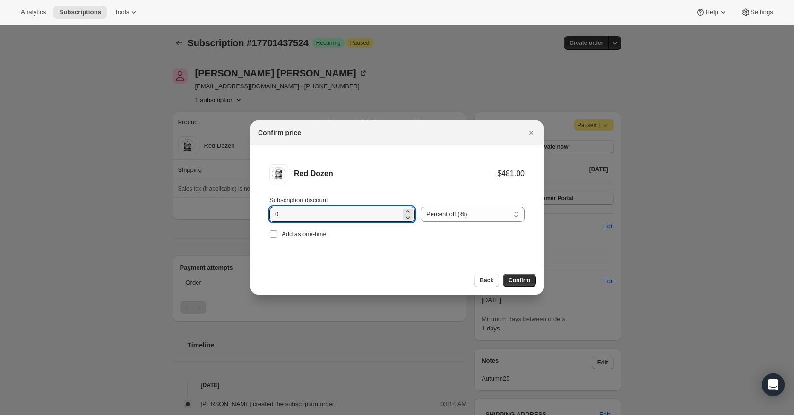
drag, startPoint x: 295, startPoint y: 213, endPoint x: 267, endPoint y: 211, distance: 27.5
click at [267, 211] on li "Red Dozen $481.00 Subscription discount 0 Percent off (%) Amount off ($) Percen…" at bounding box center [396, 203] width 293 height 114
type input "20"
click at [524, 283] on span "Confirm" at bounding box center [519, 281] width 22 height 8
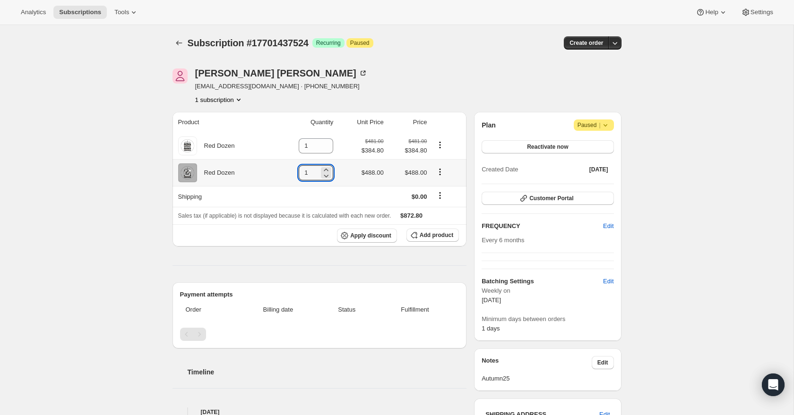
drag, startPoint x: 309, startPoint y: 174, endPoint x: 291, endPoint y: 174, distance: 18.4
click at [291, 174] on td "1" at bounding box center [305, 172] width 62 height 27
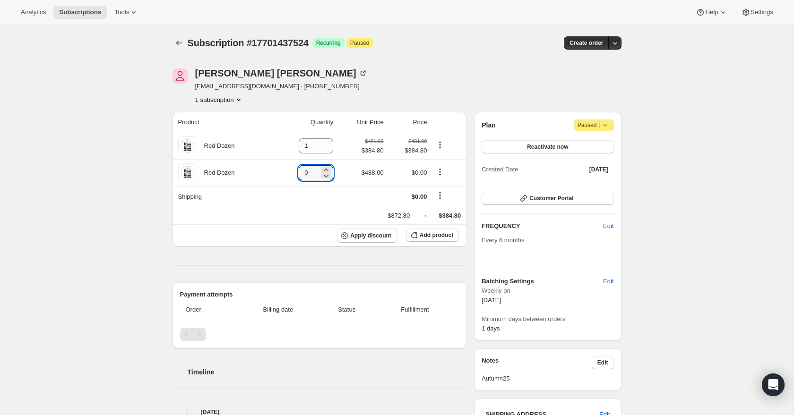
type input "0"
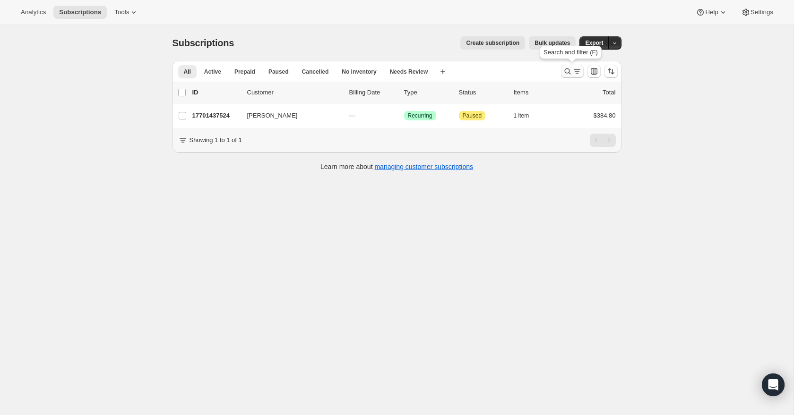
click at [577, 70] on icon "Search and filter results" at bounding box center [576, 71] width 9 height 9
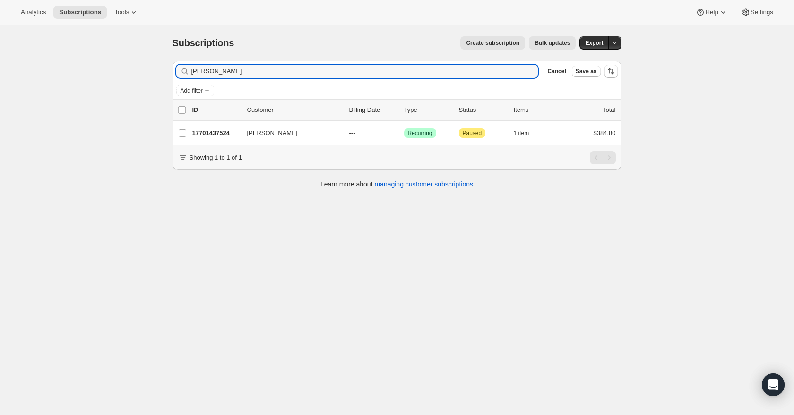
drag, startPoint x: 246, startPoint y: 72, endPoint x: 182, endPoint y: 71, distance: 63.3
click at [182, 71] on div "[PERSON_NAME] Clear" at bounding box center [357, 71] width 362 height 13
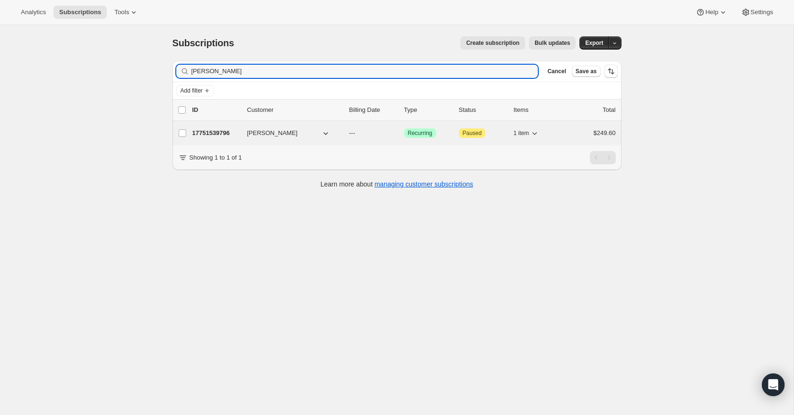
type input "[PERSON_NAME]"
click at [206, 133] on p "17751539796" at bounding box center [215, 133] width 47 height 9
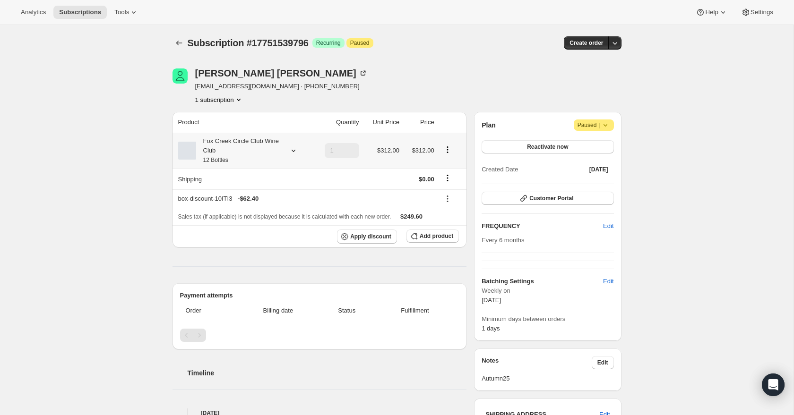
click at [293, 150] on icon at bounding box center [293, 150] width 9 height 9
click at [441, 237] on span "Add product" at bounding box center [437, 237] width 34 height 8
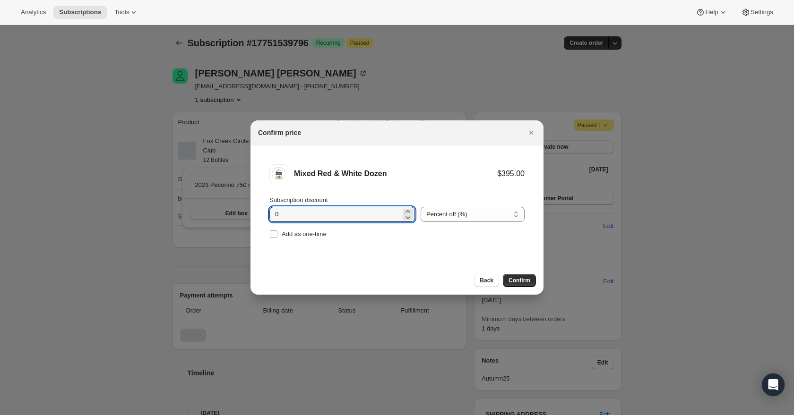
drag, startPoint x: 296, startPoint y: 218, endPoint x: 251, endPoint y: 212, distance: 45.7
click at [251, 212] on li "Mixed Red & White Dozen $395.00 Subscription discount 0 Percent off (%) Amount …" at bounding box center [396, 203] width 293 height 114
type input "20"
click at [518, 280] on span "Confirm" at bounding box center [519, 281] width 22 height 8
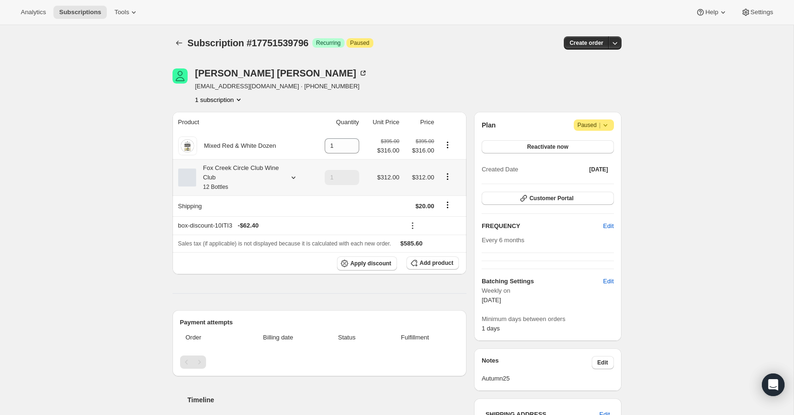
click at [447, 179] on icon "Product actions" at bounding box center [447, 179] width 1 height 1
